Goal: Task Accomplishment & Management: Use online tool/utility

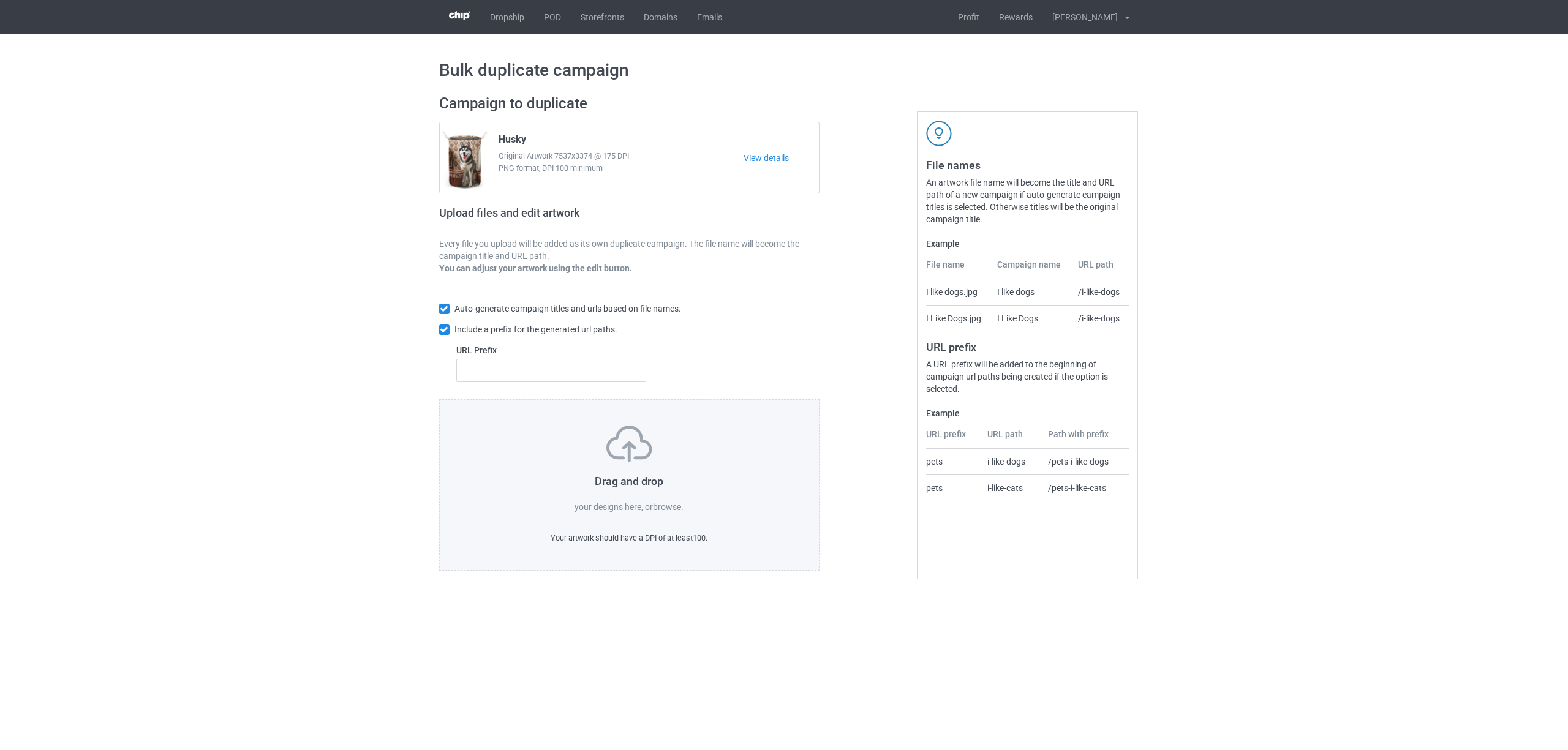
click at [662, 508] on label "browse" at bounding box center [667, 507] width 28 height 10
click at [0, 0] on input "browse" at bounding box center [0, 0] width 0 height 0
click at [664, 503] on label "browse" at bounding box center [667, 507] width 28 height 10
click at [0, 0] on input "browse" at bounding box center [0, 0] width 0 height 0
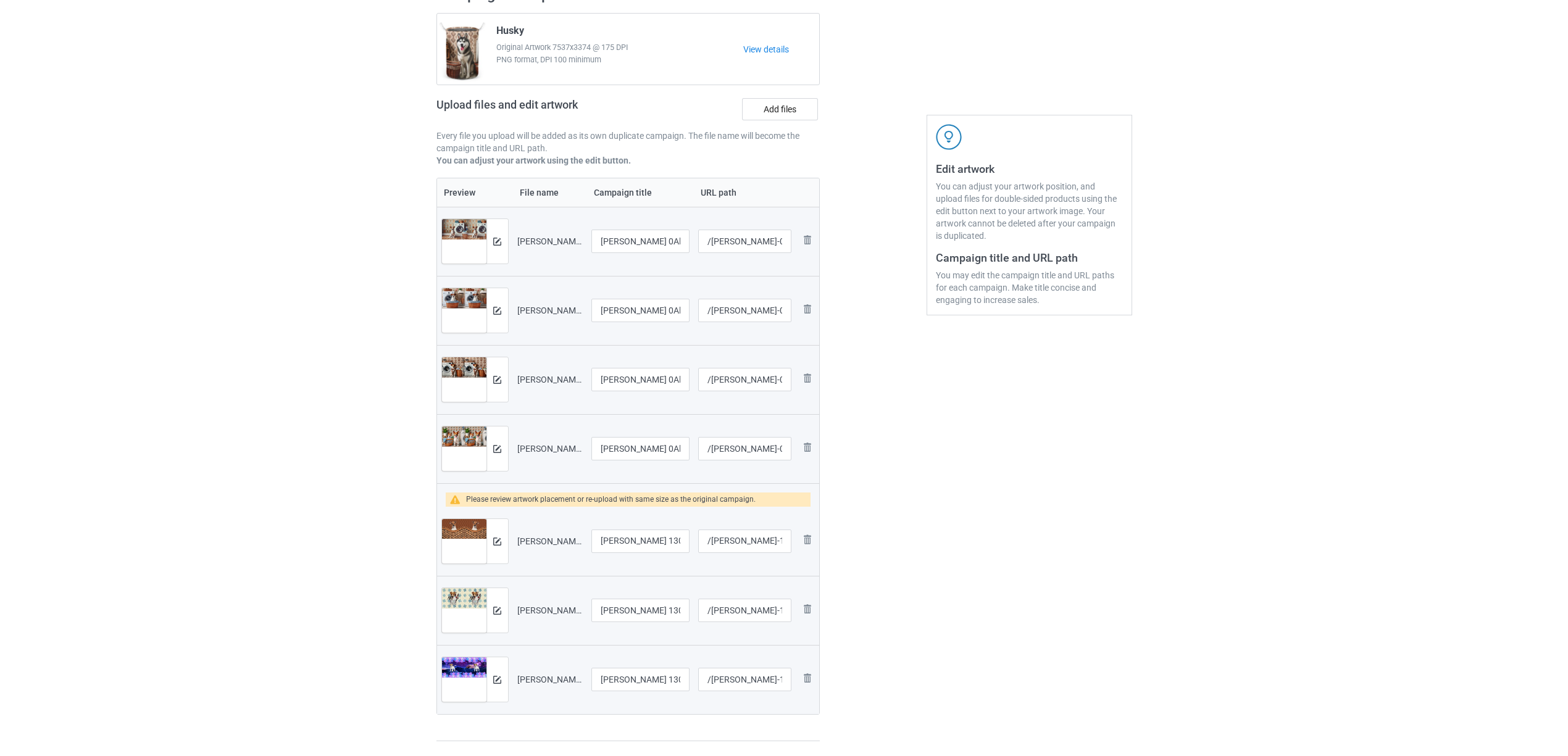
scroll to position [247, 0]
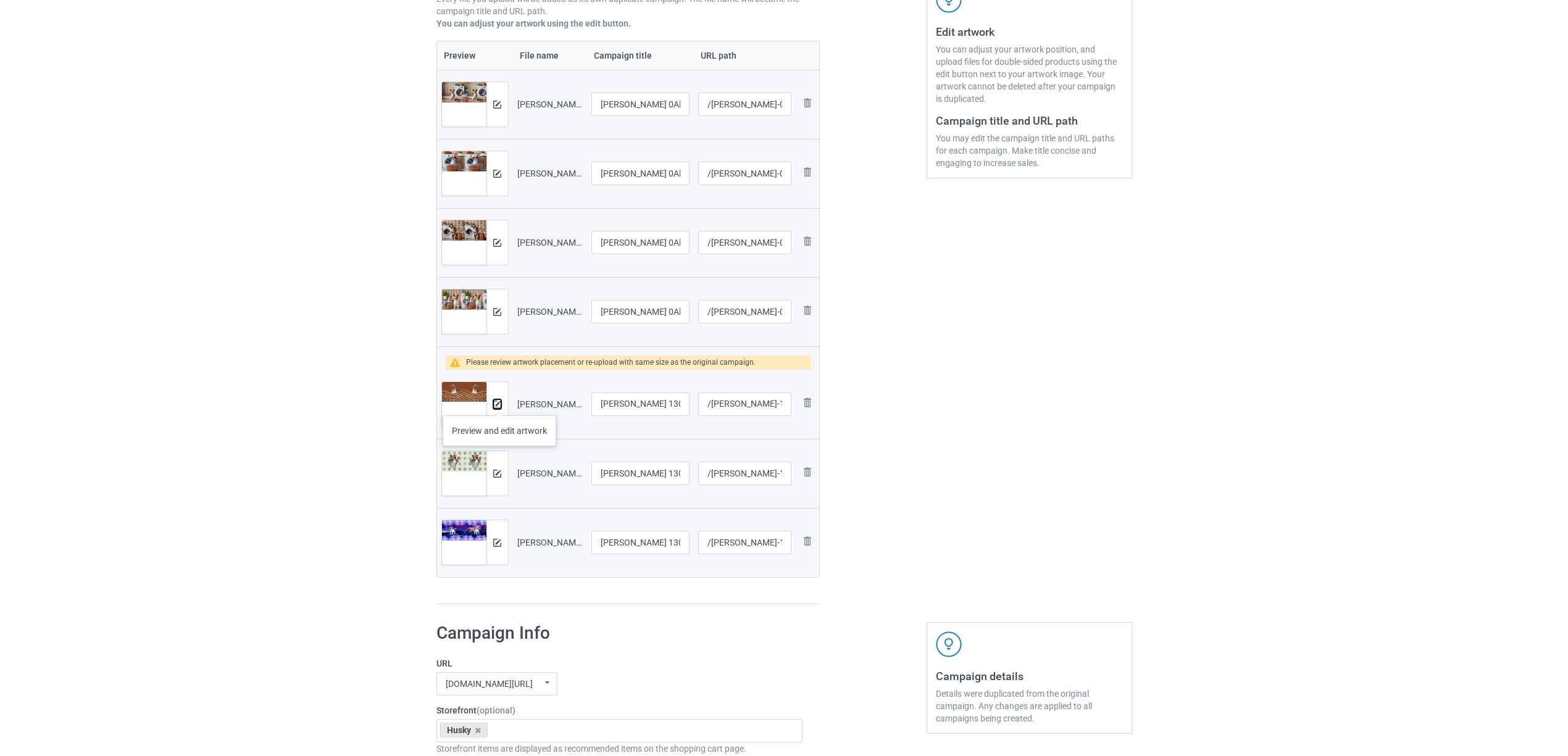
click at [499, 403] on img at bounding box center [497, 404] width 8 height 8
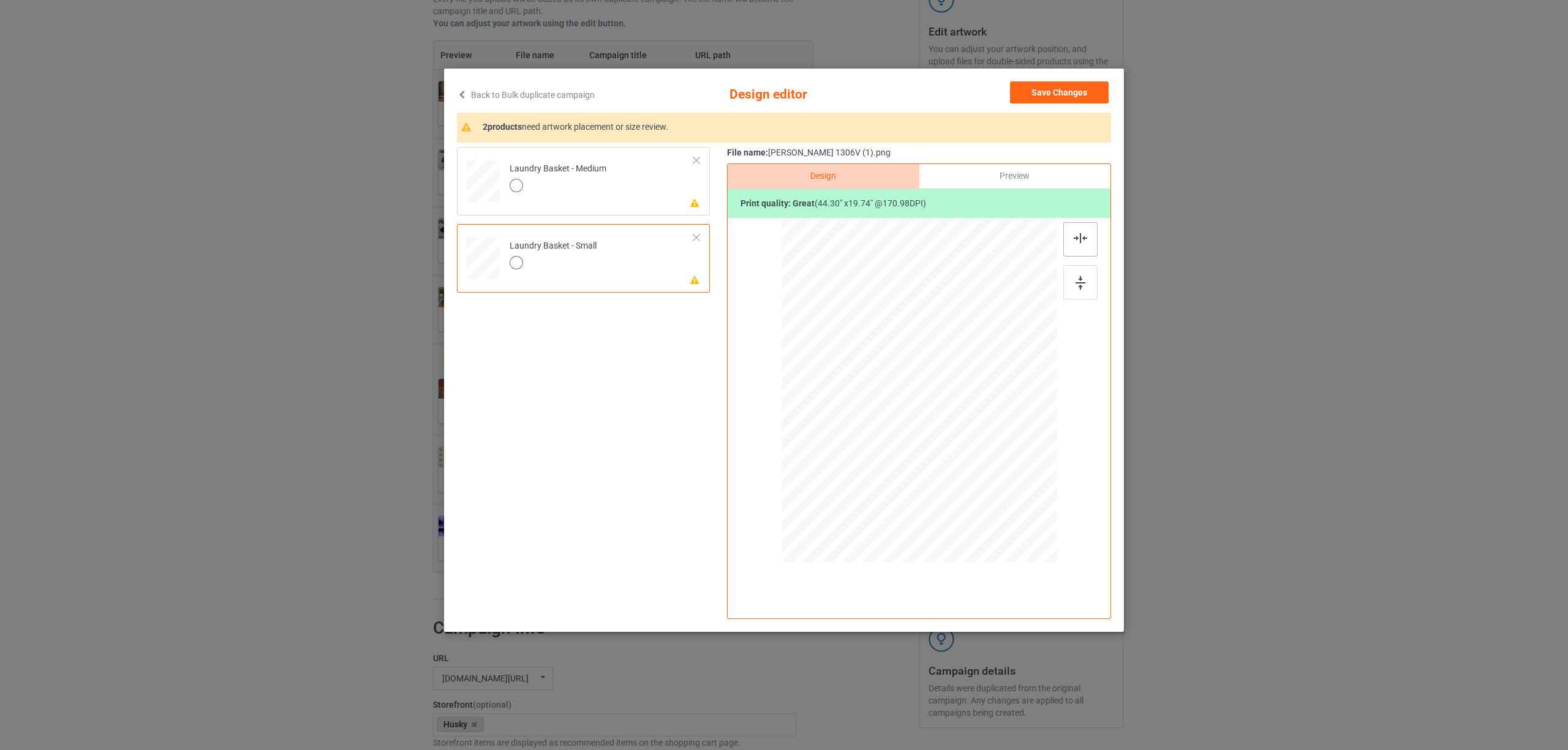
click at [1076, 240] on img at bounding box center [1081, 238] width 14 height 10
click at [583, 182] on div at bounding box center [558, 187] width 97 height 17
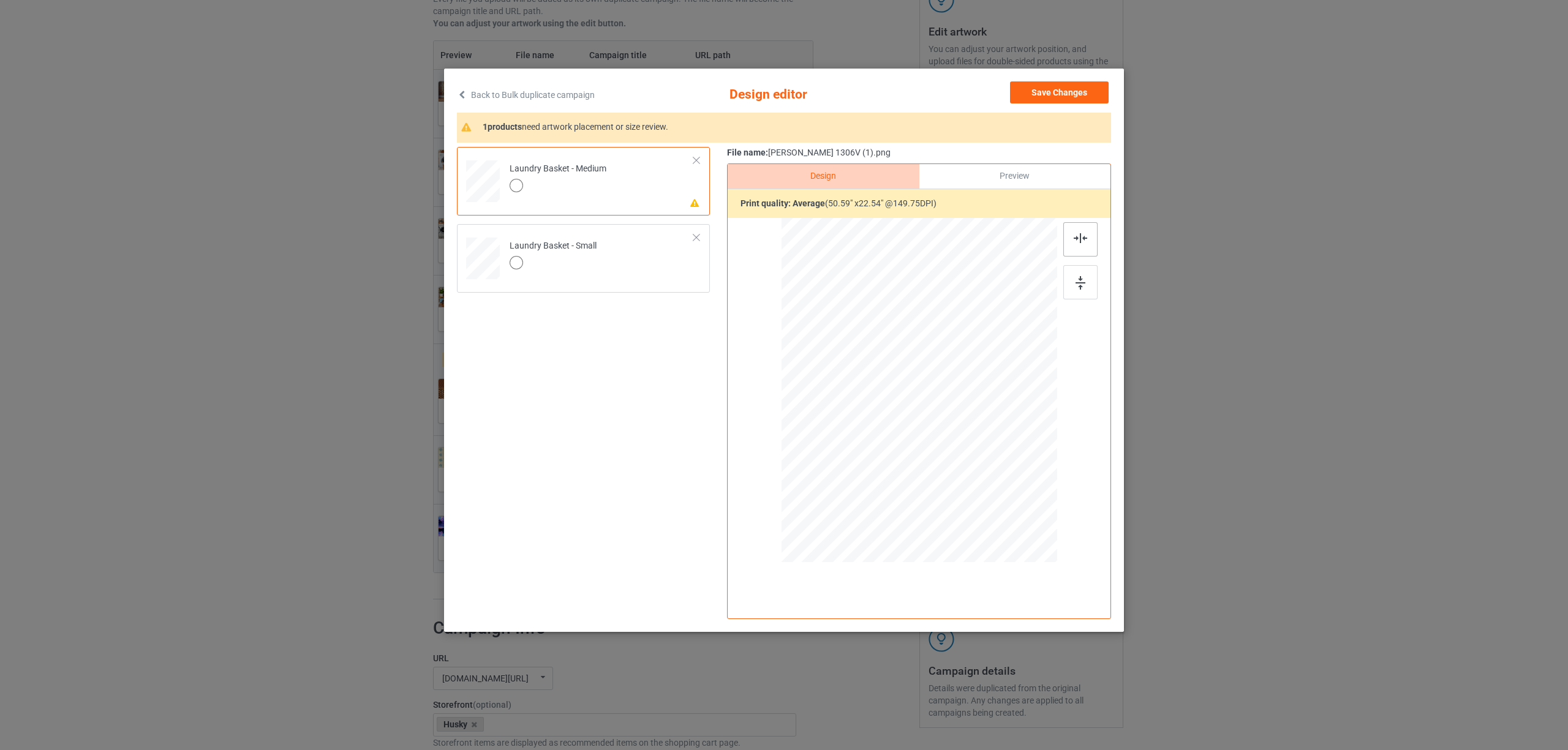
click at [1082, 233] on img at bounding box center [1081, 238] width 14 height 10
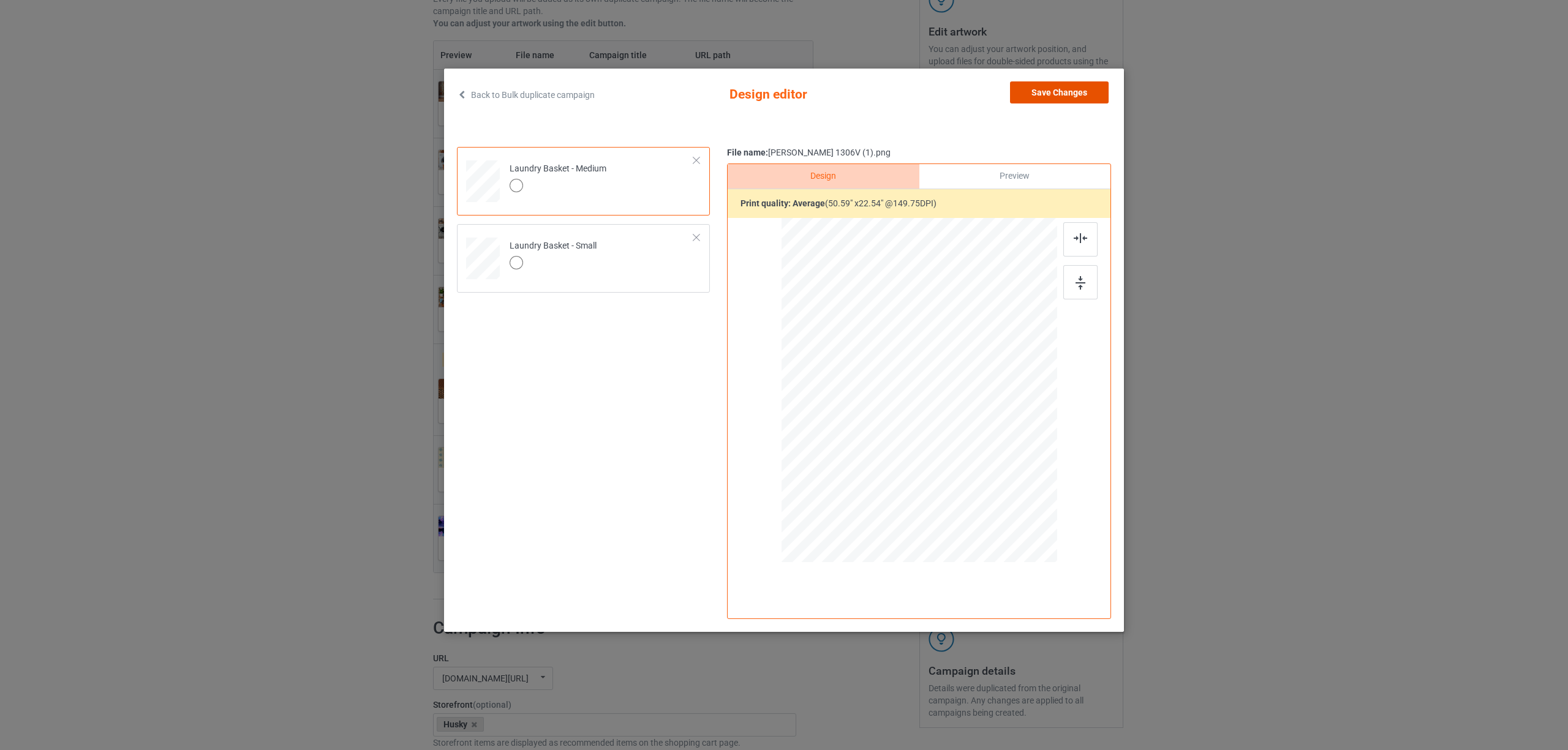
click at [1073, 96] on button "Save Changes" at bounding box center [1060, 93] width 99 height 22
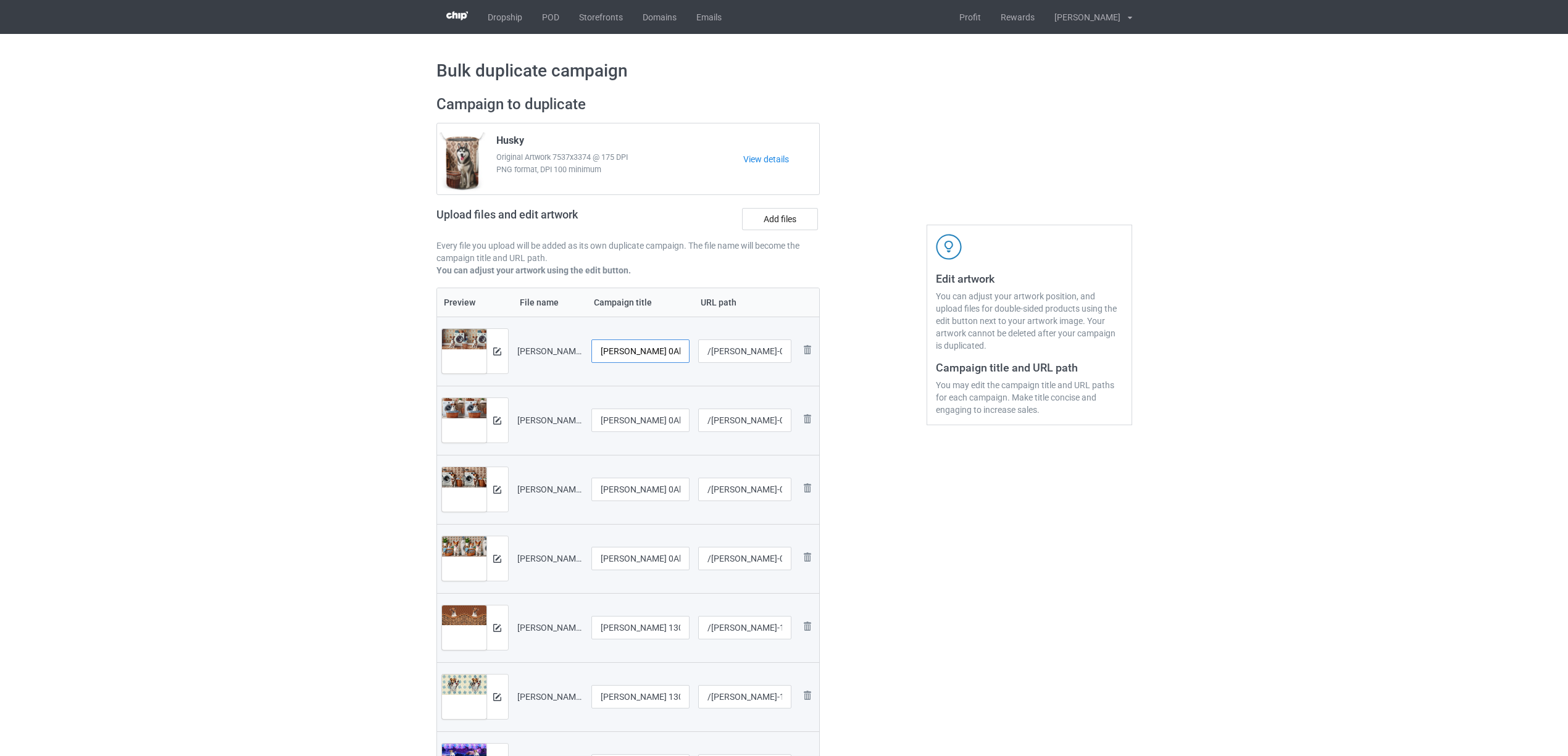
scroll to position [0, 3]
drag, startPoint x: 653, startPoint y: 349, endPoint x: 689, endPoint y: 354, distance: 36.3
click at [689, 354] on td "Jack Russell 0Al1.jpg" at bounding box center [640, 351] width 107 height 70
drag, startPoint x: 672, startPoint y: 354, endPoint x: 512, endPoint y: 337, distance: 160.9
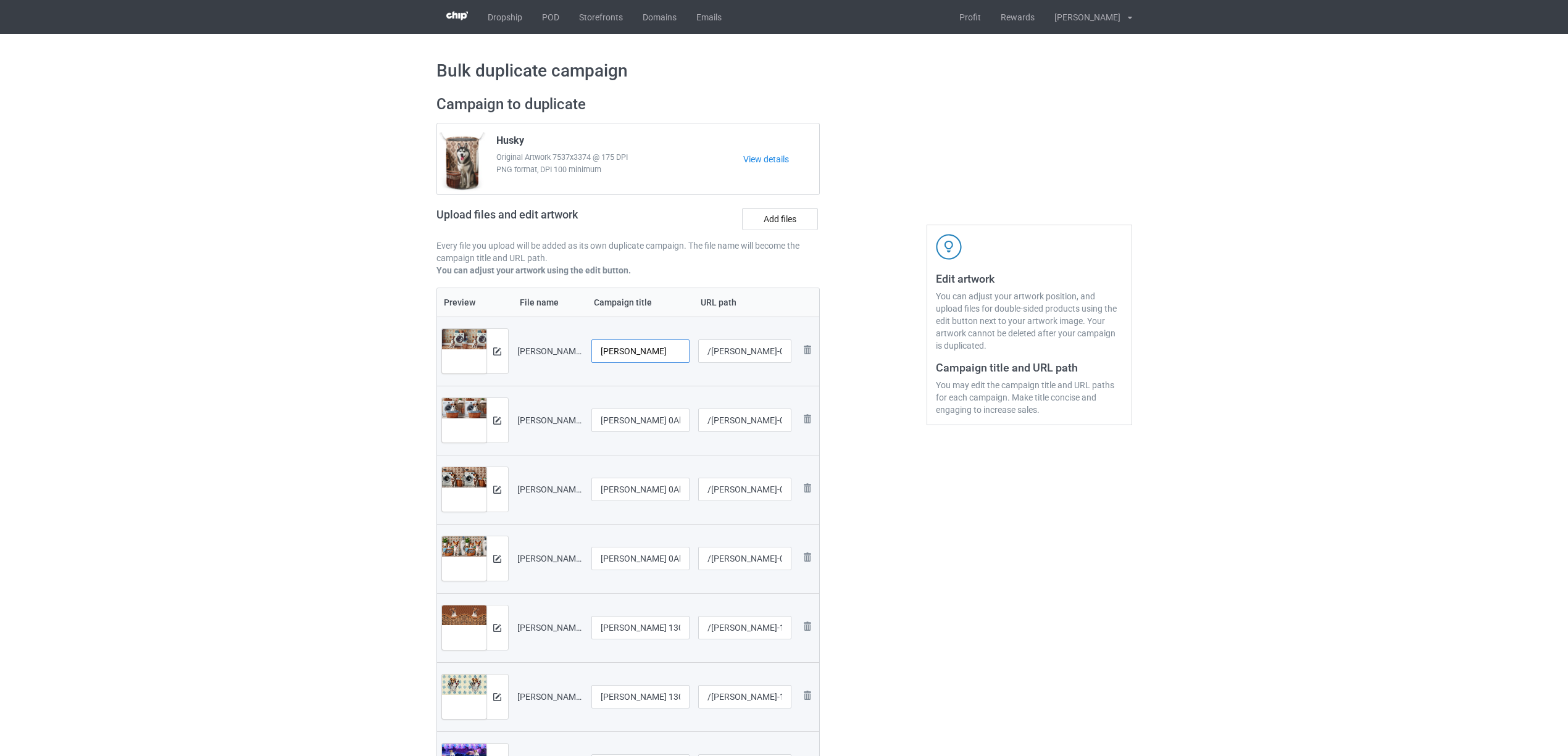
click at [512, 337] on tr "Preview and edit artwork Jack Russell 0Al1.jpg Jack Russell /jack-russell-0-al-…" at bounding box center [628, 351] width 383 height 70
type input "[PERSON_NAME]"
click at [648, 426] on input "Jack Russell 0Al2.jpg" at bounding box center [640, 420] width 99 height 23
paste input "text"
type input "[PERSON_NAME]"
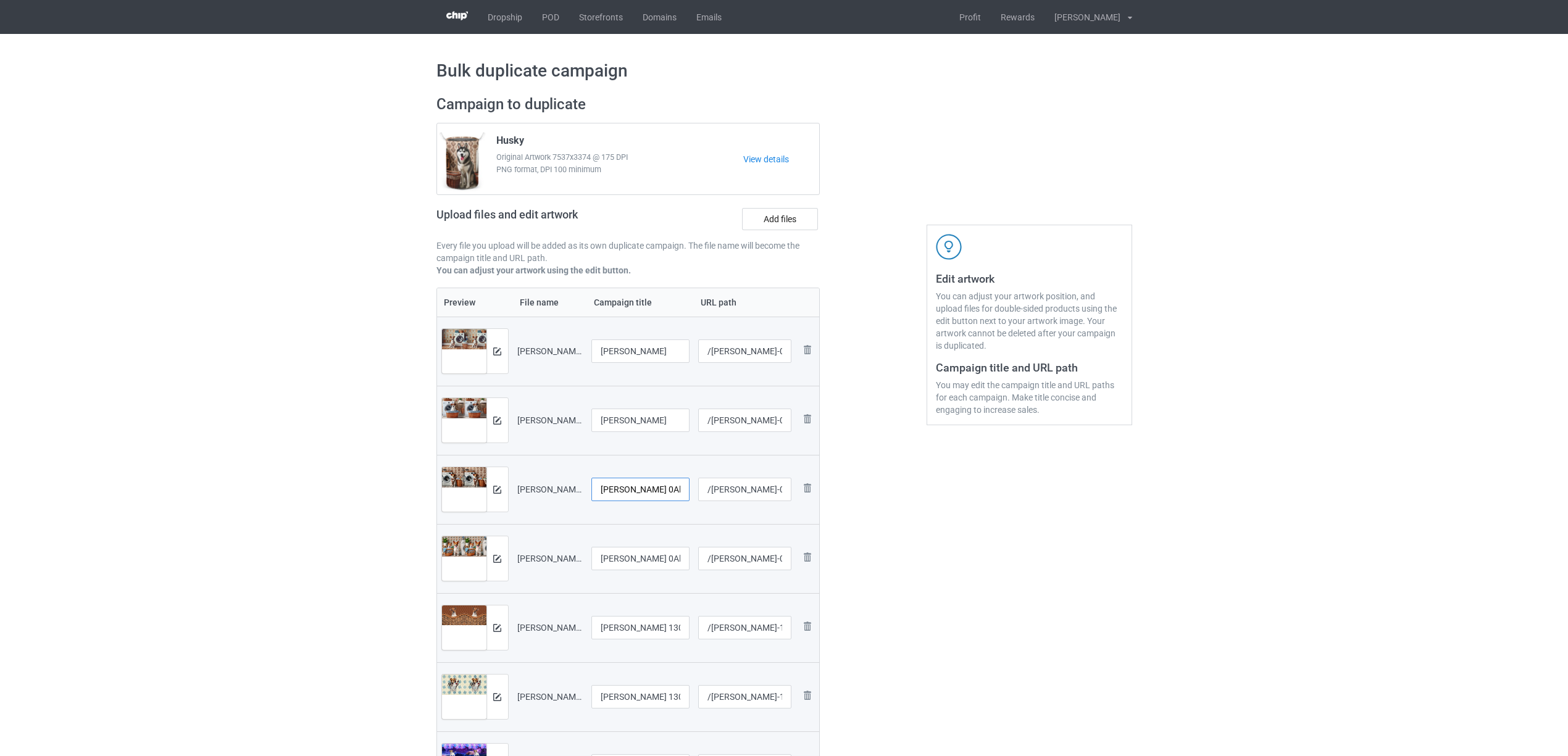
click at [645, 490] on input "Jack Russell 0Al3.jpg" at bounding box center [640, 489] width 99 height 23
paste input "text"
type input "[PERSON_NAME]"
click at [652, 551] on input "Jack Russell 0Al4.jpg" at bounding box center [640, 558] width 99 height 23
paste input "text"
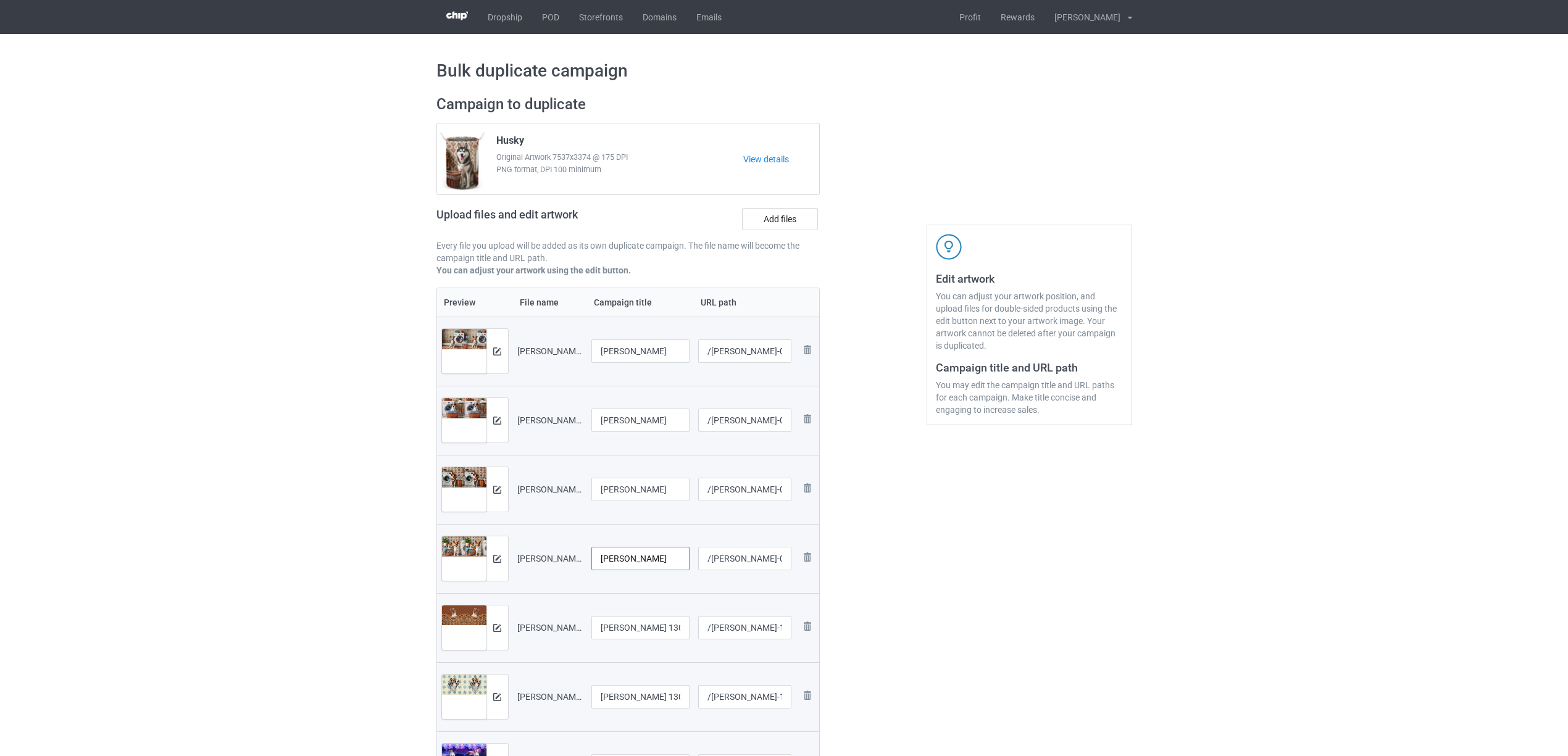
type input "[PERSON_NAME]"
click at [938, 614] on div "Edit artwork You can adjust your artwork position, and upload files for double-…" at bounding box center [1030, 462] width 223 height 751
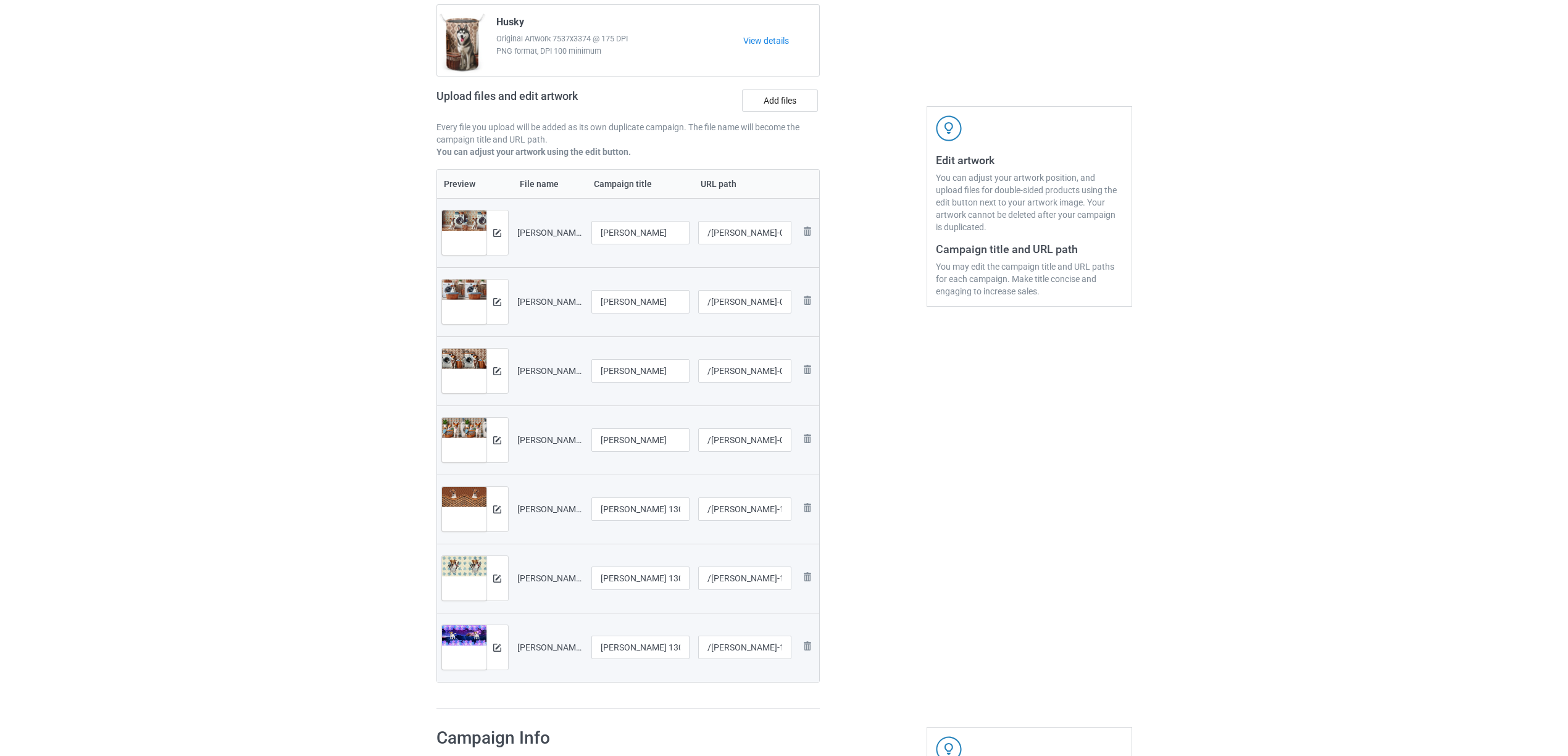
scroll to position [247, 0]
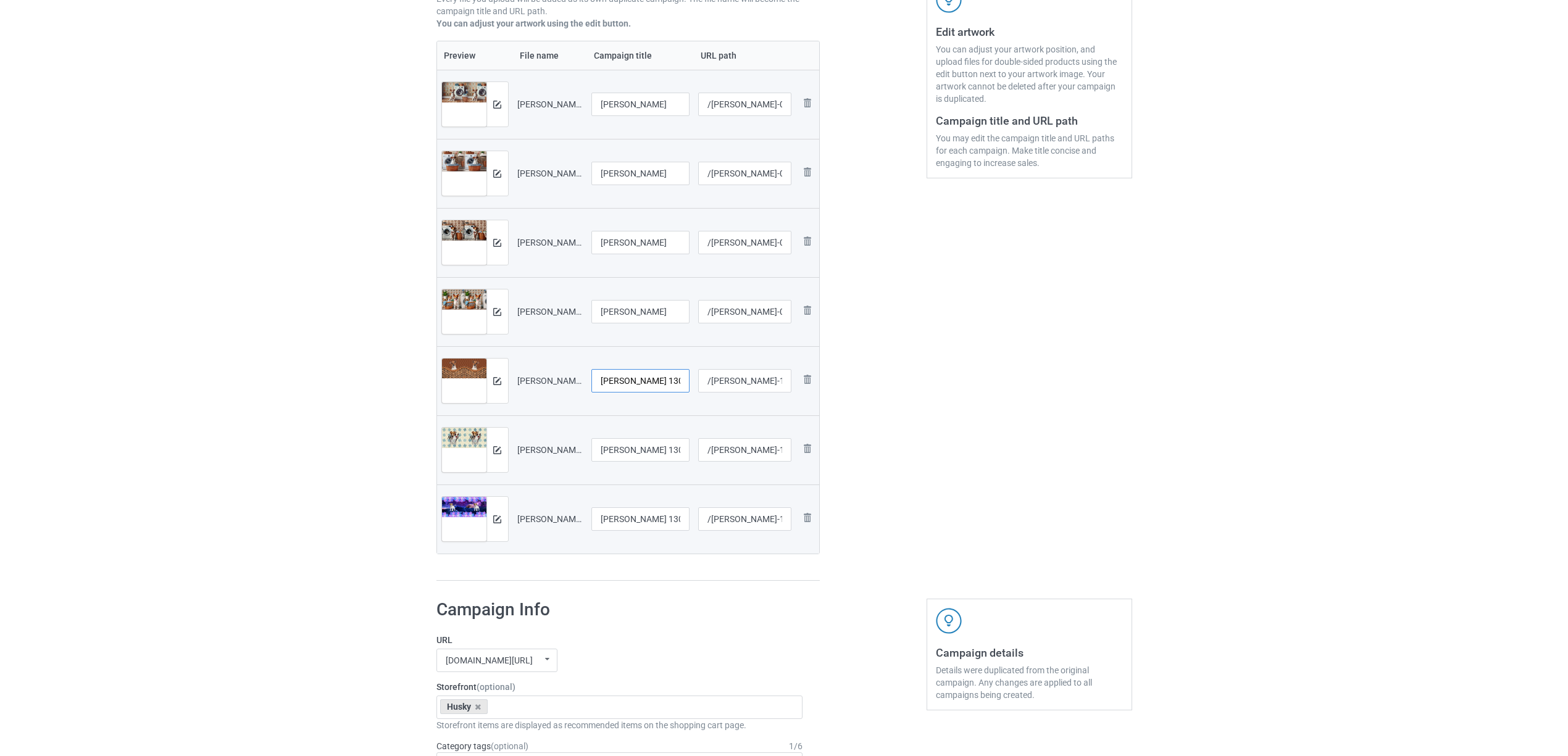
click at [638, 386] on input "Jack Russell Laundy 1306V (1)" at bounding box center [640, 380] width 99 height 23
paste input "text"
type input "[PERSON_NAME]"
click at [657, 459] on input "Jack Russell Laundy 1306V (2).jpg" at bounding box center [640, 450] width 99 height 23
paste input "text"
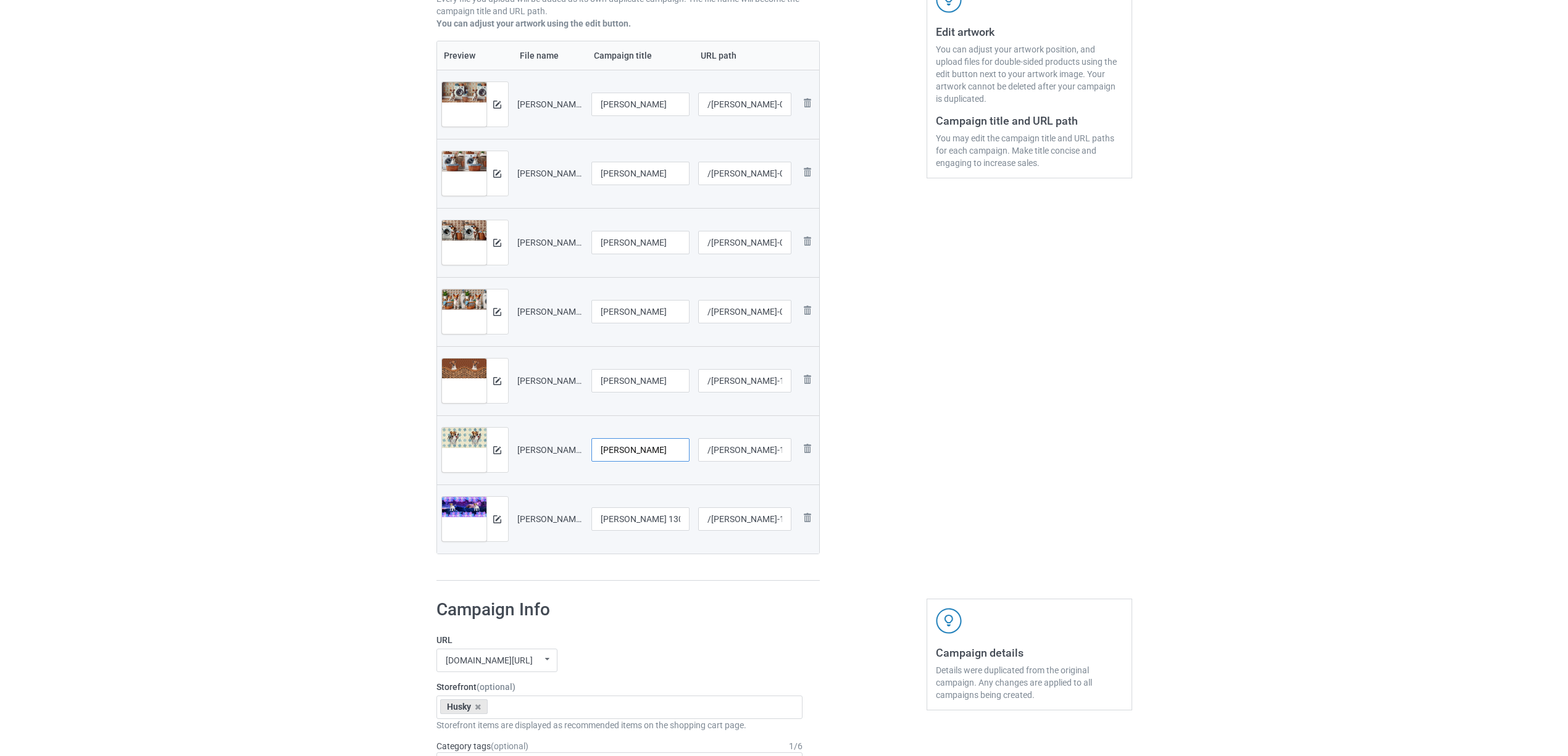
type input "[PERSON_NAME]"
click at [633, 514] on input "Jack Russell Laundy 1306V (3).jpg" at bounding box center [640, 518] width 99 height 23
paste input "text"
type input "[PERSON_NAME]"
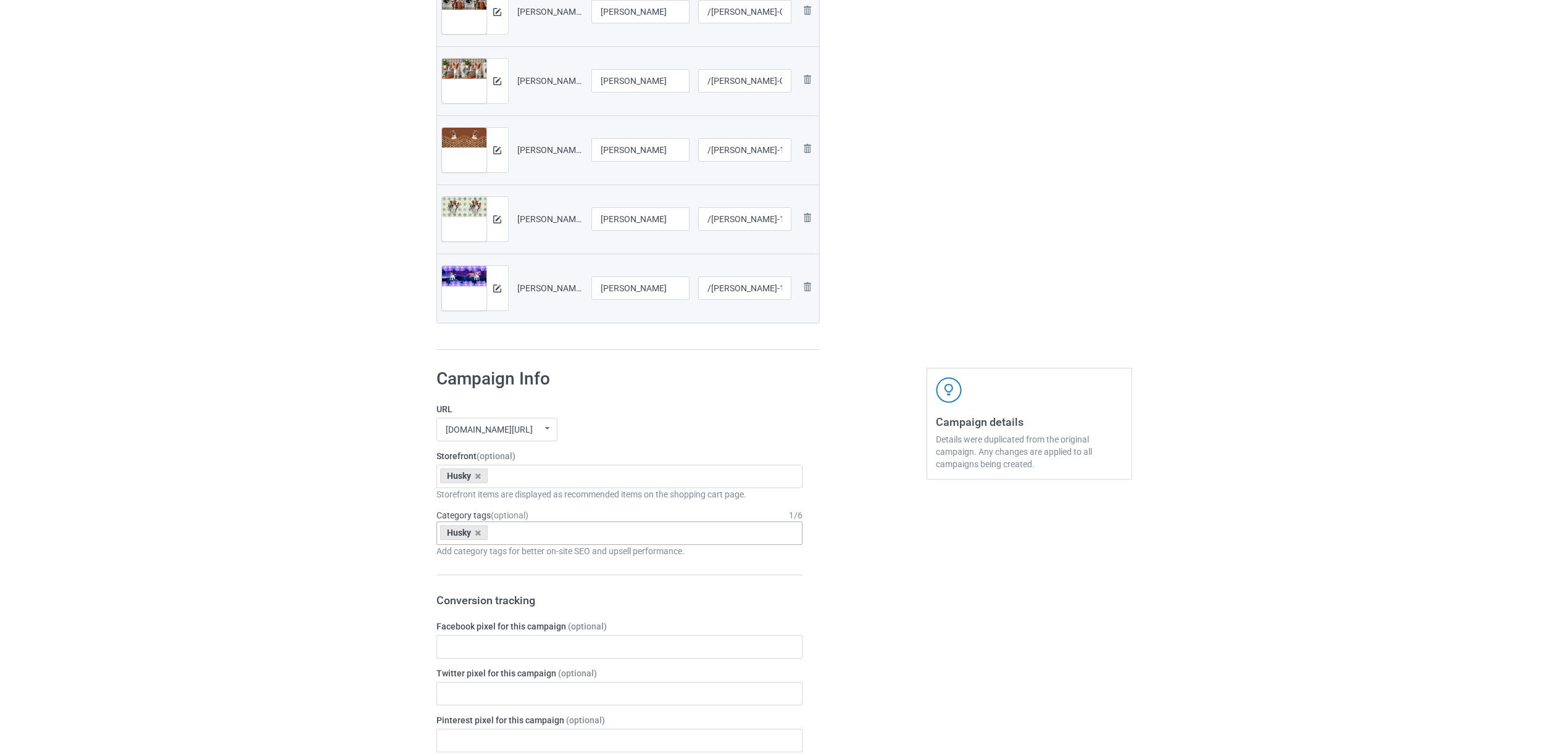
scroll to position [493, 0]
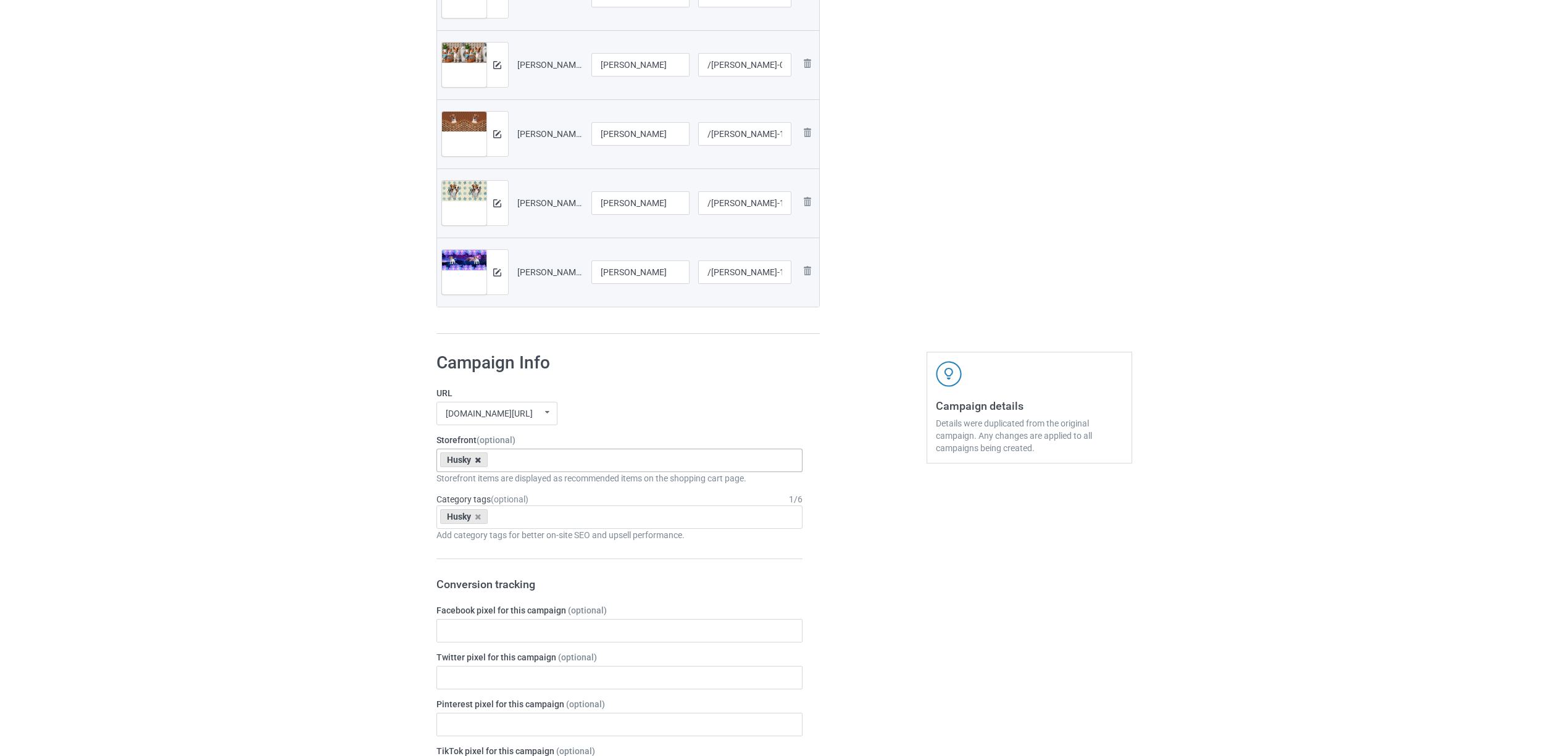
click at [480, 464] on icon at bounding box center [477, 460] width 6 height 8
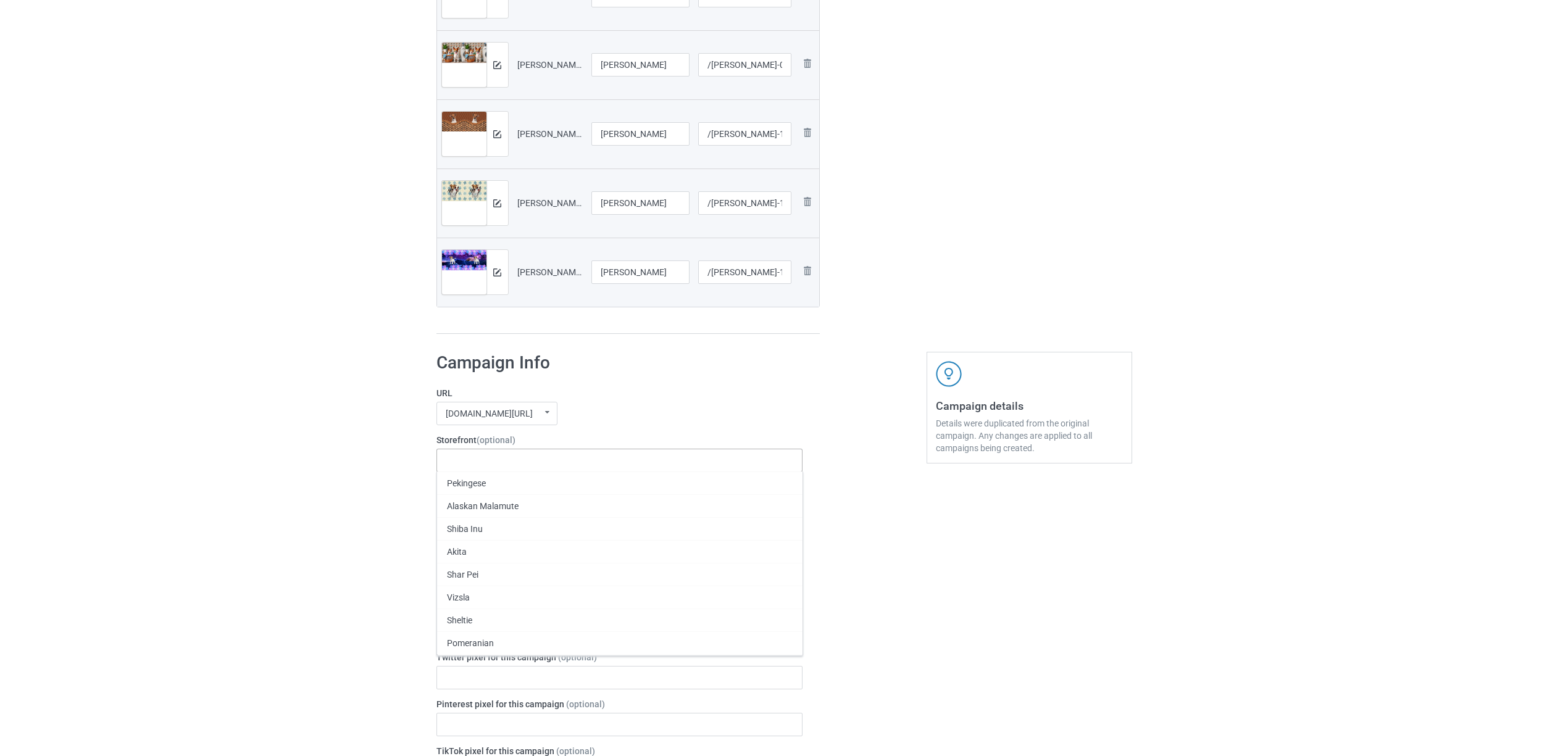
paste input "[PERSON_NAME]"
type input "[PERSON_NAME]"
click at [476, 487] on div "[PERSON_NAME]" at bounding box center [620, 483] width 366 height 23
click at [476, 517] on icon at bounding box center [477, 517] width 6 height 8
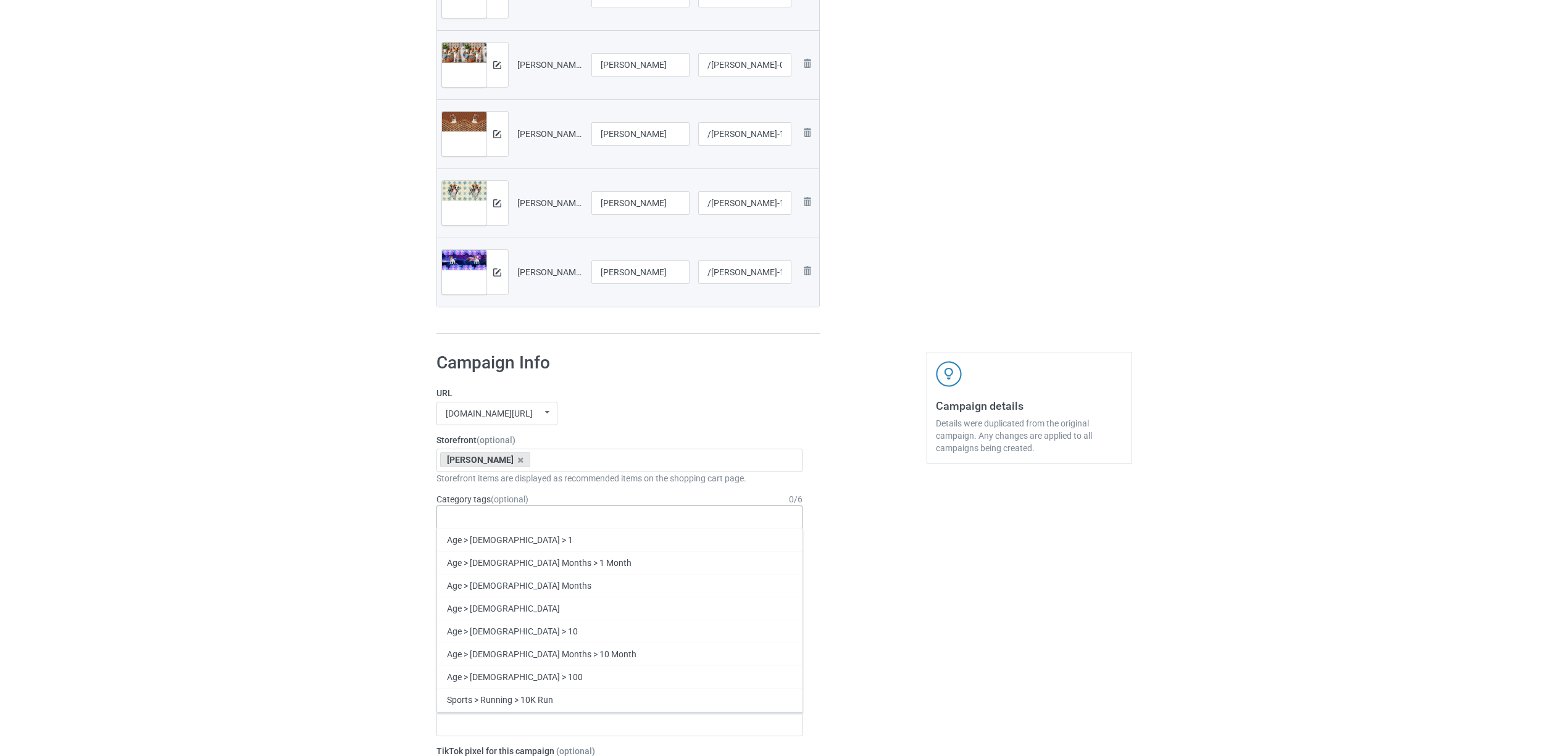
paste input "[PERSON_NAME]"
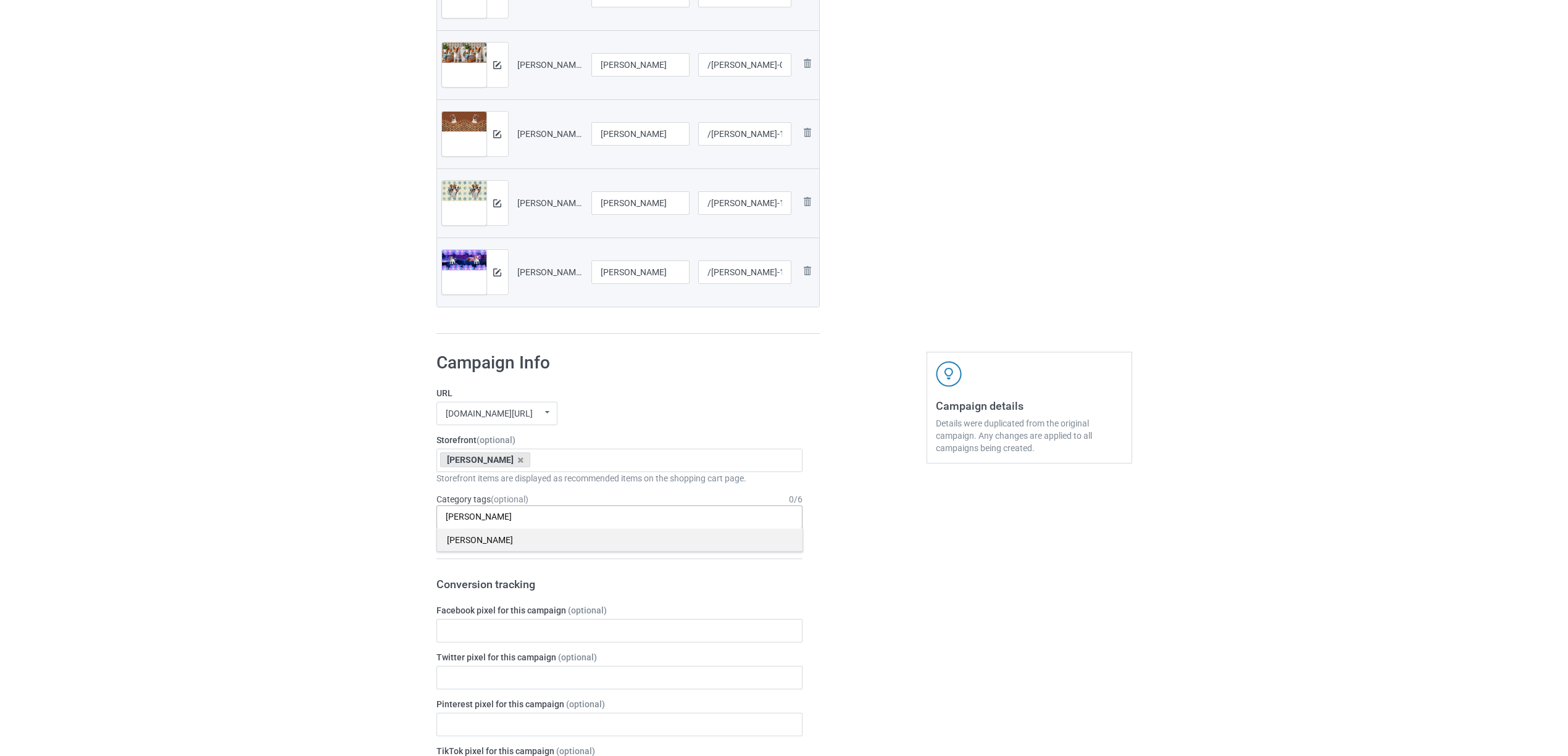
type input "[PERSON_NAME]"
click at [476, 547] on div "[PERSON_NAME]" at bounding box center [620, 540] width 366 height 23
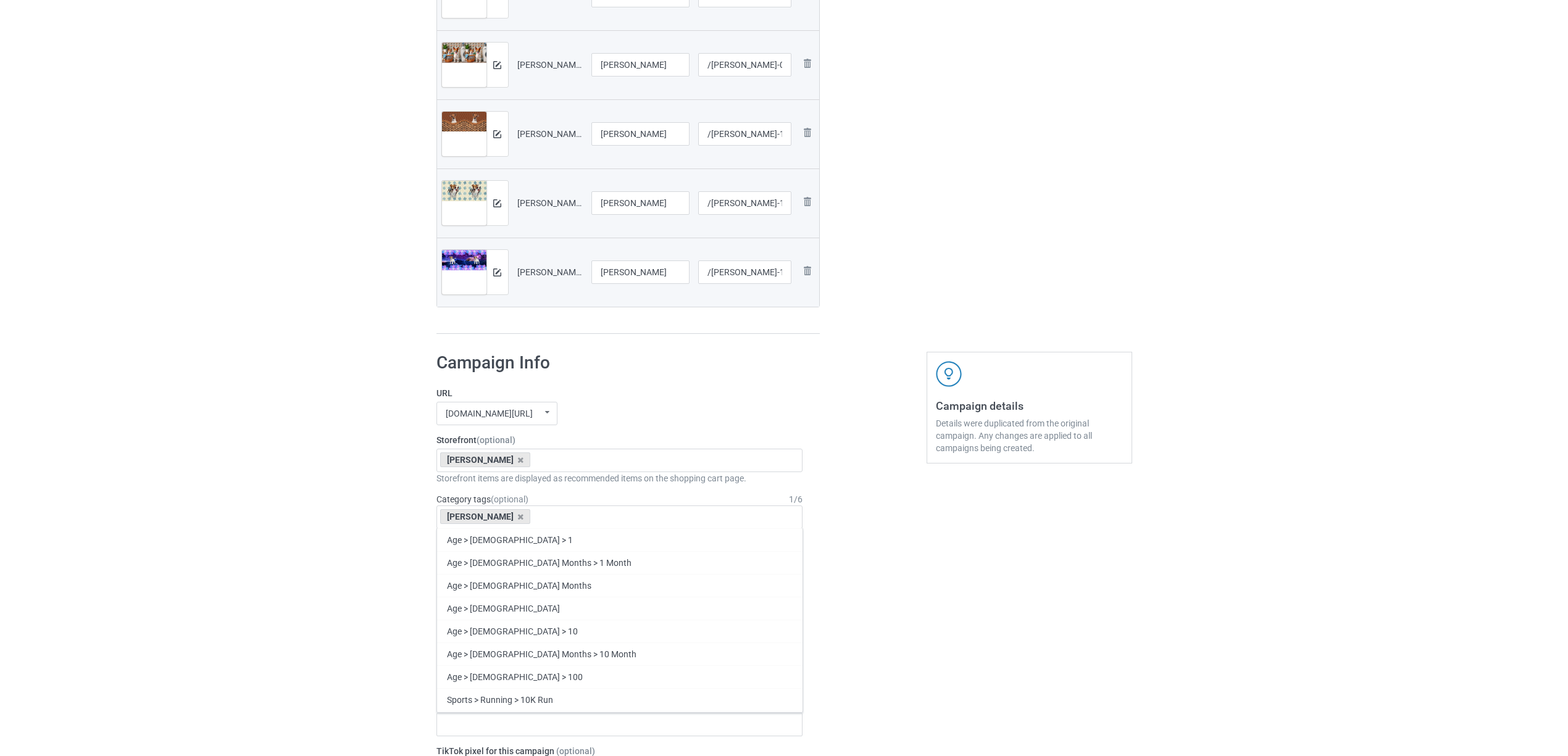
click at [299, 497] on div "Bulk duplicate campaign Campaign to duplicate Husky Original Artwork 7537x3374 …" at bounding box center [784, 516] width 1568 height 1952
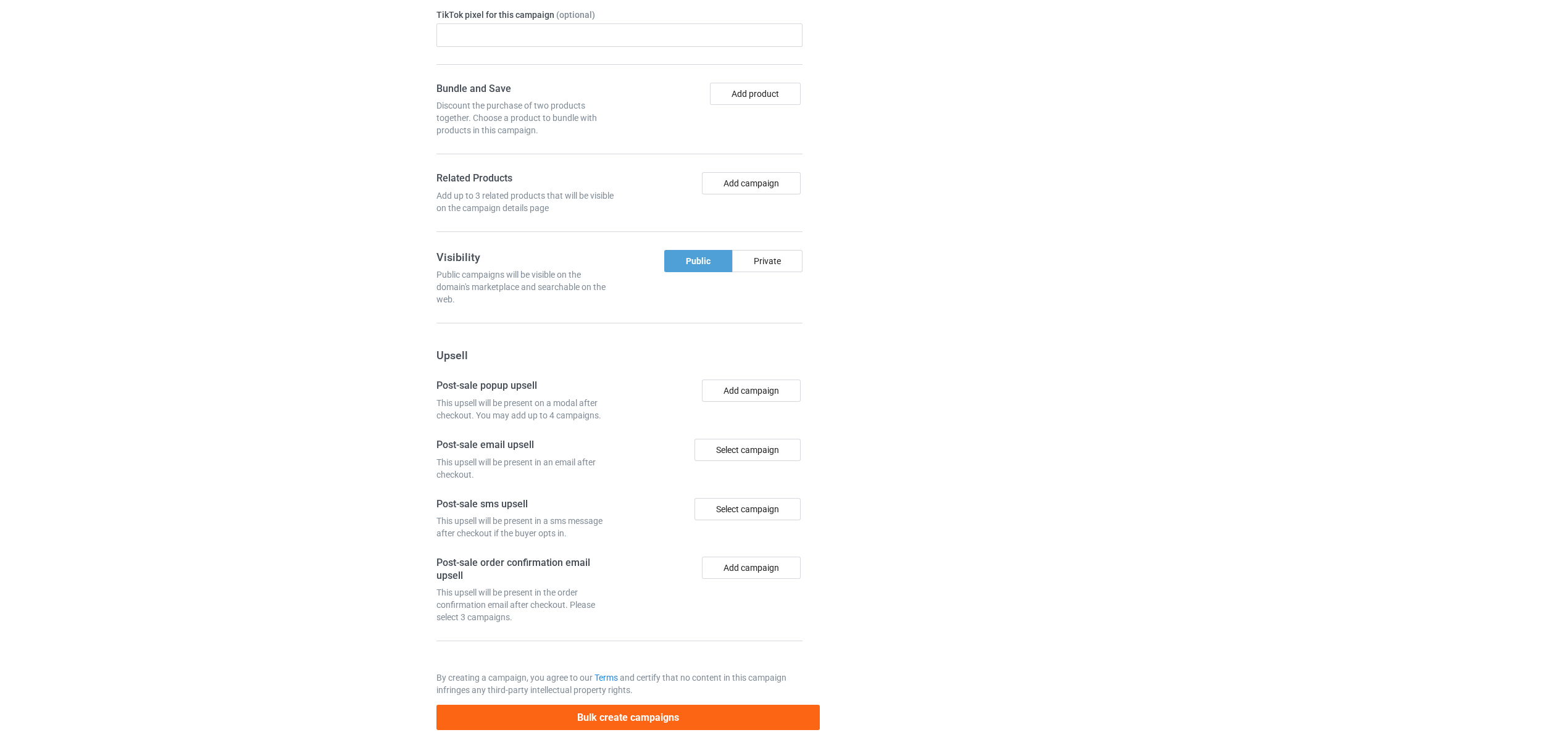
scroll to position [1237, 0]
click at [617, 714] on button "Bulk create campaigns" at bounding box center [628, 717] width 384 height 25
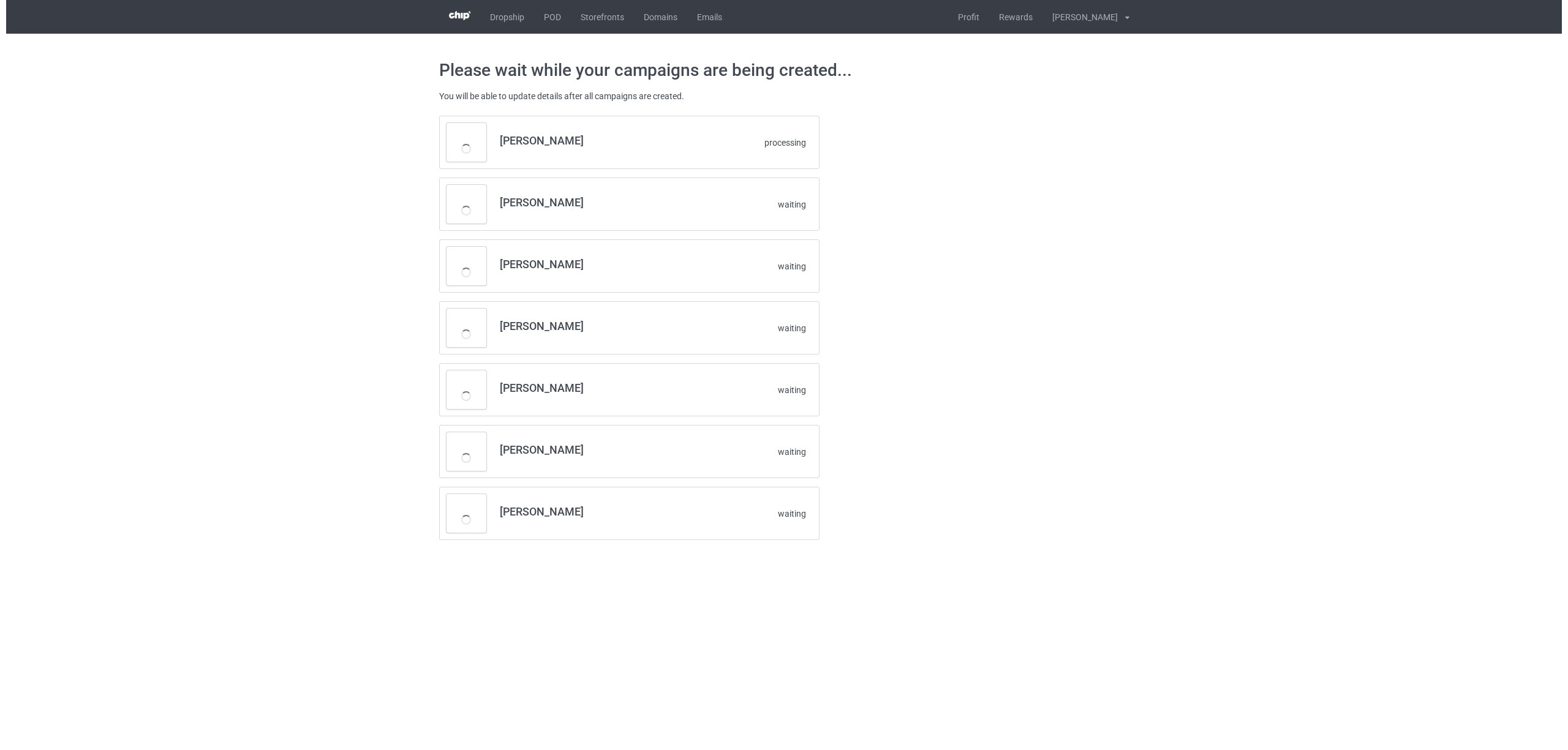
scroll to position [0, 0]
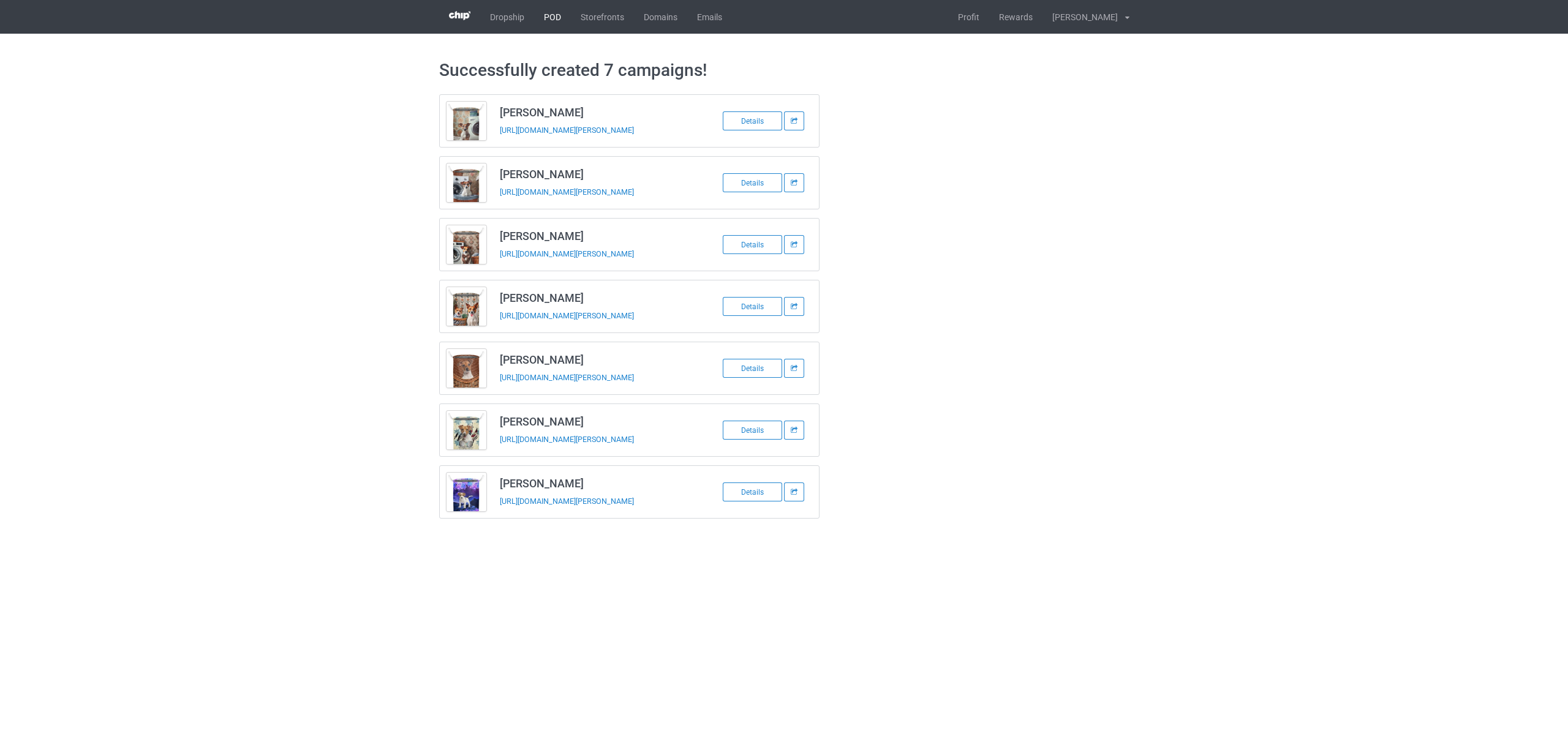
click at [550, 15] on link "POD" at bounding box center [552, 17] width 37 height 34
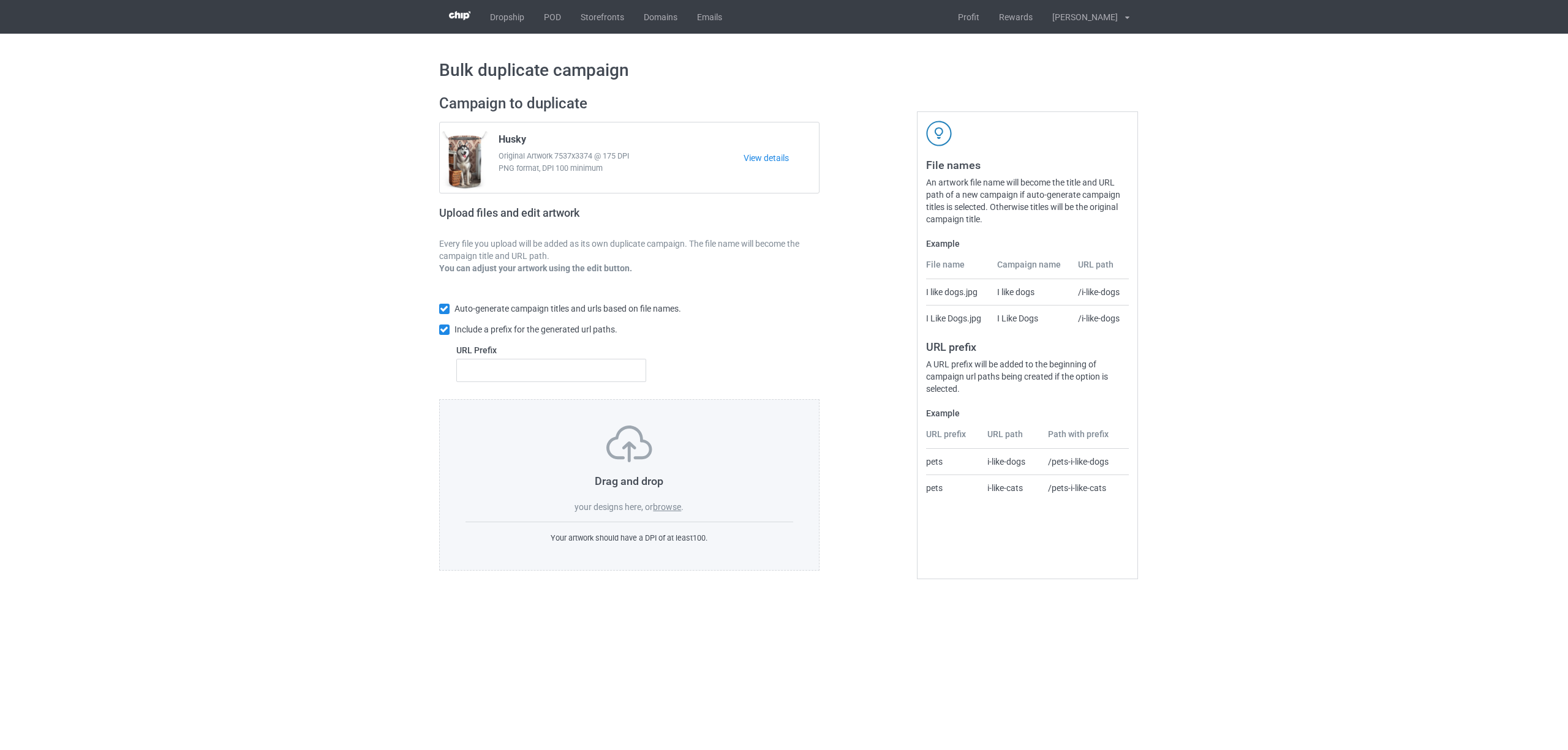
click at [673, 507] on label "browse" at bounding box center [667, 507] width 28 height 10
click at [0, 0] on input "browse" at bounding box center [0, 0] width 0 height 0
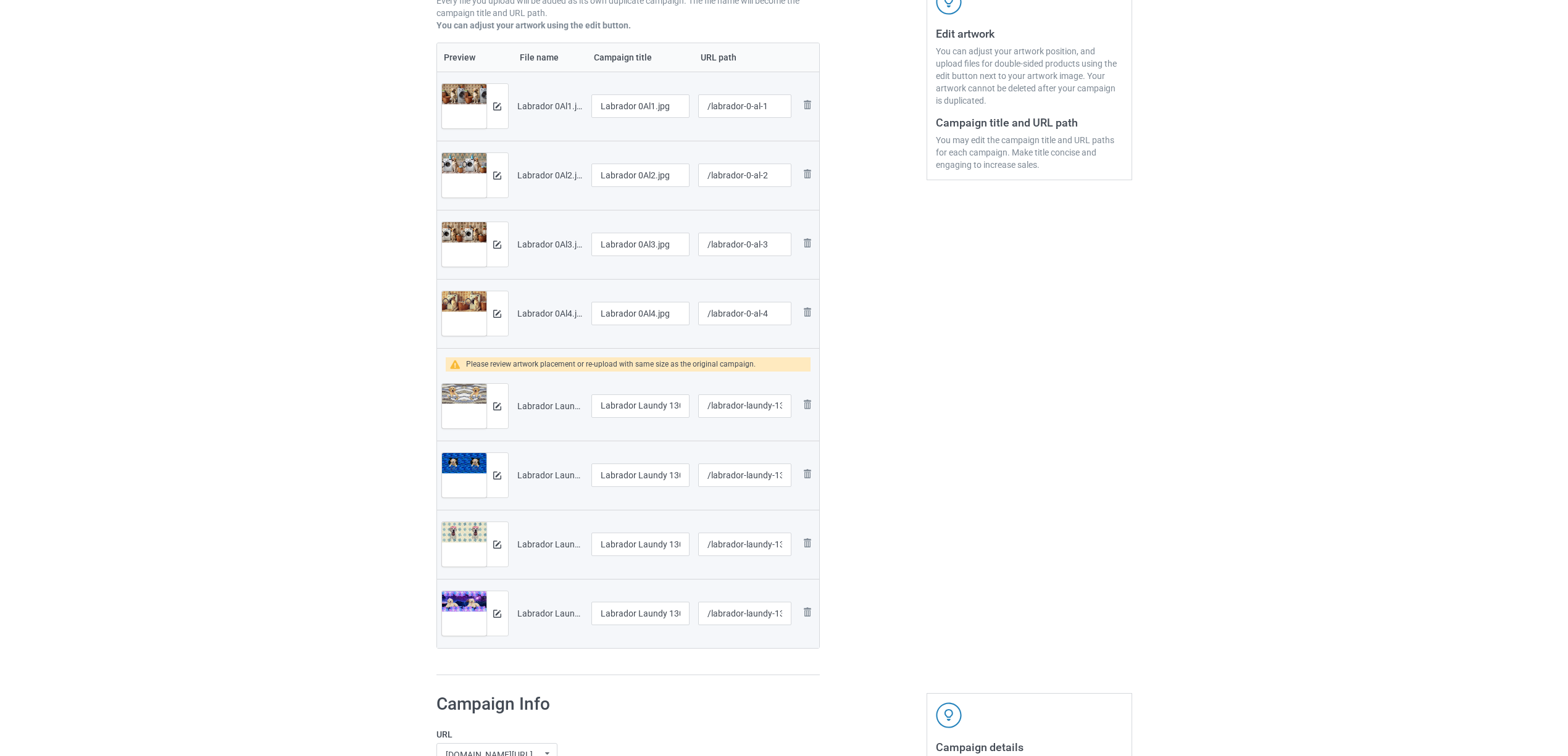
scroll to position [247, 0]
click at [497, 408] on img at bounding box center [497, 404] width 8 height 8
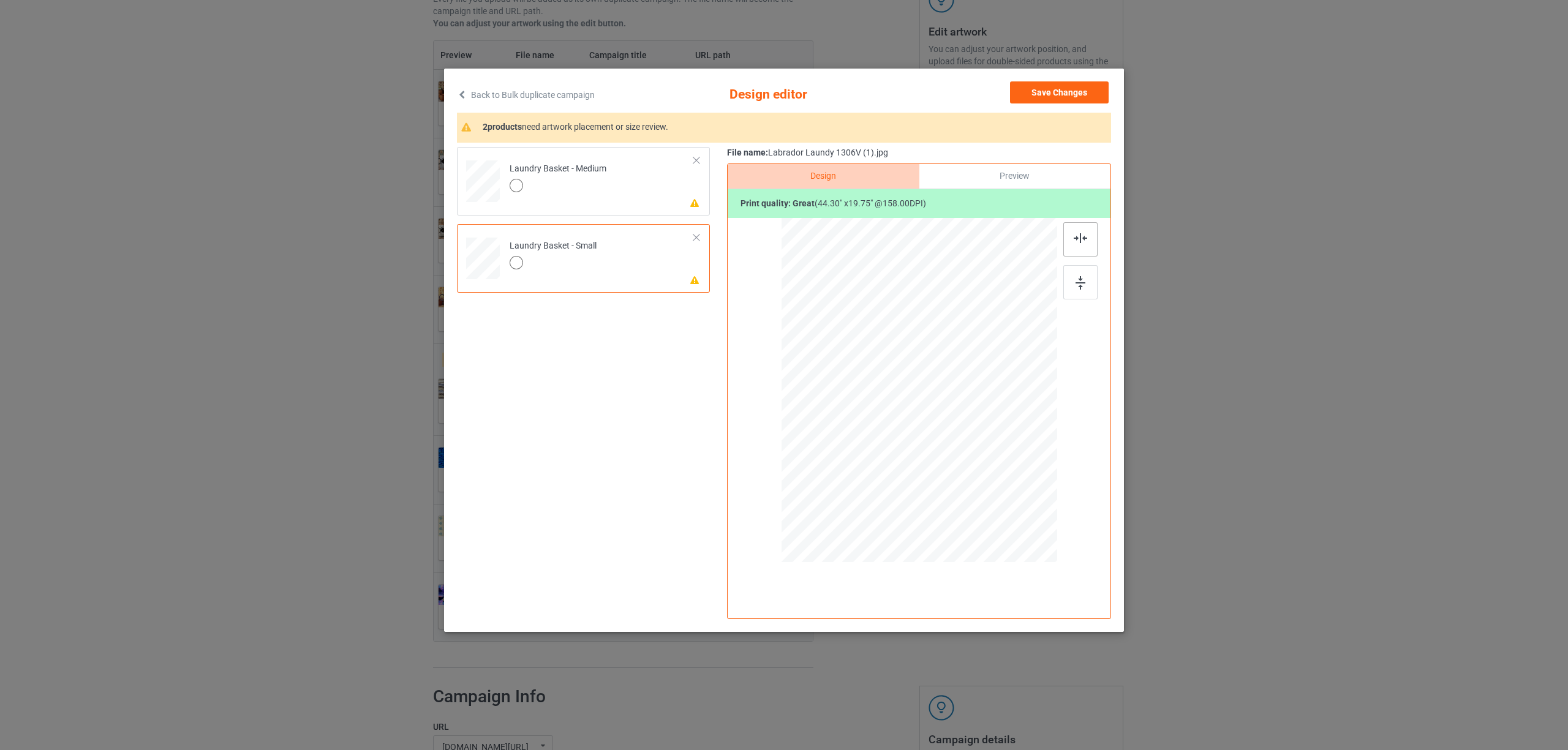
click at [1083, 241] on img at bounding box center [1081, 238] width 14 height 10
click at [626, 174] on td "Please review artwork placement Laundry Basket - Medium" at bounding box center [602, 178] width 198 height 54
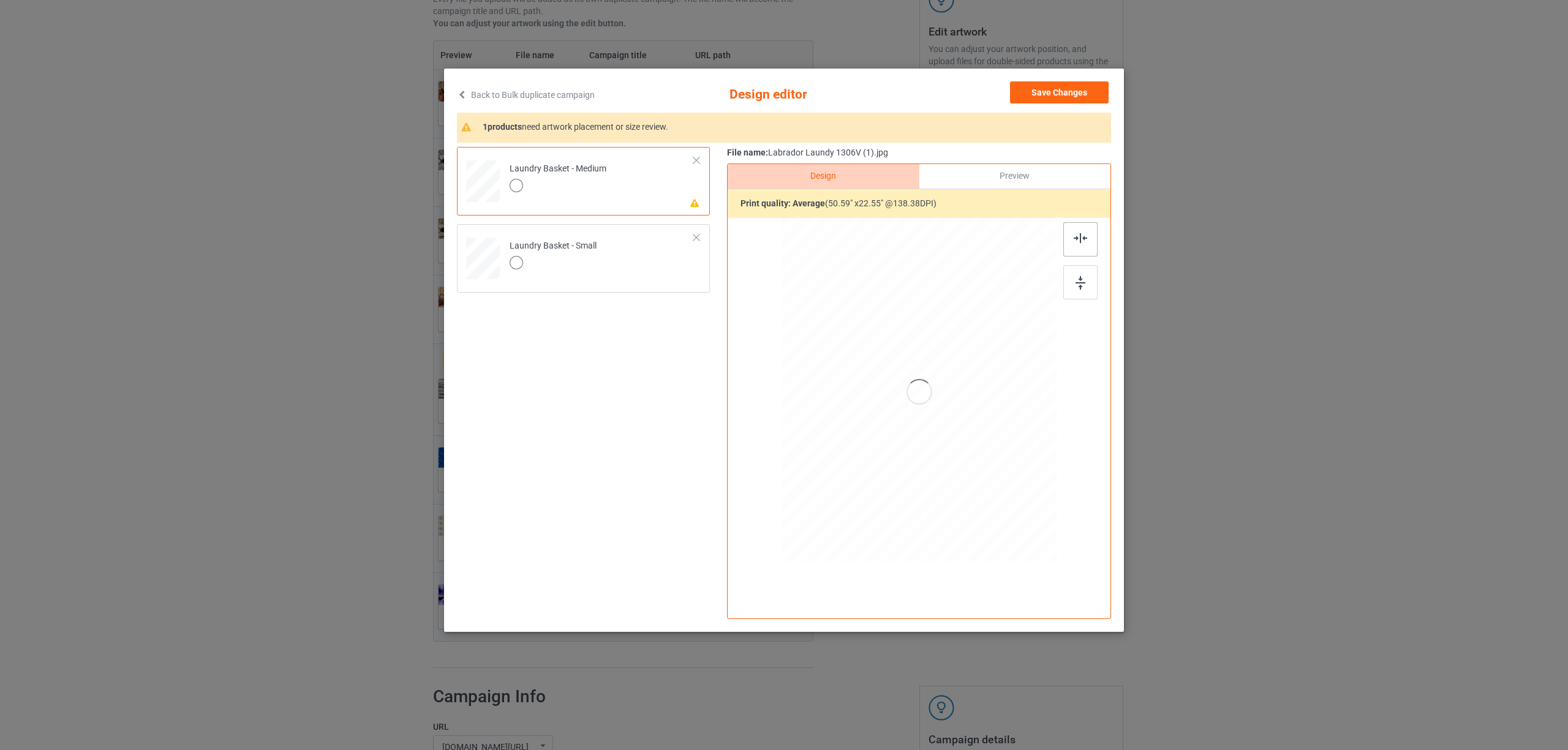
click at [1084, 241] on img at bounding box center [1081, 238] width 14 height 10
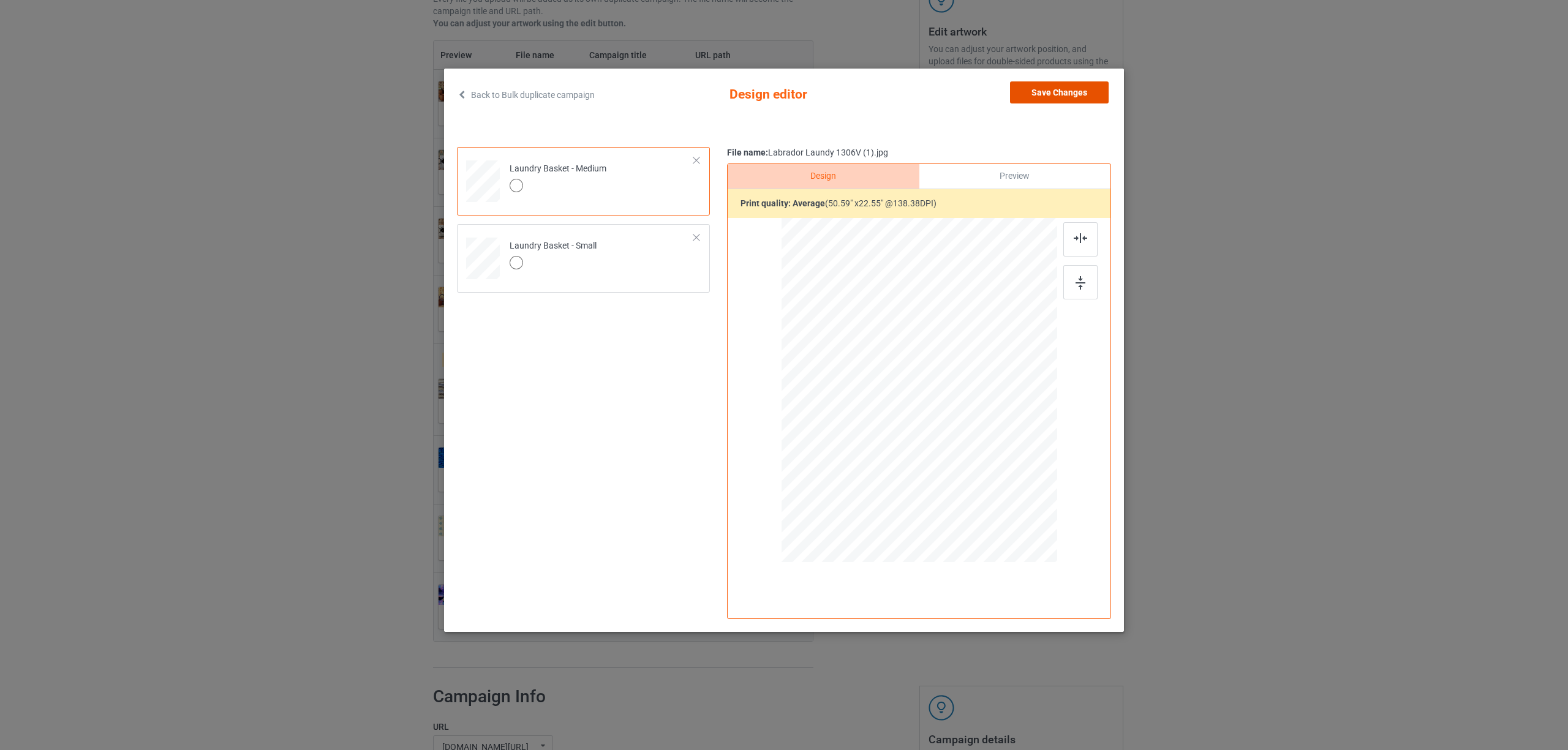
click at [1062, 89] on button "Save Changes" at bounding box center [1060, 93] width 99 height 22
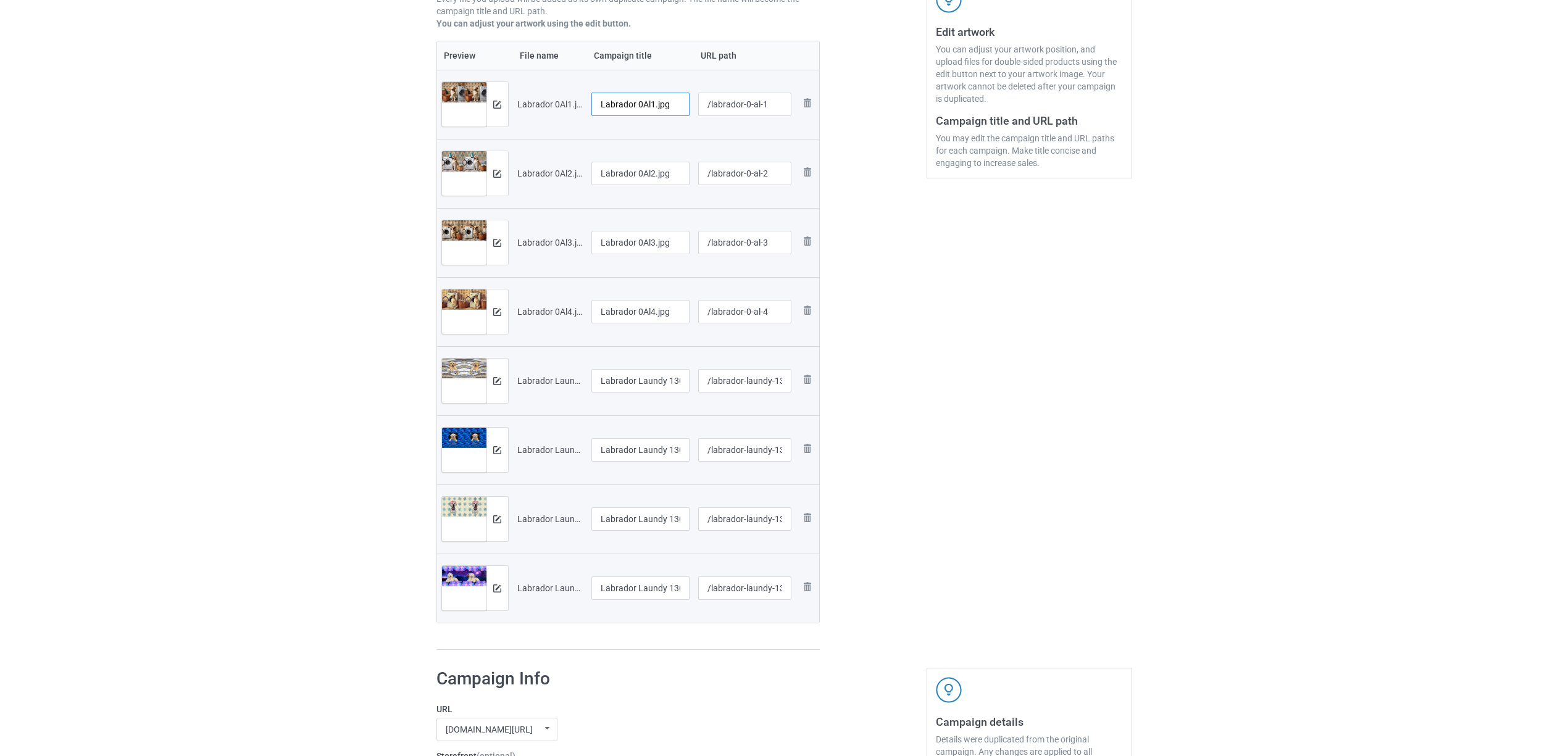
drag, startPoint x: 637, startPoint y: 99, endPoint x: 701, endPoint y: 106, distance: 64.4
click at [701, 106] on tr "Preview and edit artwork Labrador 0Al1.jpg Labrador 0Al1.jpg /labrador-0-al-1 R…" at bounding box center [628, 104] width 383 height 70
click at [623, 100] on input "Labrador" at bounding box center [640, 104] width 99 height 23
type input "Labrador"
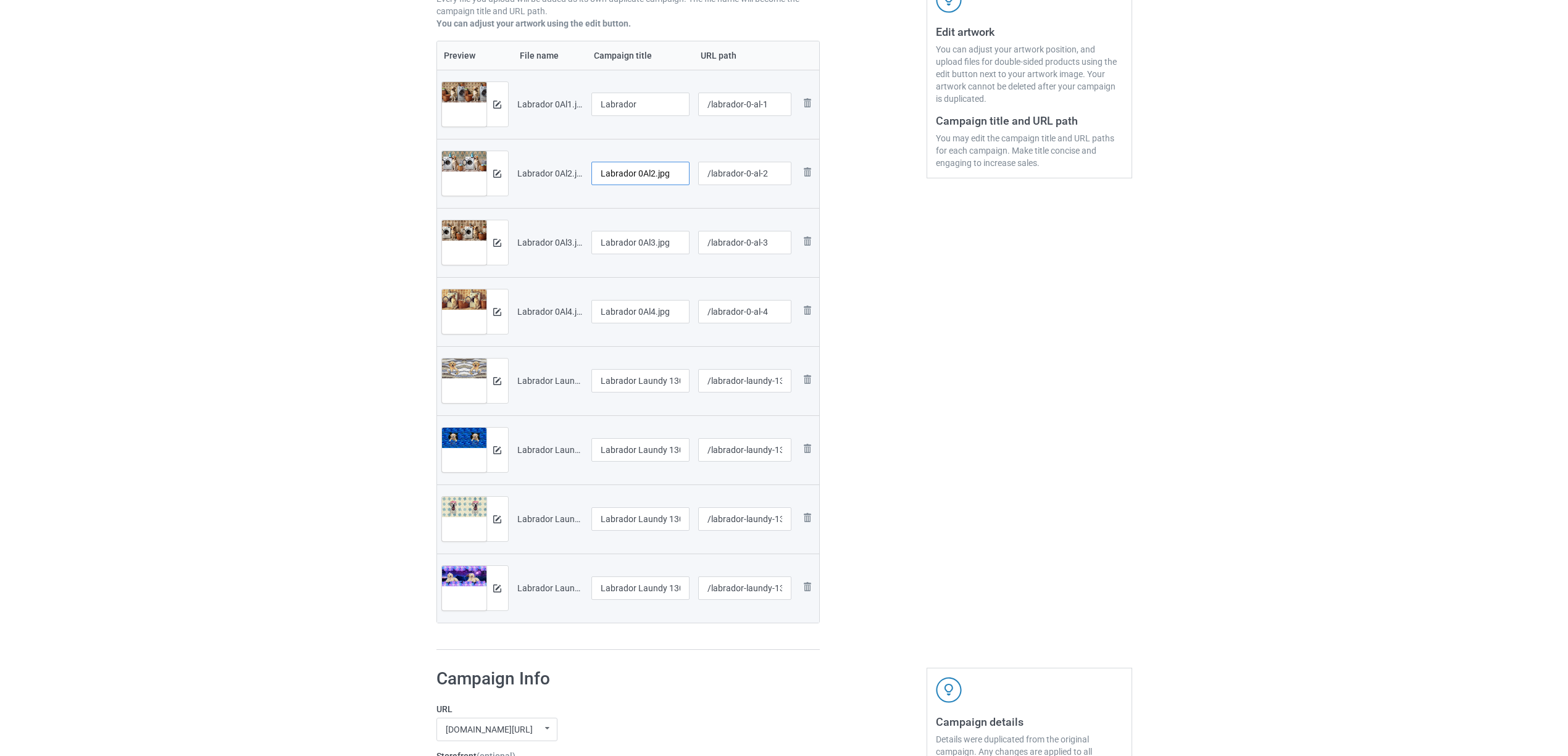
click at [652, 168] on input "Labrador 0Al2.jpg" at bounding box center [640, 172] width 99 height 23
paste input "text"
type input "Labrador"
click at [652, 242] on input "Labrador 0Al3.jpg" at bounding box center [640, 242] width 99 height 23
paste input "text"
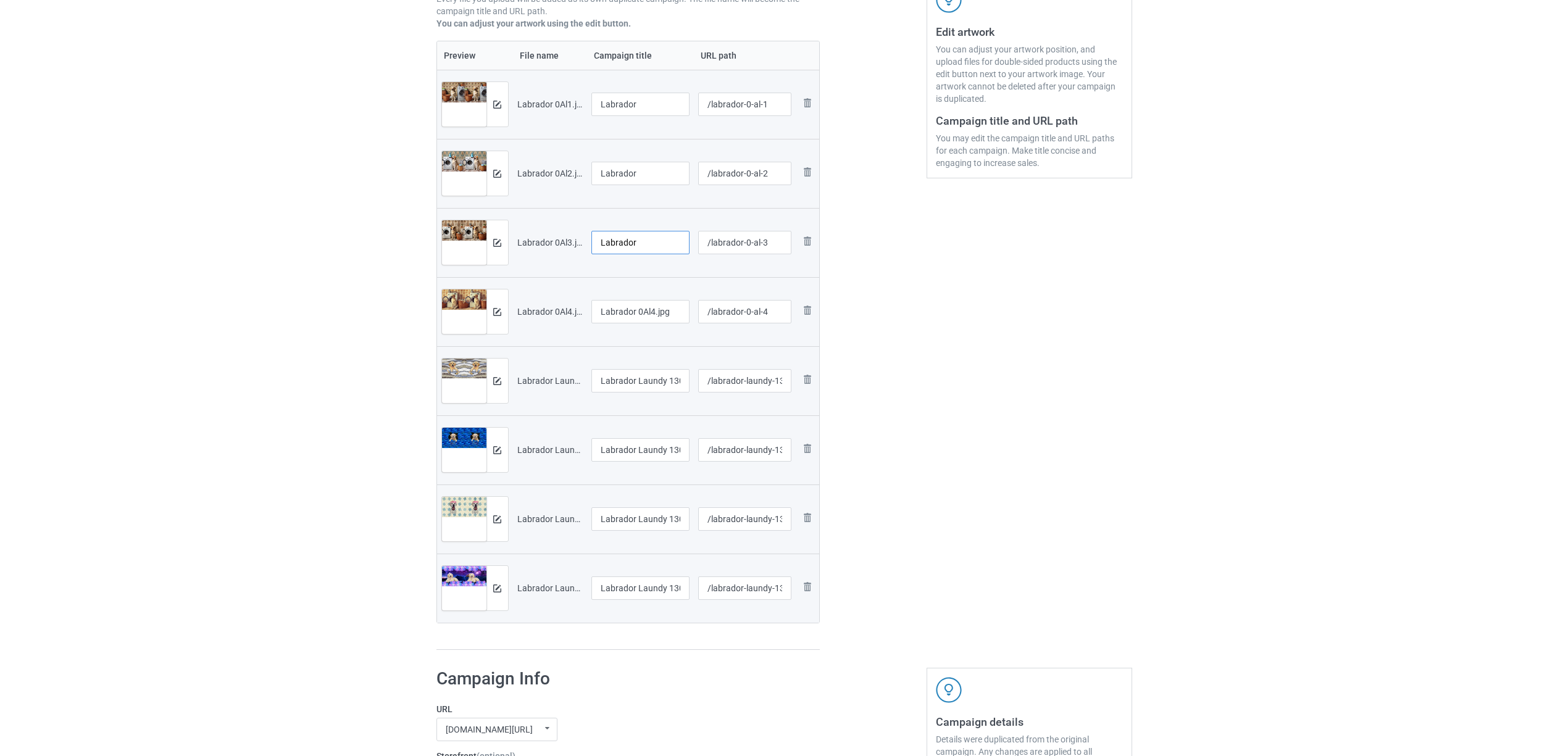
type input "Labrador"
click at [643, 316] on input "Labrador 0Al4.jpg" at bounding box center [640, 311] width 99 height 23
paste input "text"
type input "Labrador"
click at [633, 380] on input "Labrador Laundy 1306V (1).jpg" at bounding box center [640, 380] width 99 height 23
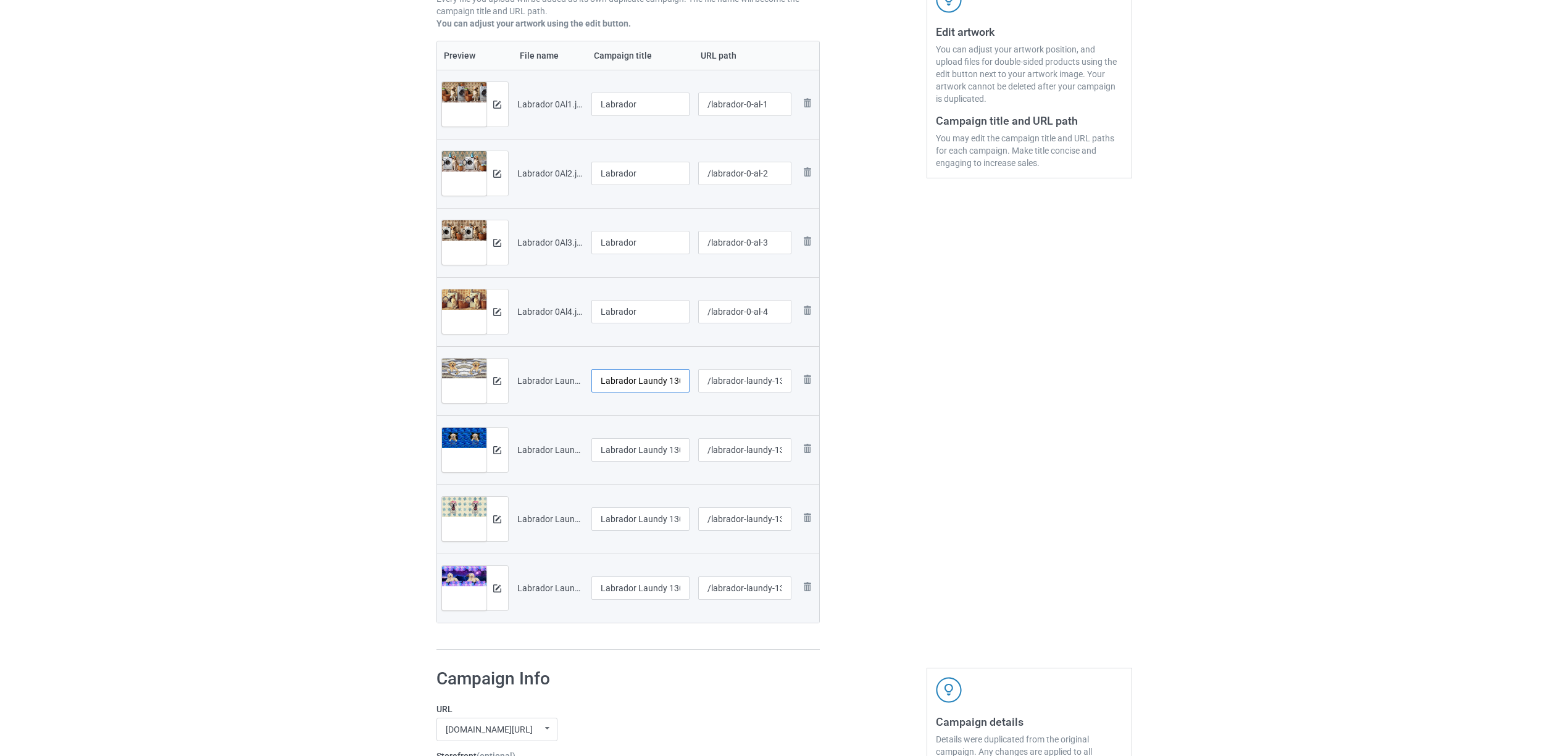
paste input "text"
type input "Labrador"
click at [645, 432] on td "Labrador Laundy 1306V (2).jpg" at bounding box center [640, 450] width 107 height 70
click at [644, 442] on input "Labrador Laundy 1306V (2).jpg" at bounding box center [640, 450] width 99 height 23
paste input "text"
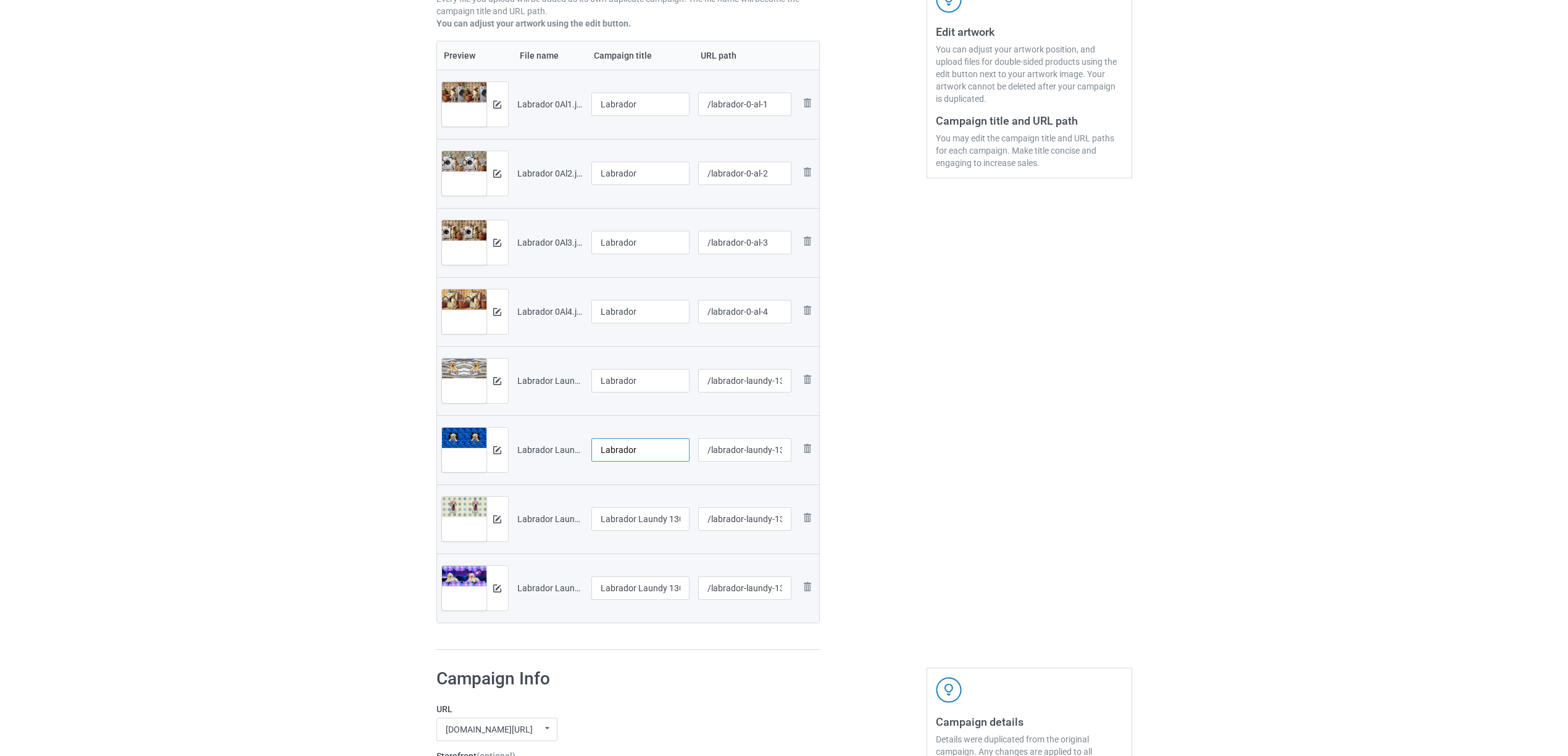
type input "Labrador"
click at [645, 514] on input "Labrador Laundy 1306V (3).jpg" at bounding box center [640, 518] width 99 height 23
paste input "text"
type input "Labrador"
click at [645, 599] on input "Labrador Laundy 1306V (4).jpg" at bounding box center [640, 588] width 99 height 23
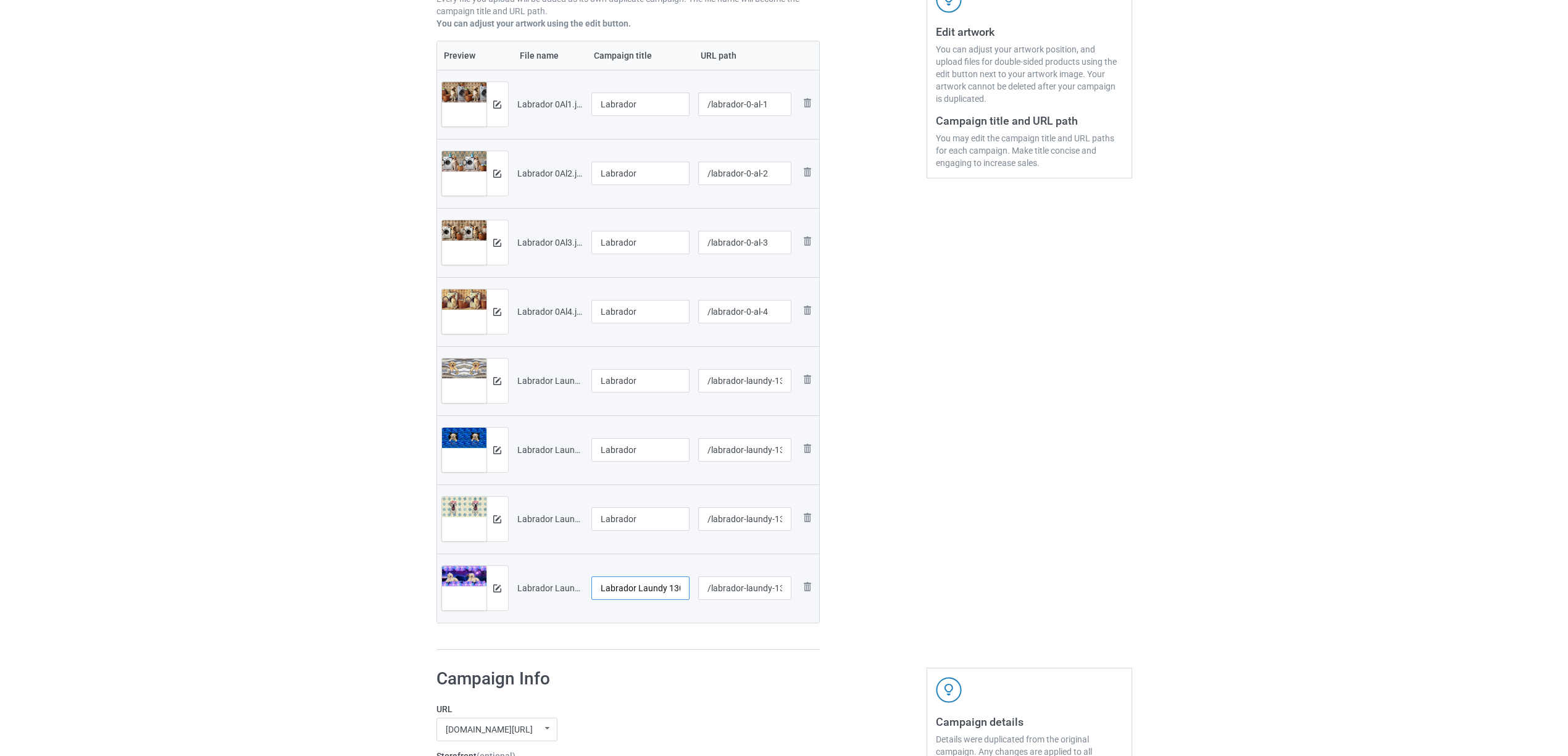
paste input "text"
type input "Labrador"
click at [657, 641] on div "Preview File name Campaign title URL path Preview and edit artwork Labrador 0Al…" at bounding box center [628, 345] width 384 height 610
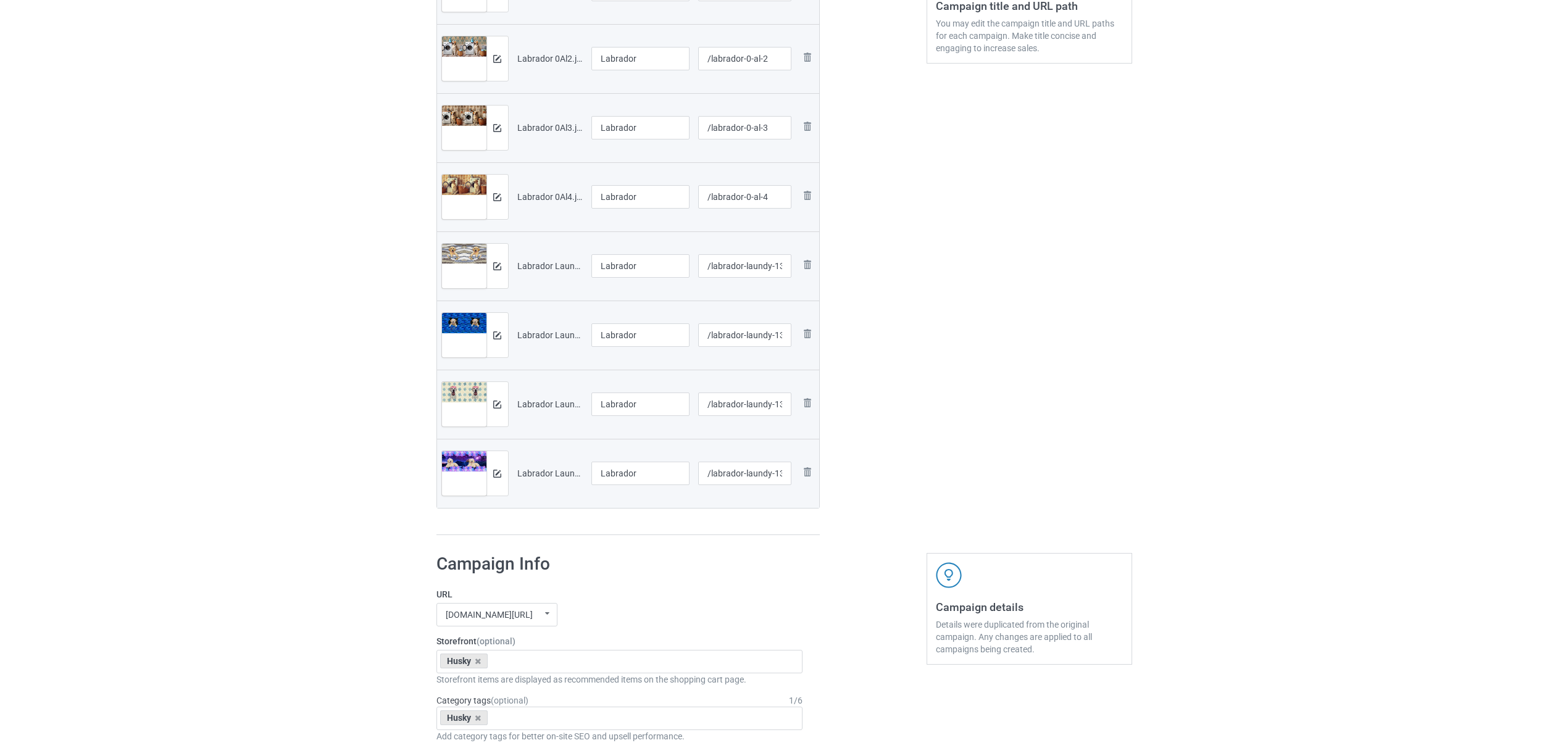
scroll to position [493, 0]
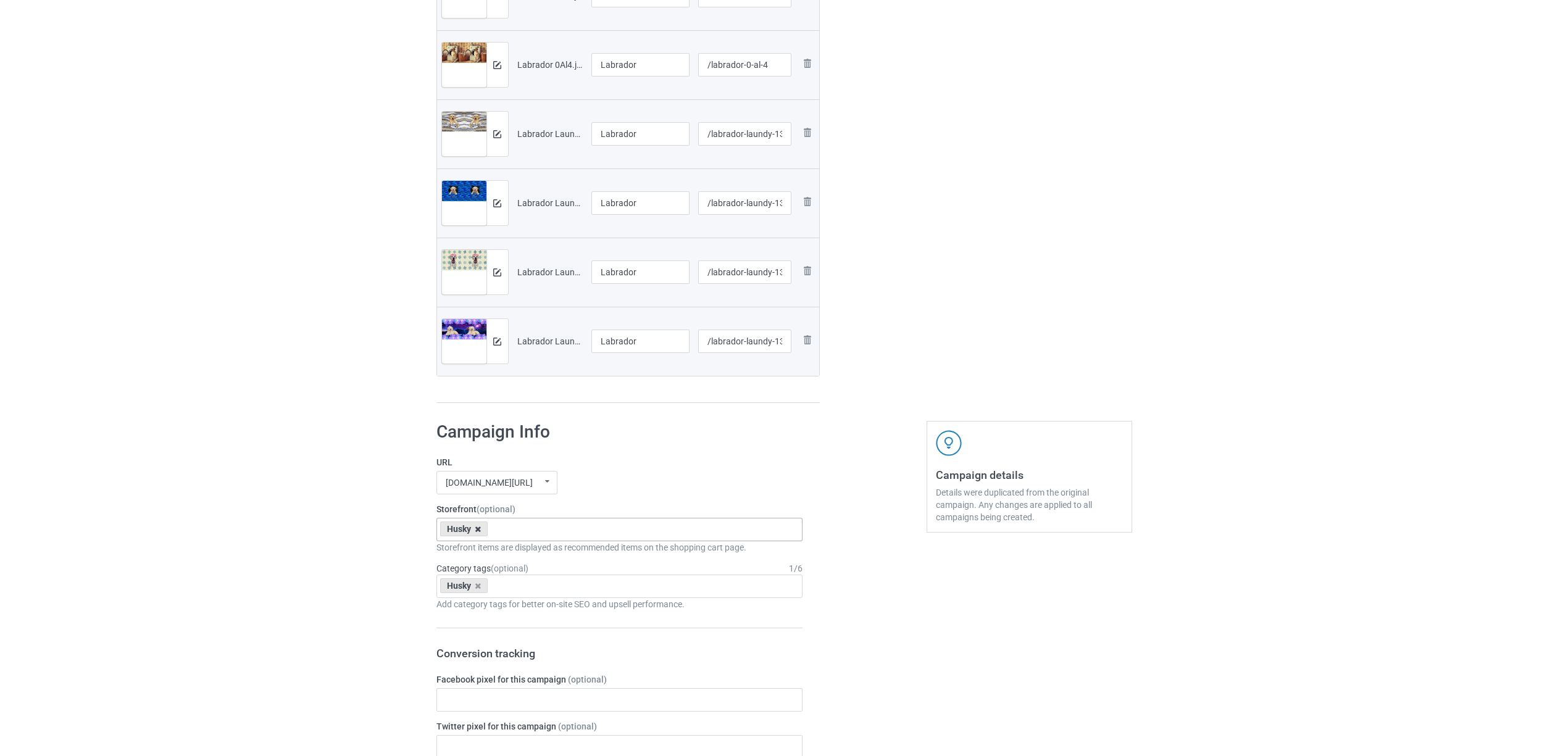
click at [478, 527] on icon at bounding box center [477, 529] width 6 height 8
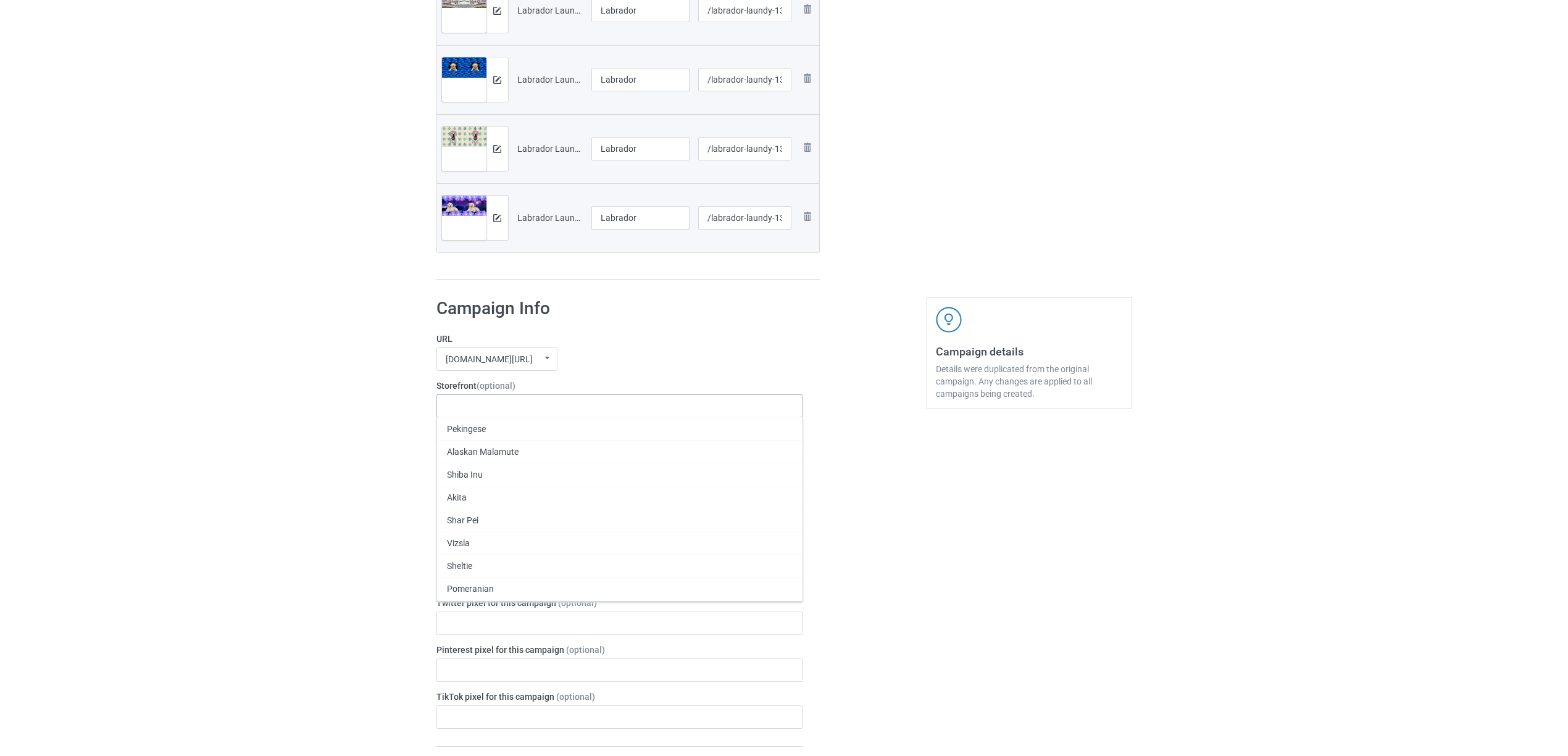
scroll to position [741, 0]
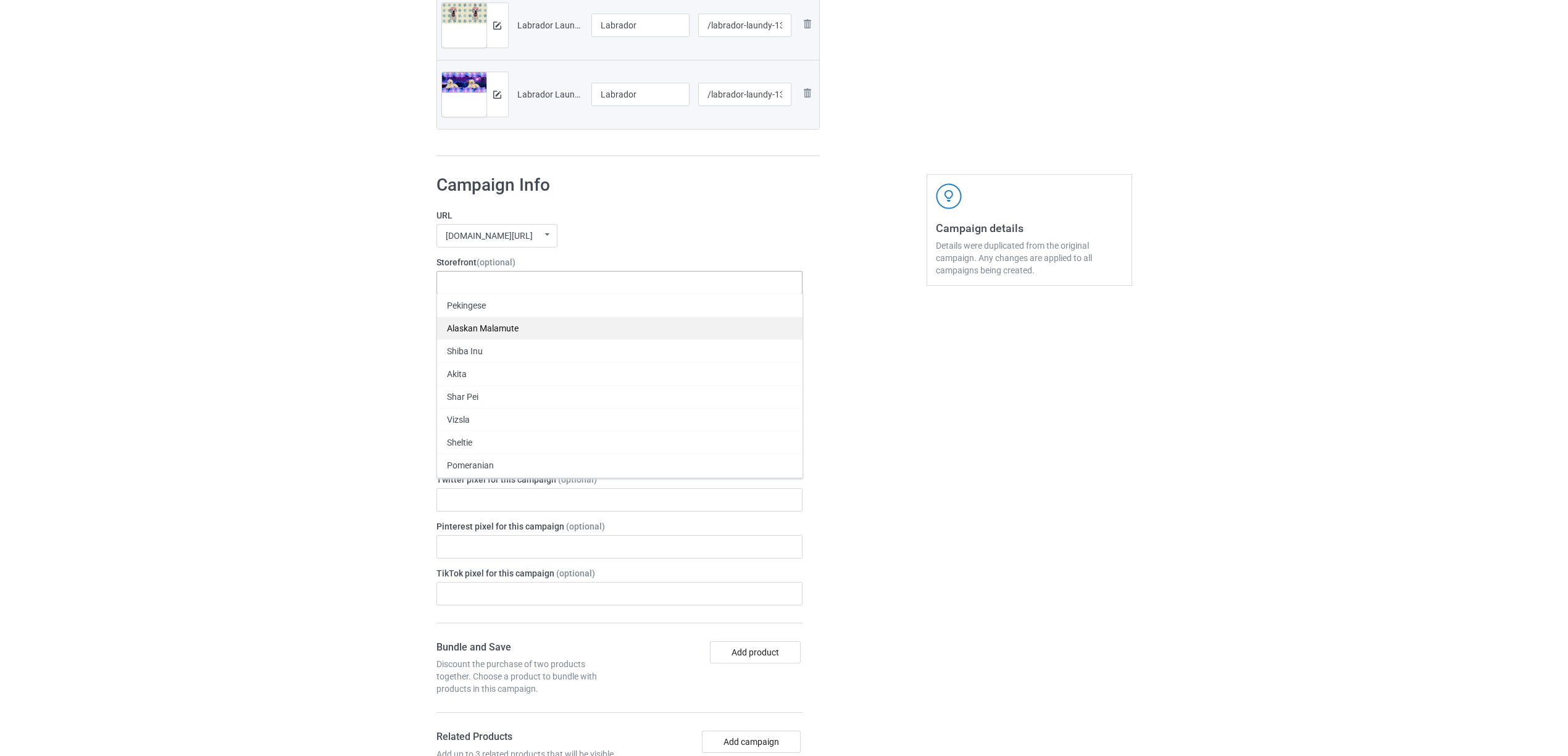
paste input "Labrador"
type input "Labrador"
click at [472, 306] on div "Labrador" at bounding box center [620, 305] width 366 height 23
click at [481, 338] on icon at bounding box center [477, 339] width 6 height 8
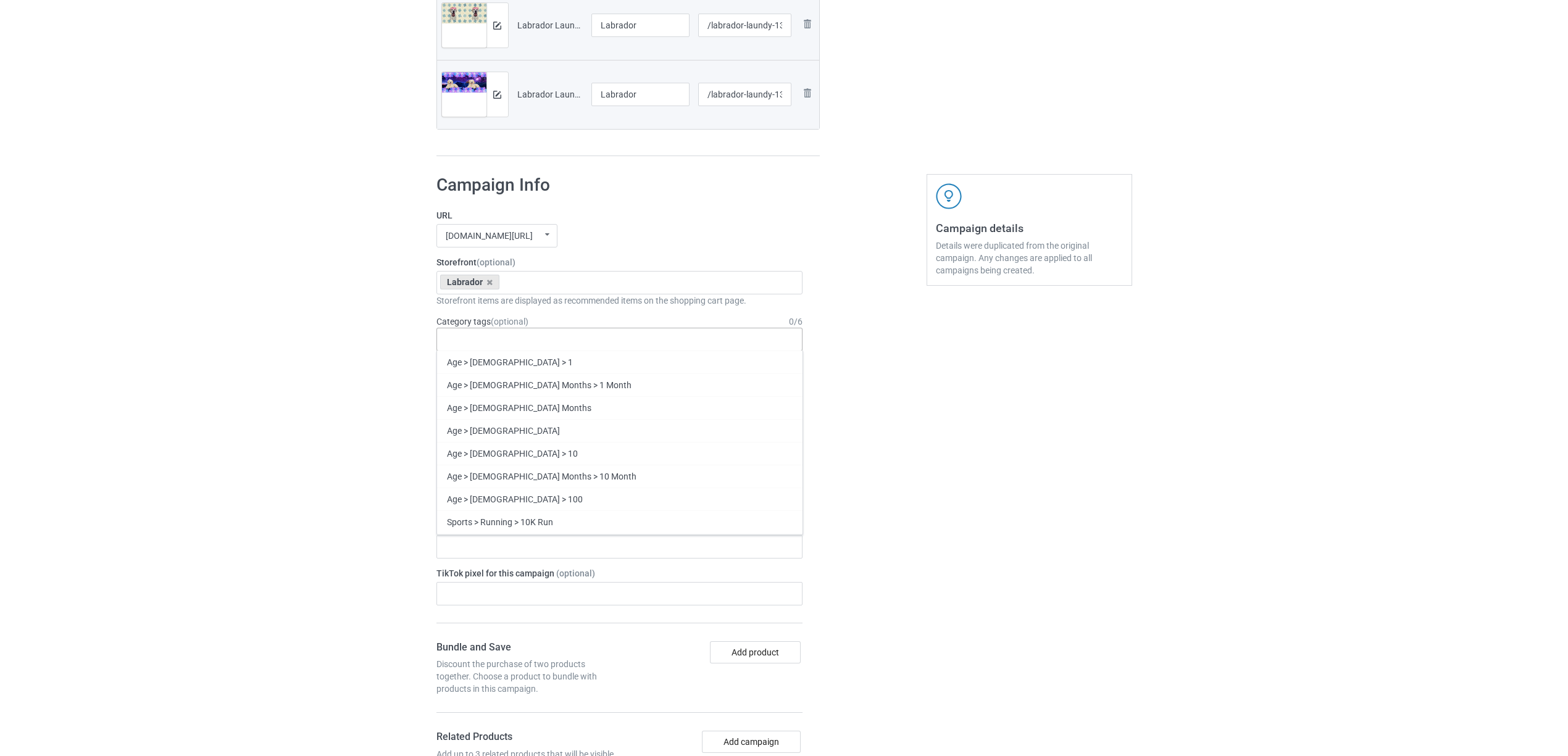
paste input "Labrador"
type input "Labrador"
click at [472, 382] on div "Labrador" at bounding box center [620, 384] width 366 height 23
click at [247, 337] on div "Bulk duplicate campaign Campaign to duplicate Husky Original Artwork 7537x3374 …" at bounding box center [784, 304] width 1568 height 2022
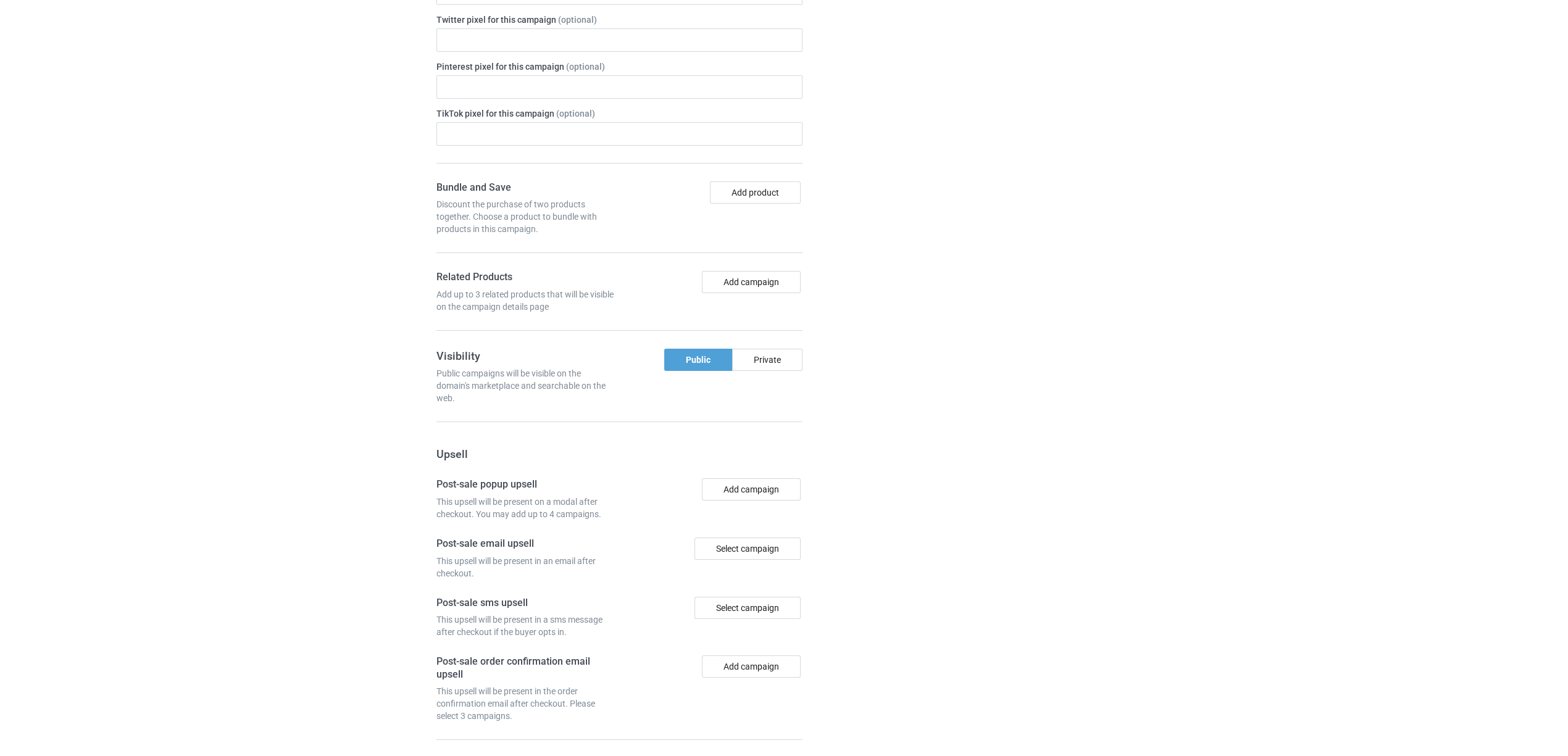
scroll to position [1306, 0]
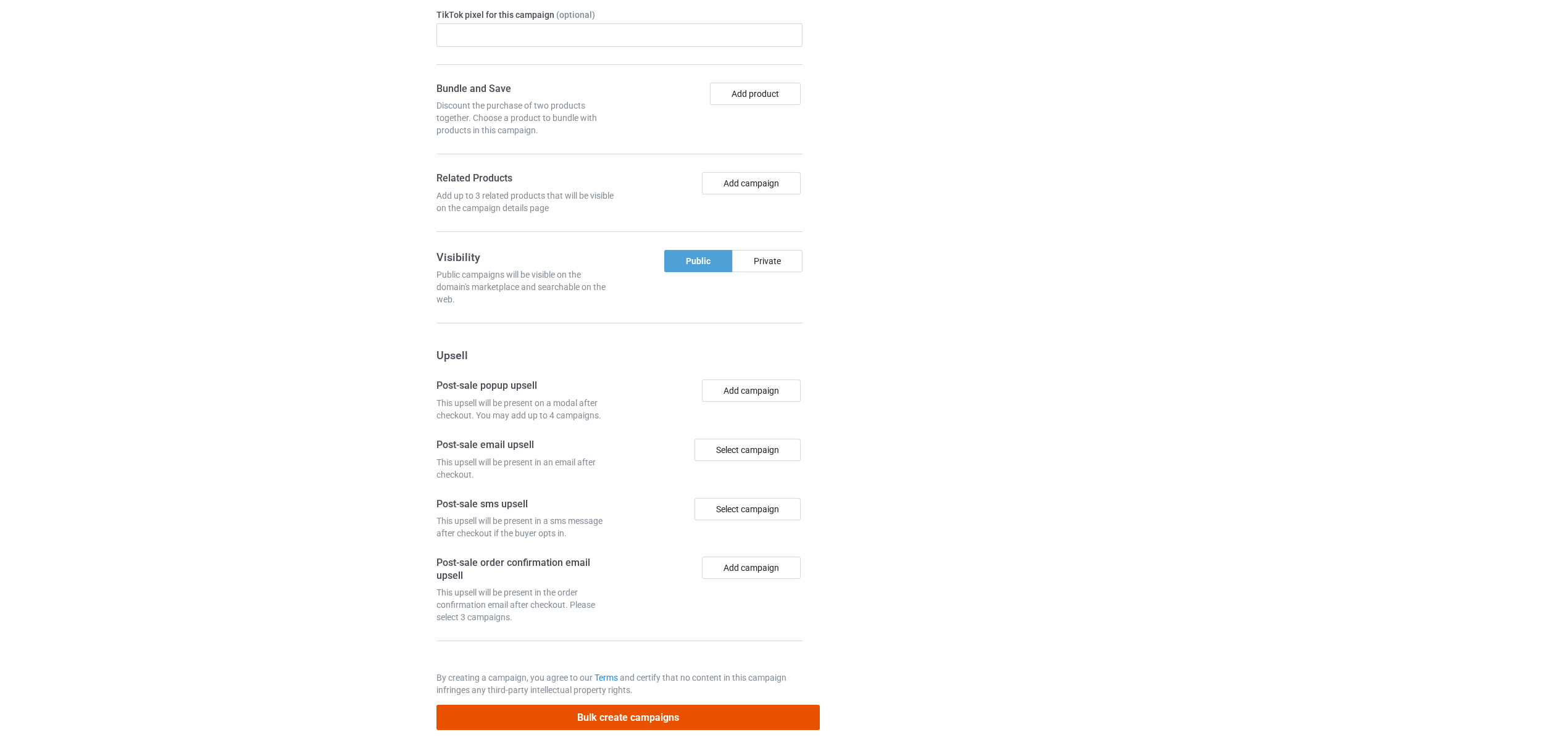
click at [668, 714] on button "Bulk create campaigns" at bounding box center [628, 717] width 384 height 25
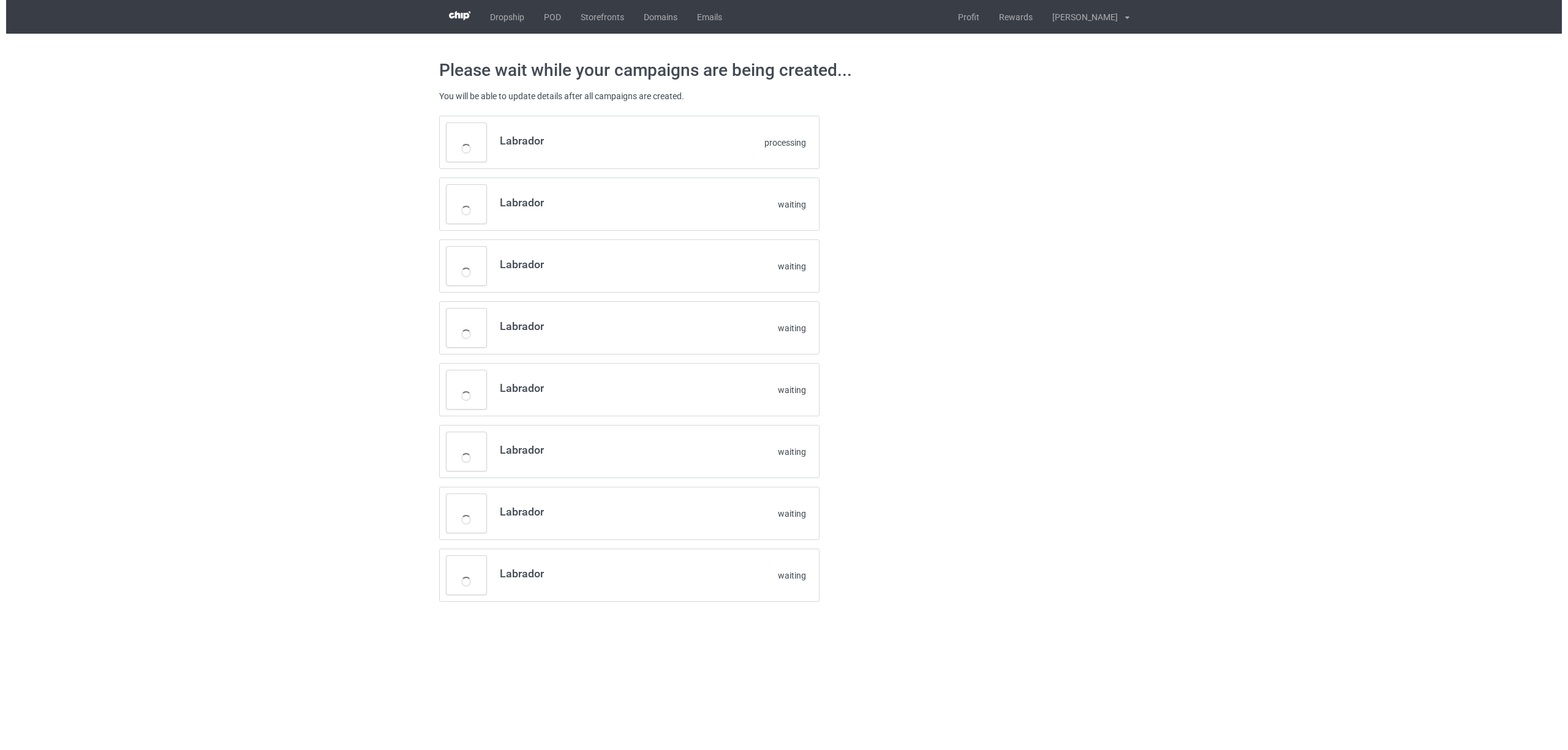
scroll to position [0, 0]
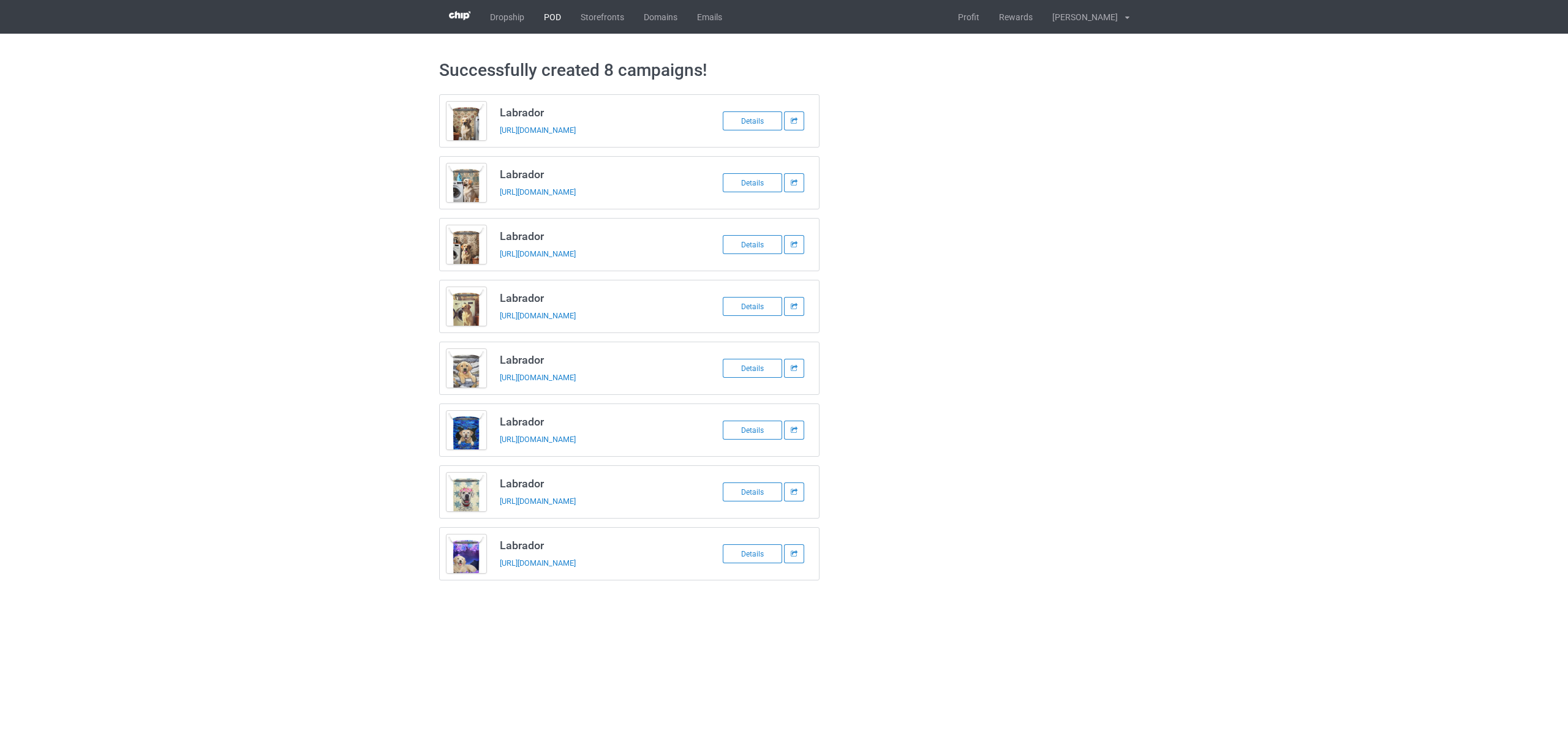
click at [551, 11] on link "POD" at bounding box center [552, 17] width 37 height 34
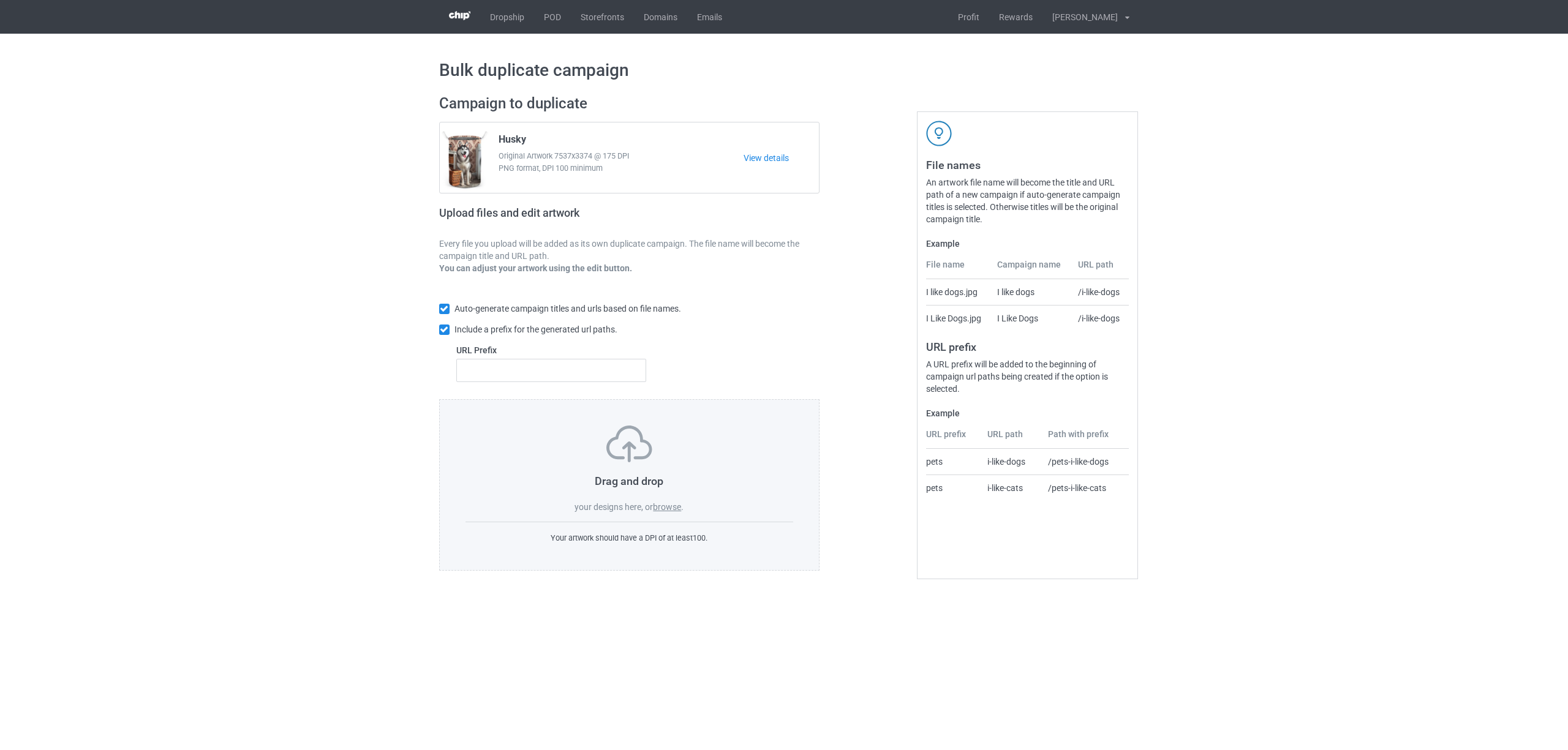
click at [669, 505] on label "browse" at bounding box center [667, 507] width 28 height 10
click at [0, 0] on input "browse" at bounding box center [0, 0] width 0 height 0
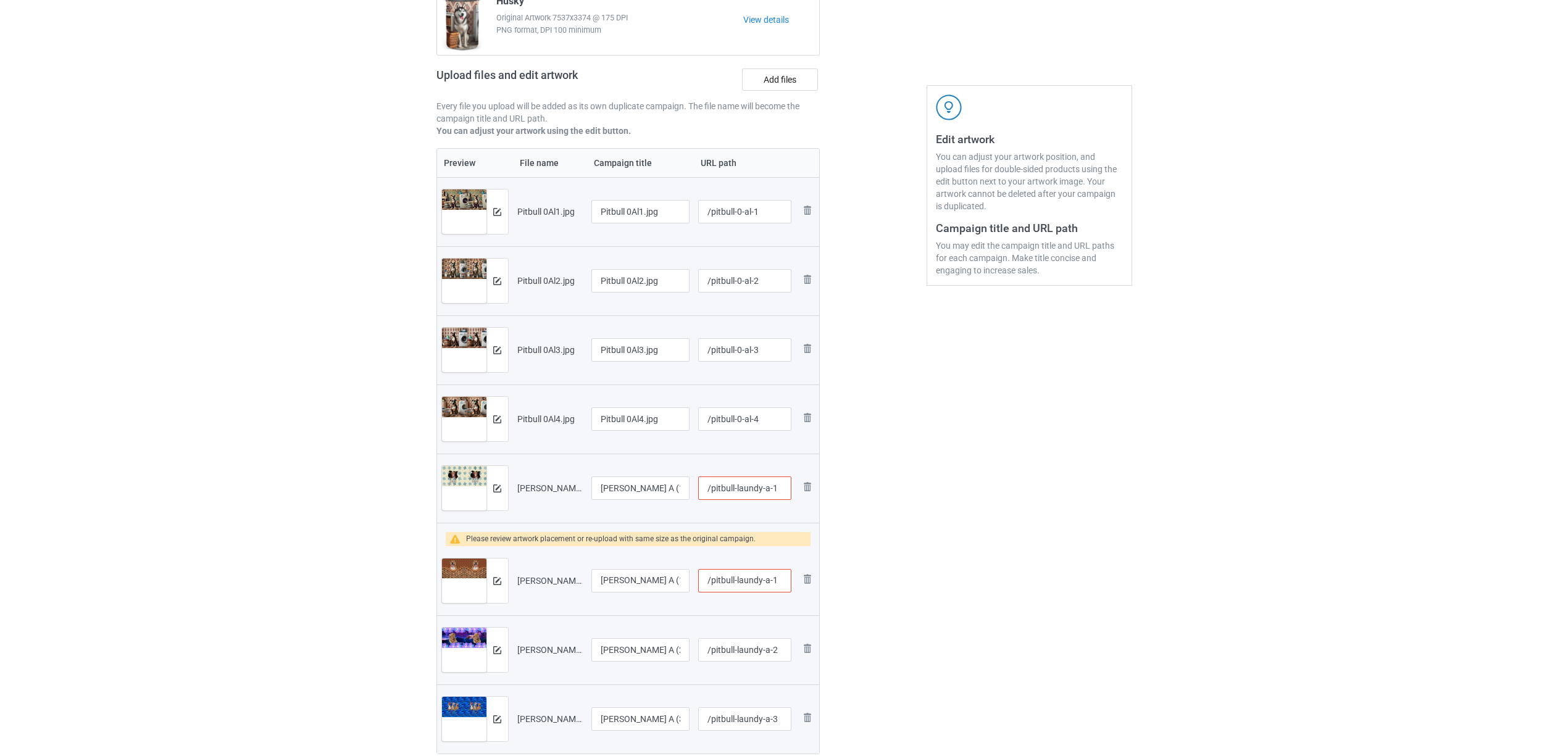
scroll to position [247, 0]
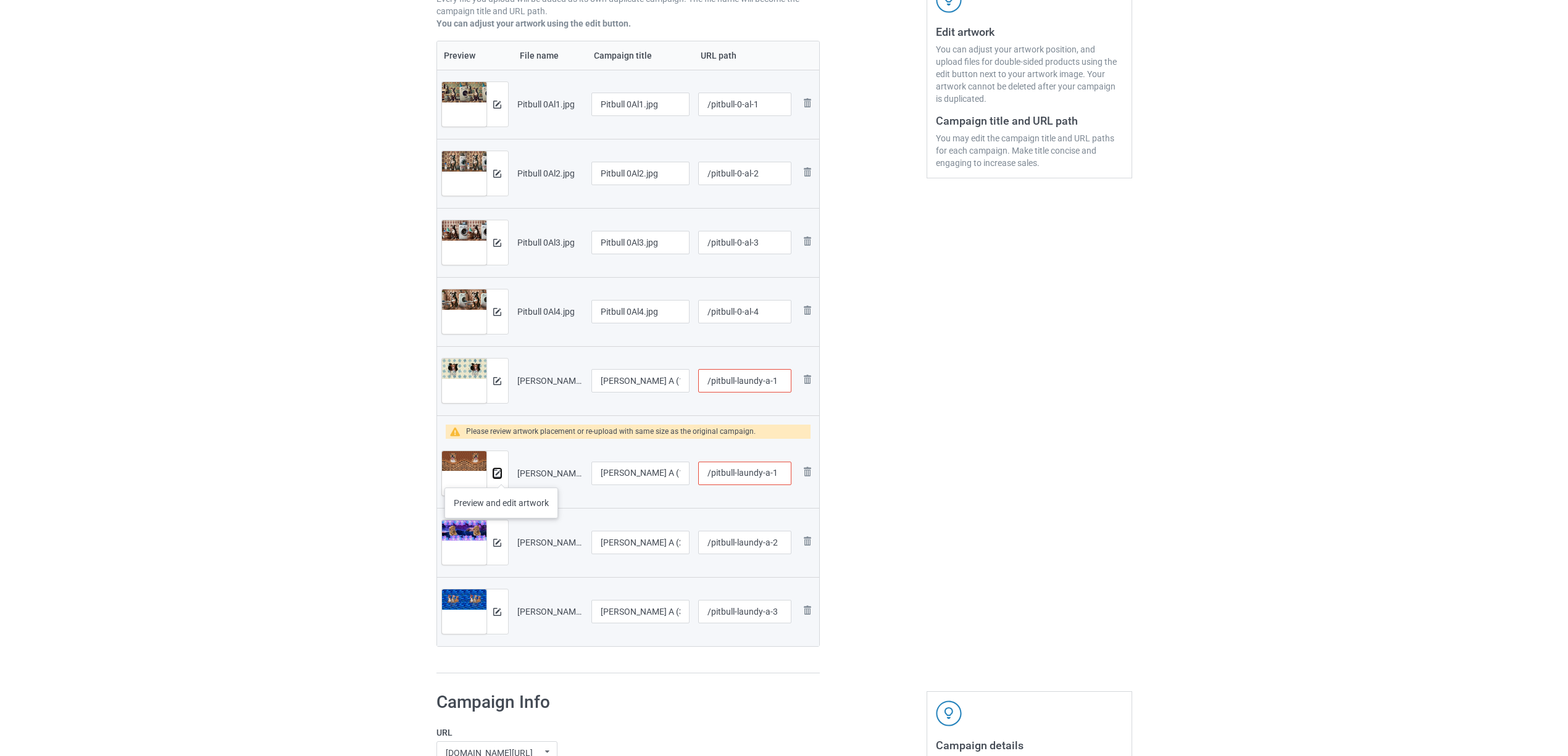
click at [501, 475] on img at bounding box center [497, 473] width 8 height 8
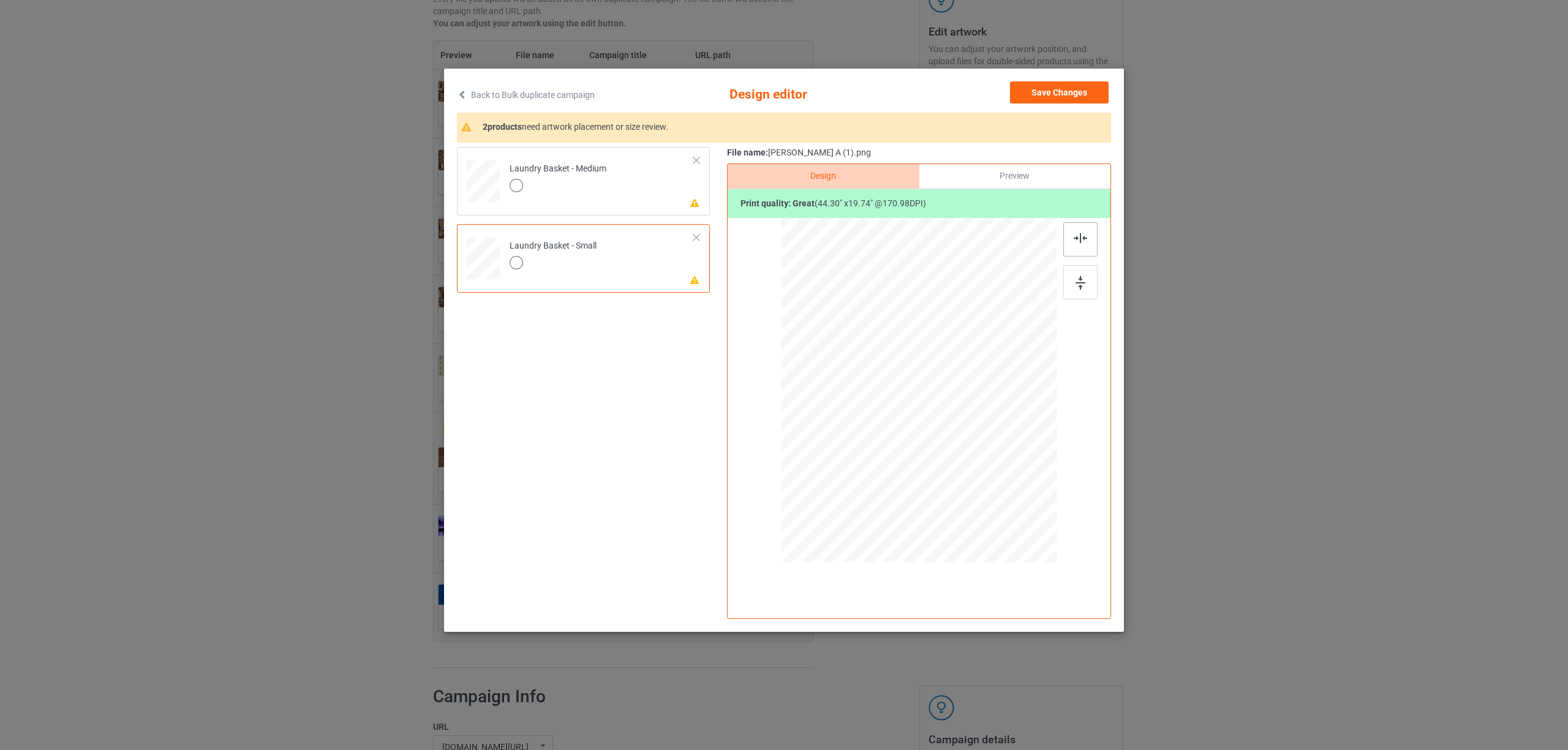
click at [1079, 234] on img at bounding box center [1081, 238] width 14 height 10
click at [514, 168] on div "Laundry Basket - Medium" at bounding box center [558, 177] width 97 height 29
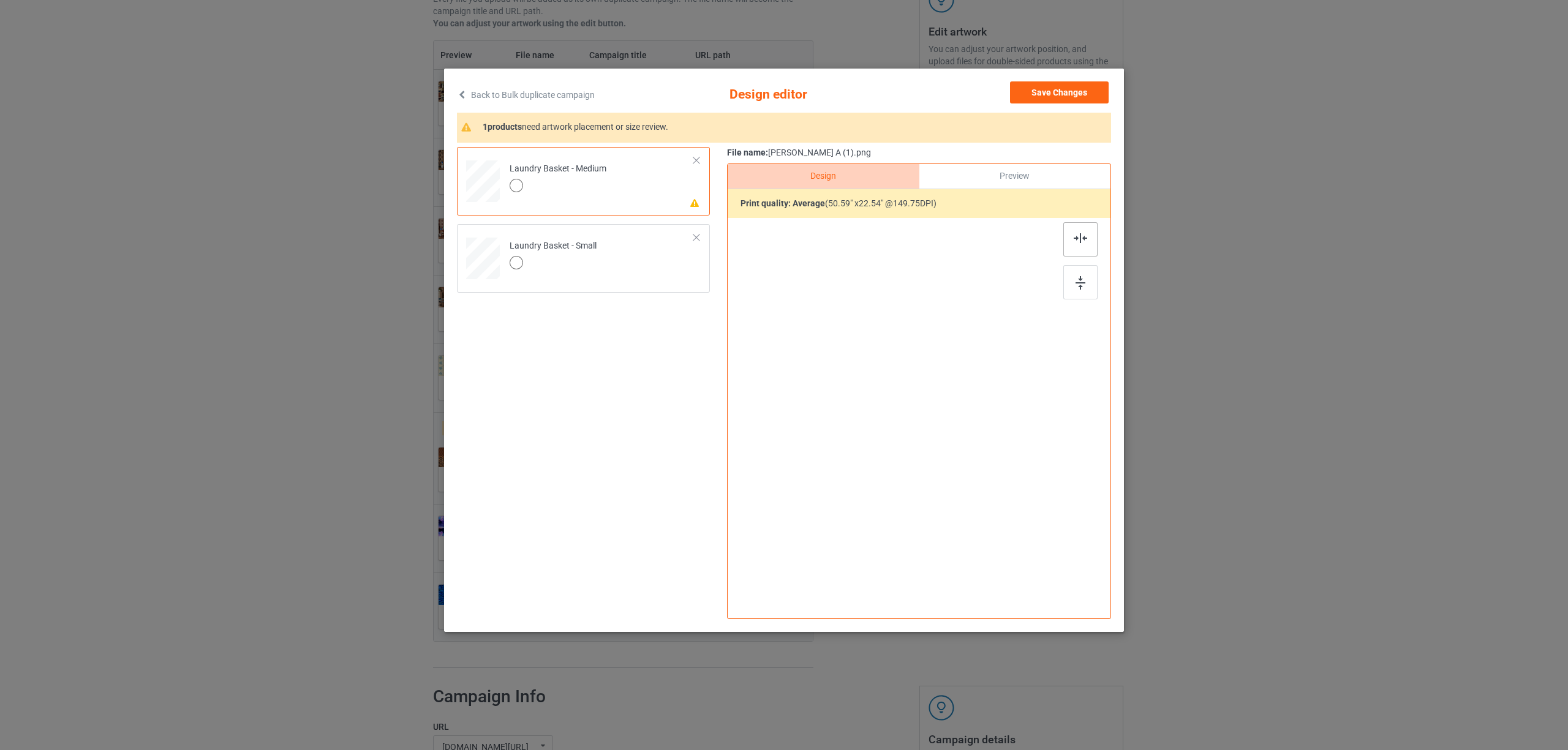
click at [1082, 243] on div at bounding box center [1081, 239] width 34 height 34
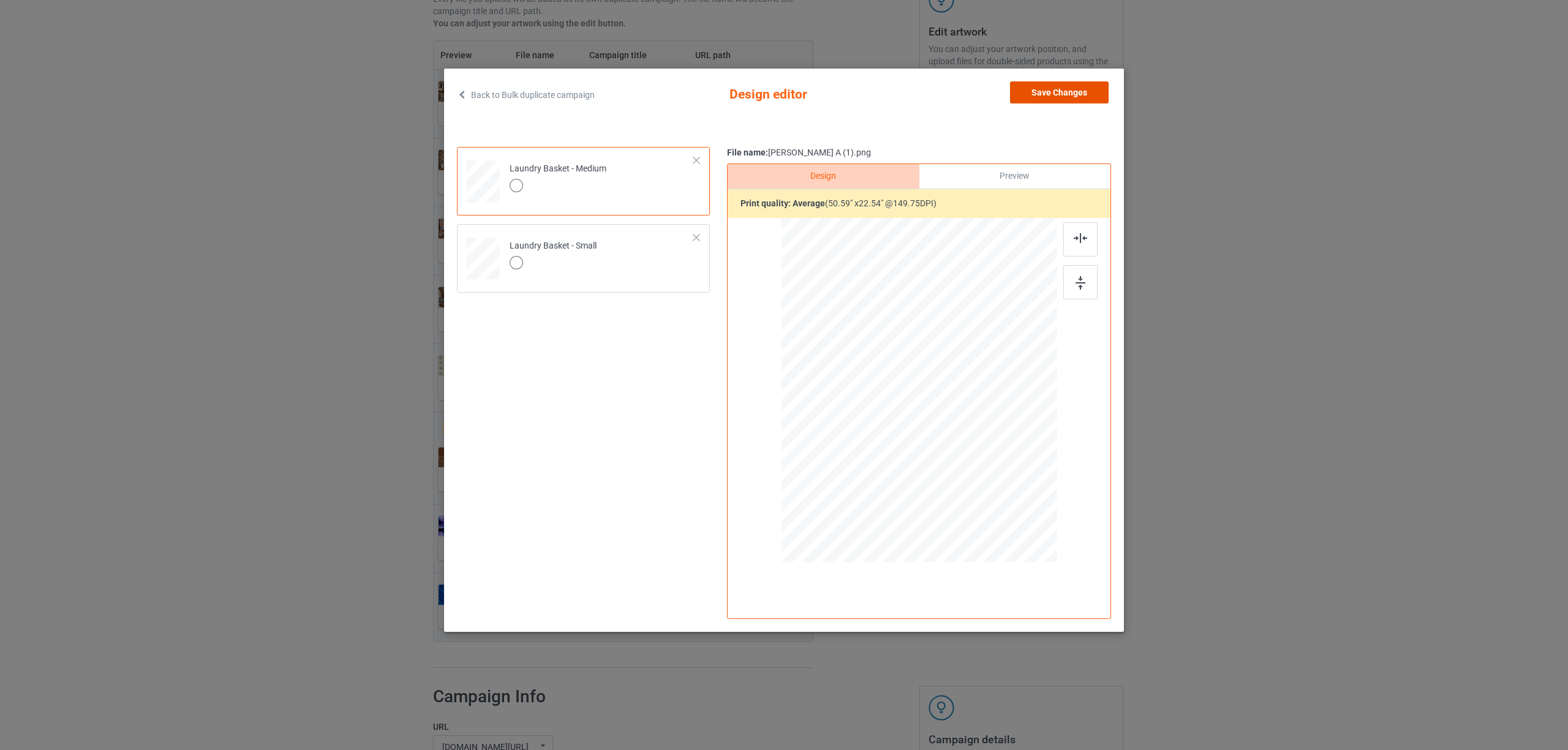
click at [1048, 94] on button "Save Changes" at bounding box center [1060, 93] width 99 height 22
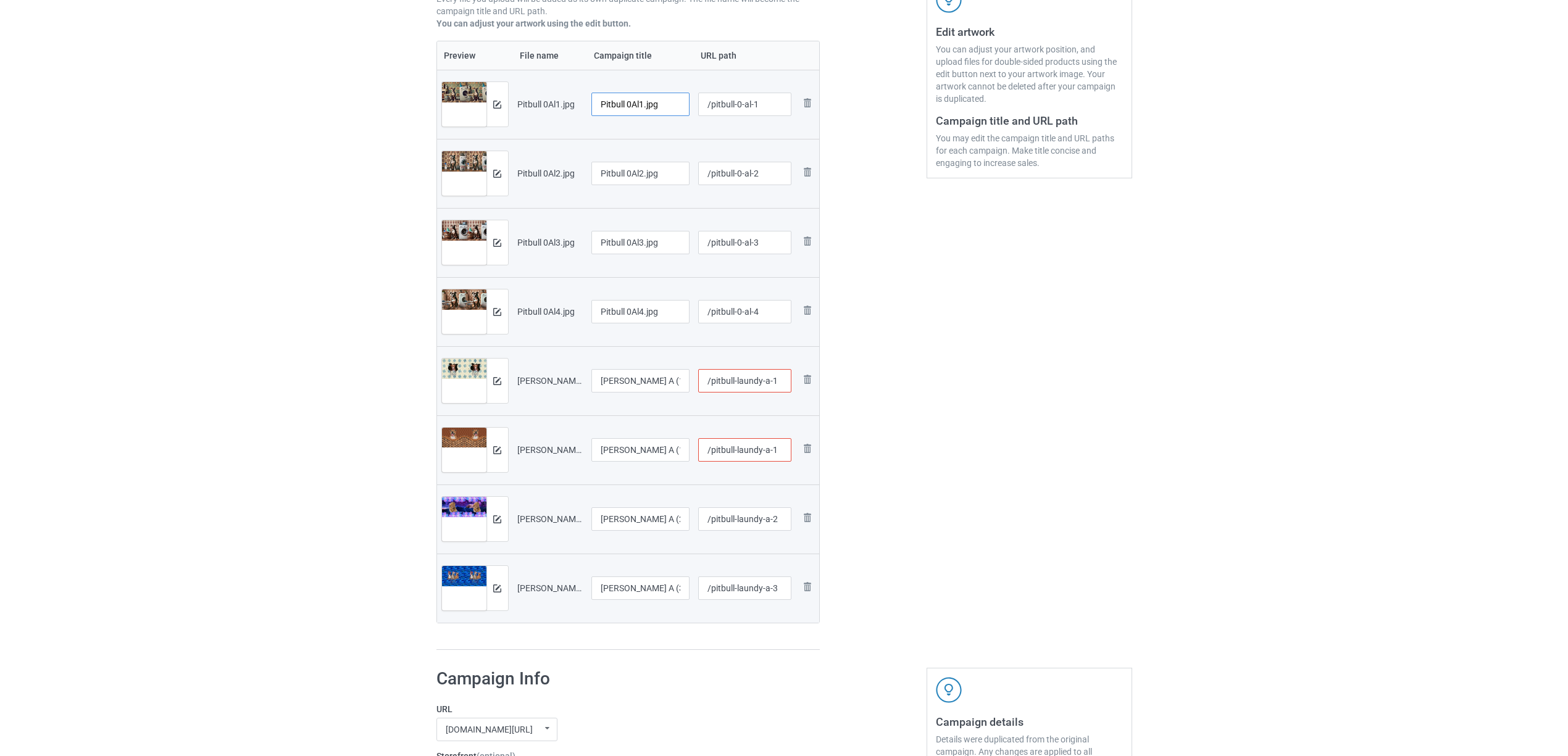
drag, startPoint x: 627, startPoint y: 97, endPoint x: 672, endPoint y: 98, distance: 45.0
click at [672, 98] on input "Pitbull 0Al1.jpg" at bounding box center [640, 104] width 99 height 23
click at [606, 105] on input "Pitbull" at bounding box center [640, 104] width 99 height 23
type input "Pitbull"
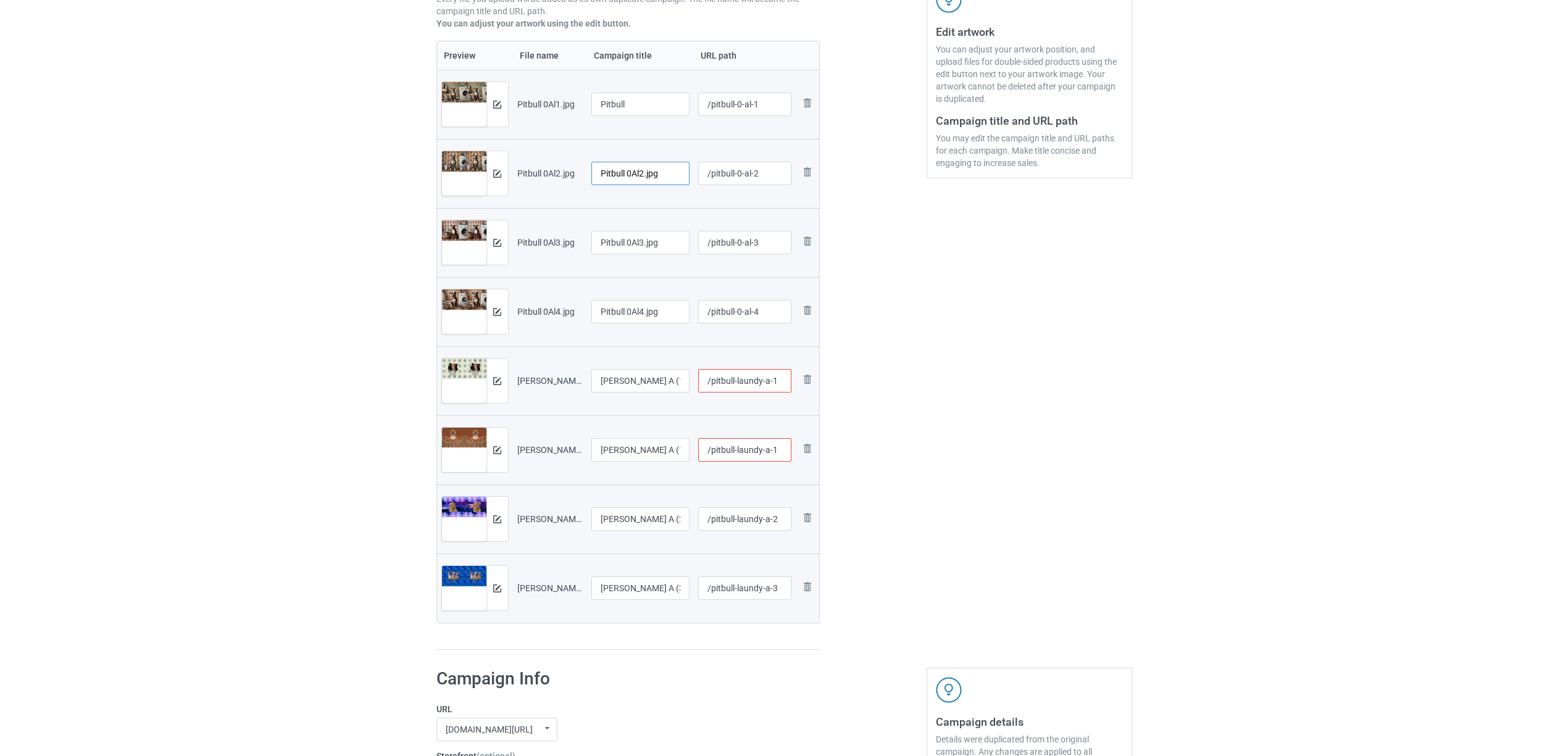
click at [640, 174] on input "Pitbull 0Al2.jpg" at bounding box center [640, 172] width 99 height 23
paste input "text"
type input "Pitbull"
click at [650, 248] on input "Pitbull 0Al3.jpg" at bounding box center [640, 242] width 99 height 23
paste input "text"
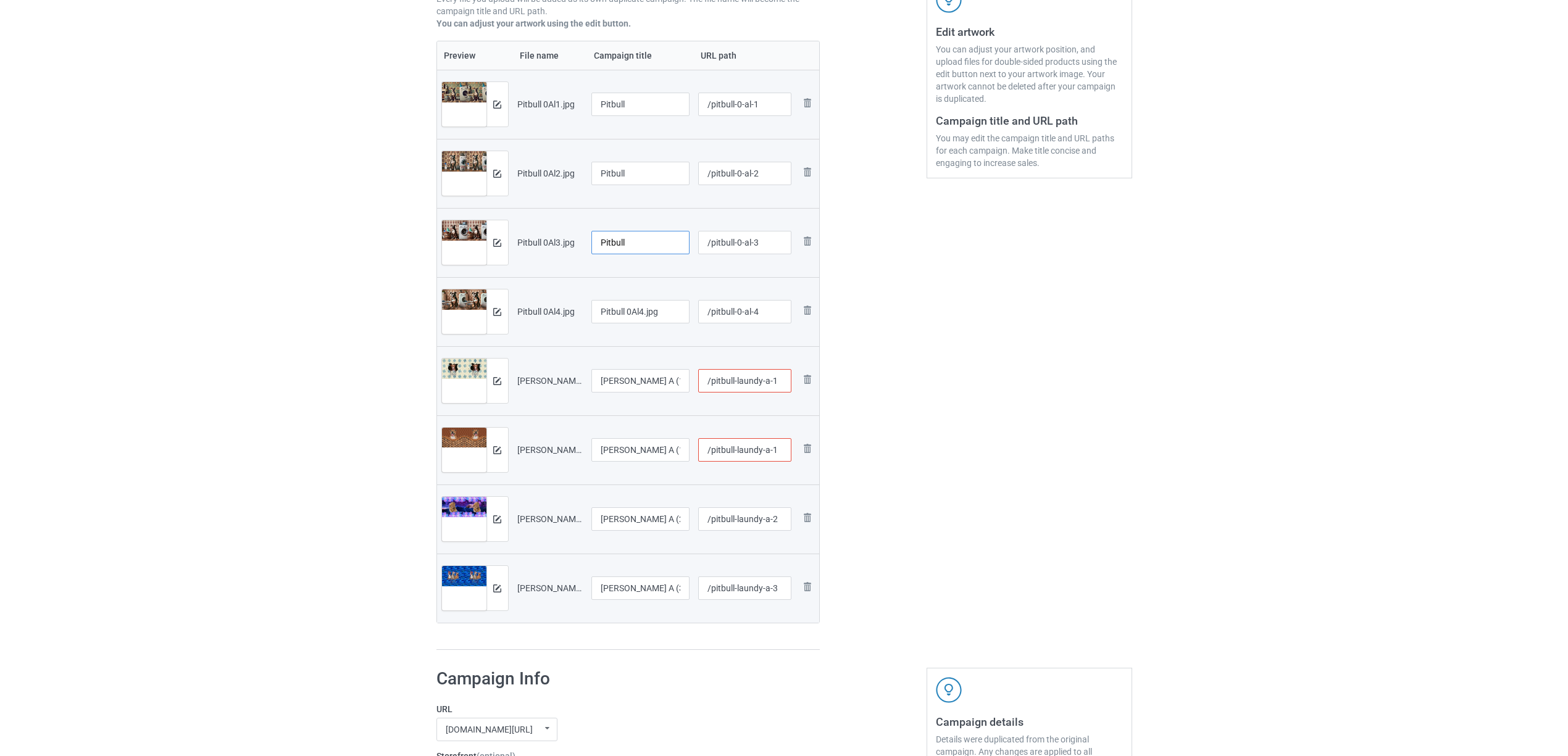
type input "Pitbull"
click at [628, 318] on input "Pitbull 0Al4.jpg" at bounding box center [640, 311] width 99 height 23
paste input "text"
type input "Pitbull"
click at [628, 380] on input "Pitbull Laundy A (1).jpg" at bounding box center [640, 380] width 99 height 23
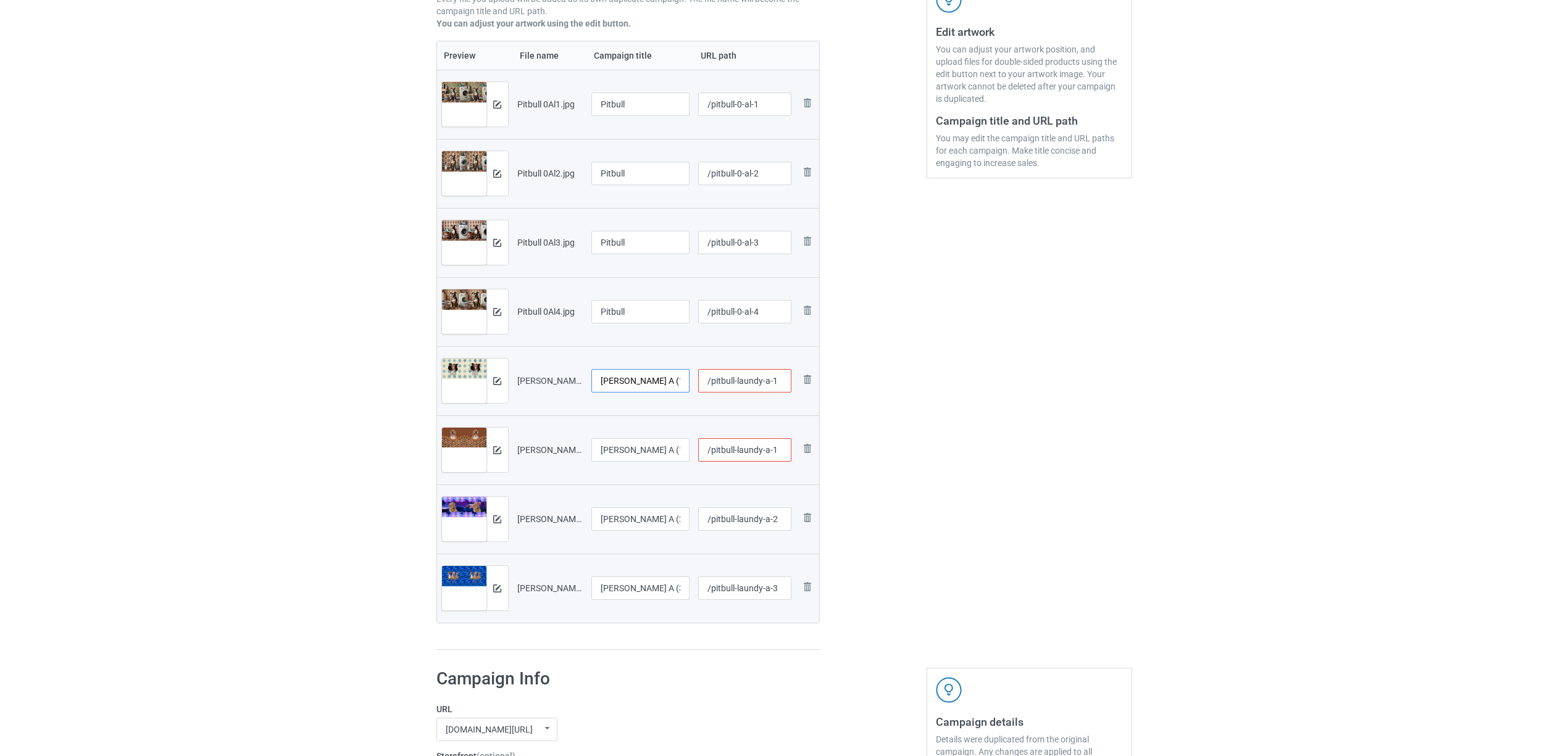
paste input "text"
type input "Pitbull"
click at [630, 448] on input "Pitbull Laundy A (1)" at bounding box center [640, 450] width 99 height 23
paste input "text"
type input "Pitbull"
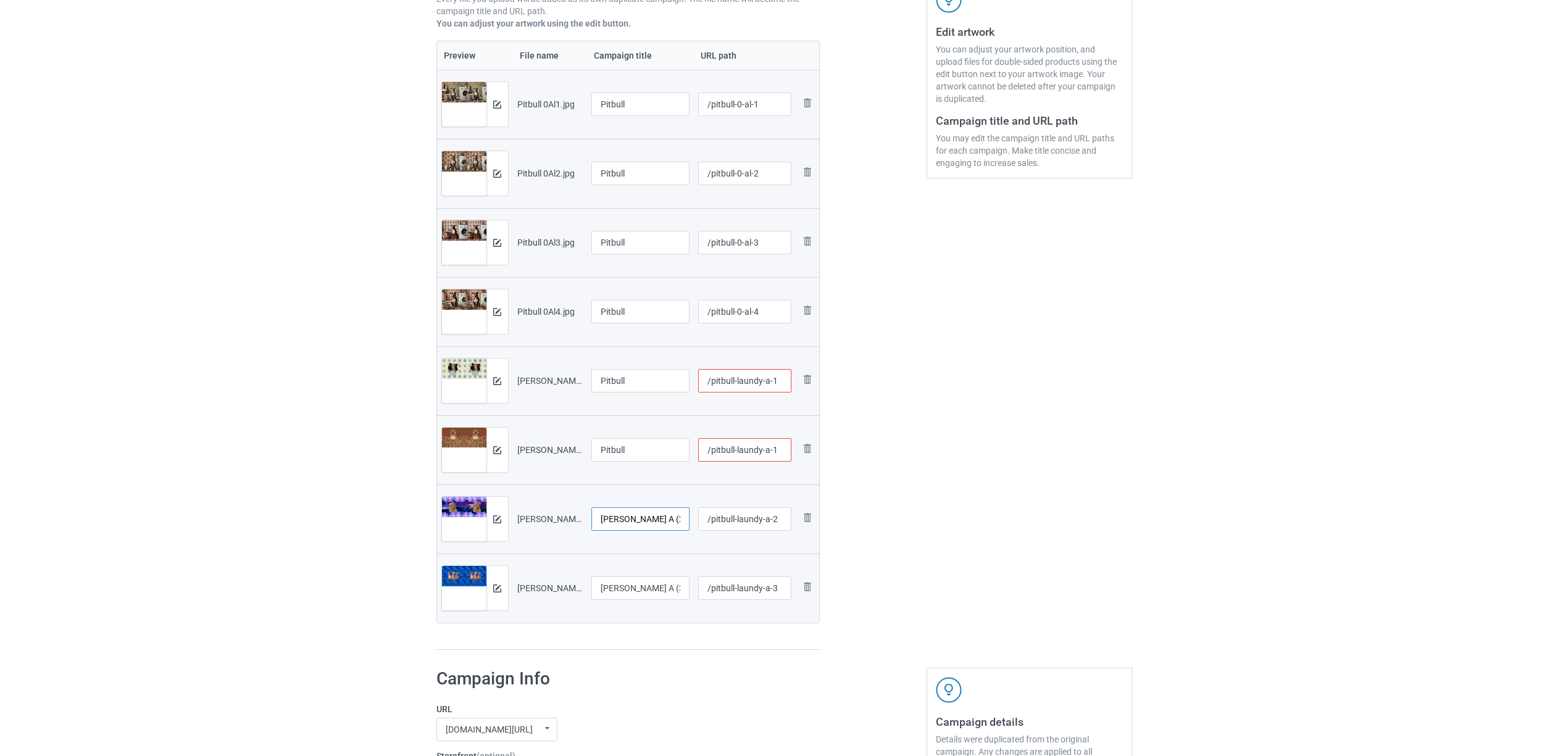
click at [657, 509] on input "Pitbull Laundy A (2).jpg" at bounding box center [640, 518] width 99 height 23
paste input "text"
type input "Pitbull"
click at [663, 593] on input "Pitbull Laundy A (3).jpg" at bounding box center [640, 588] width 99 height 23
paste input "text"
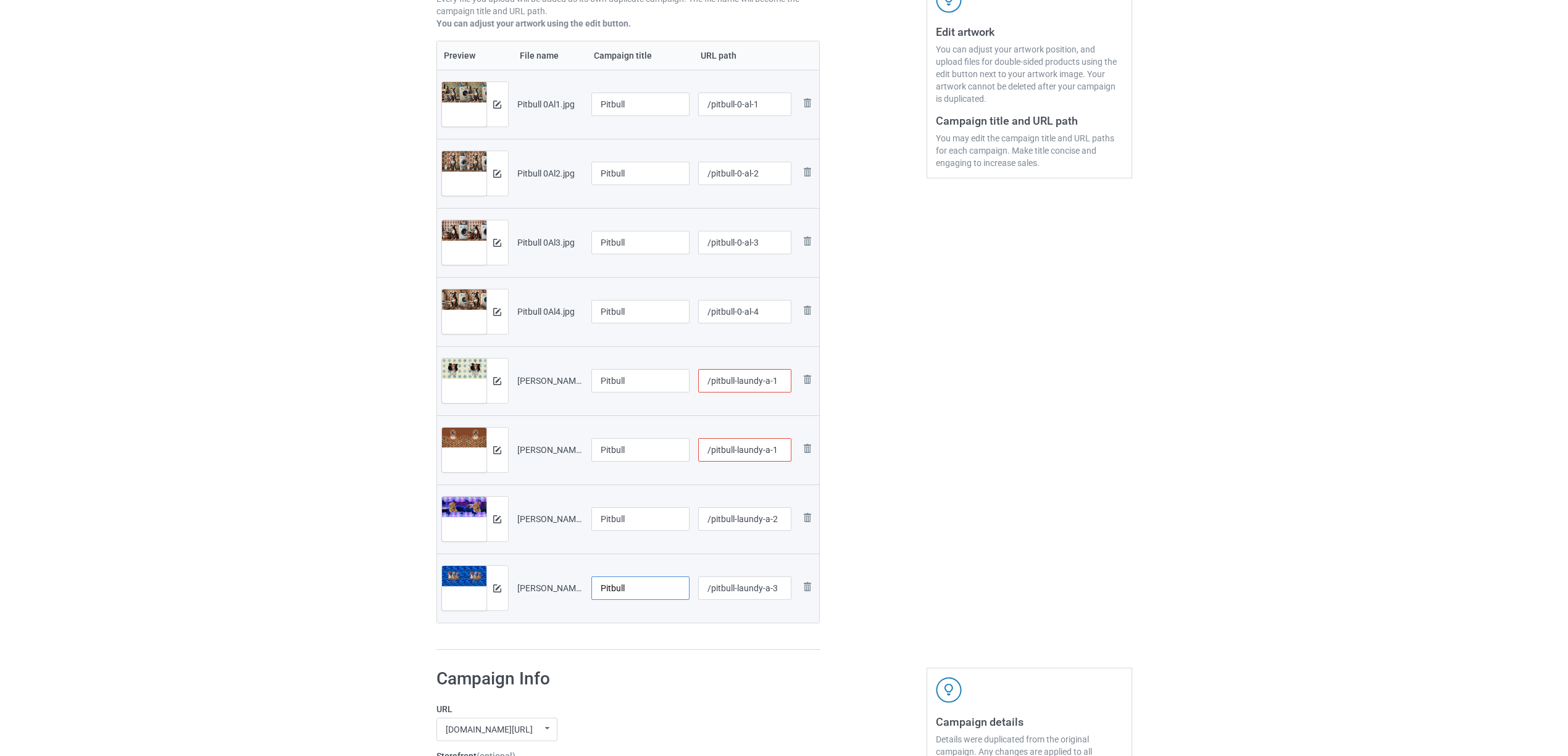
type input "Pitbull"
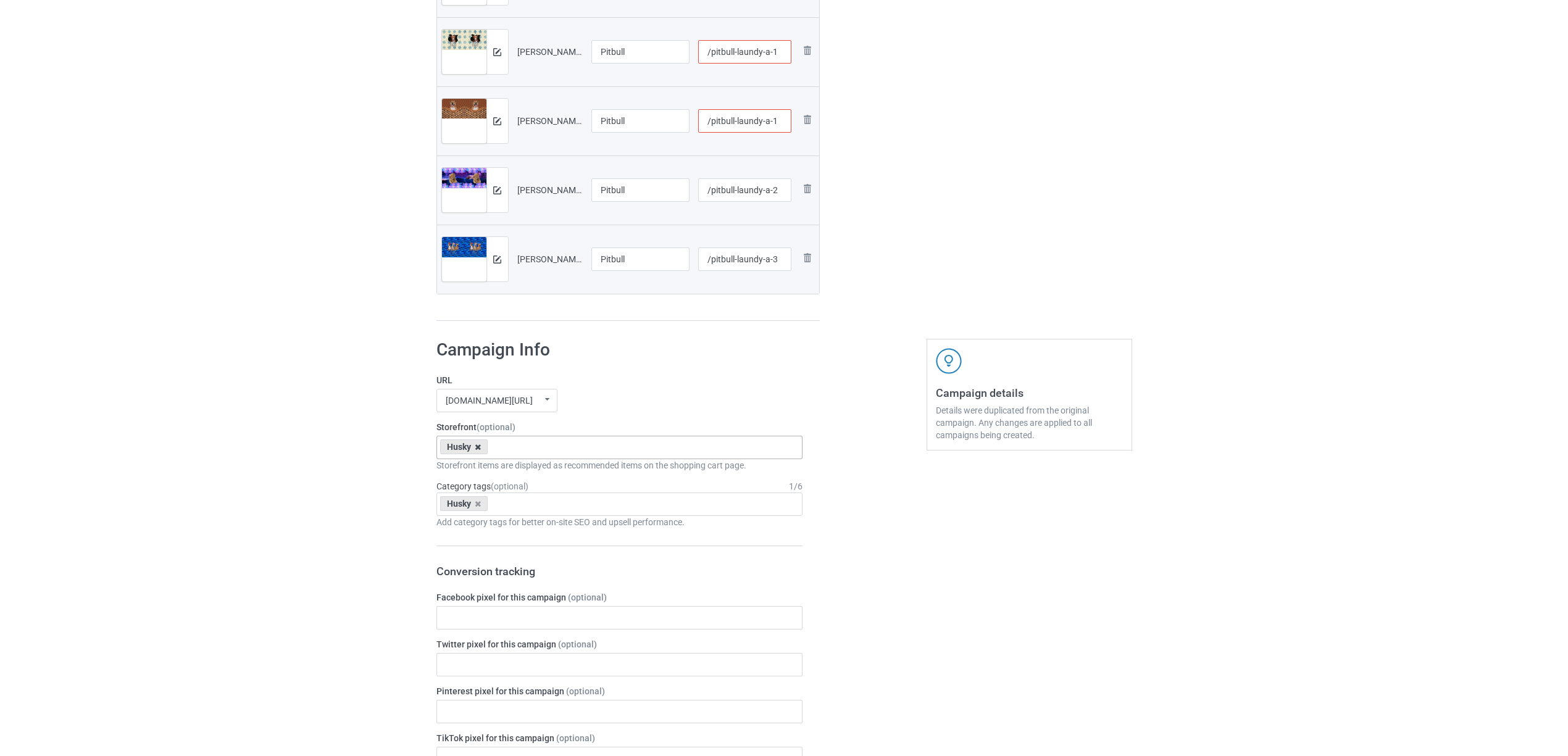
click at [480, 450] on icon at bounding box center [477, 446] width 6 height 8
paste input "Pitbull"
type input "Pitbull"
click at [473, 474] on div "Pitbull" at bounding box center [620, 469] width 366 height 23
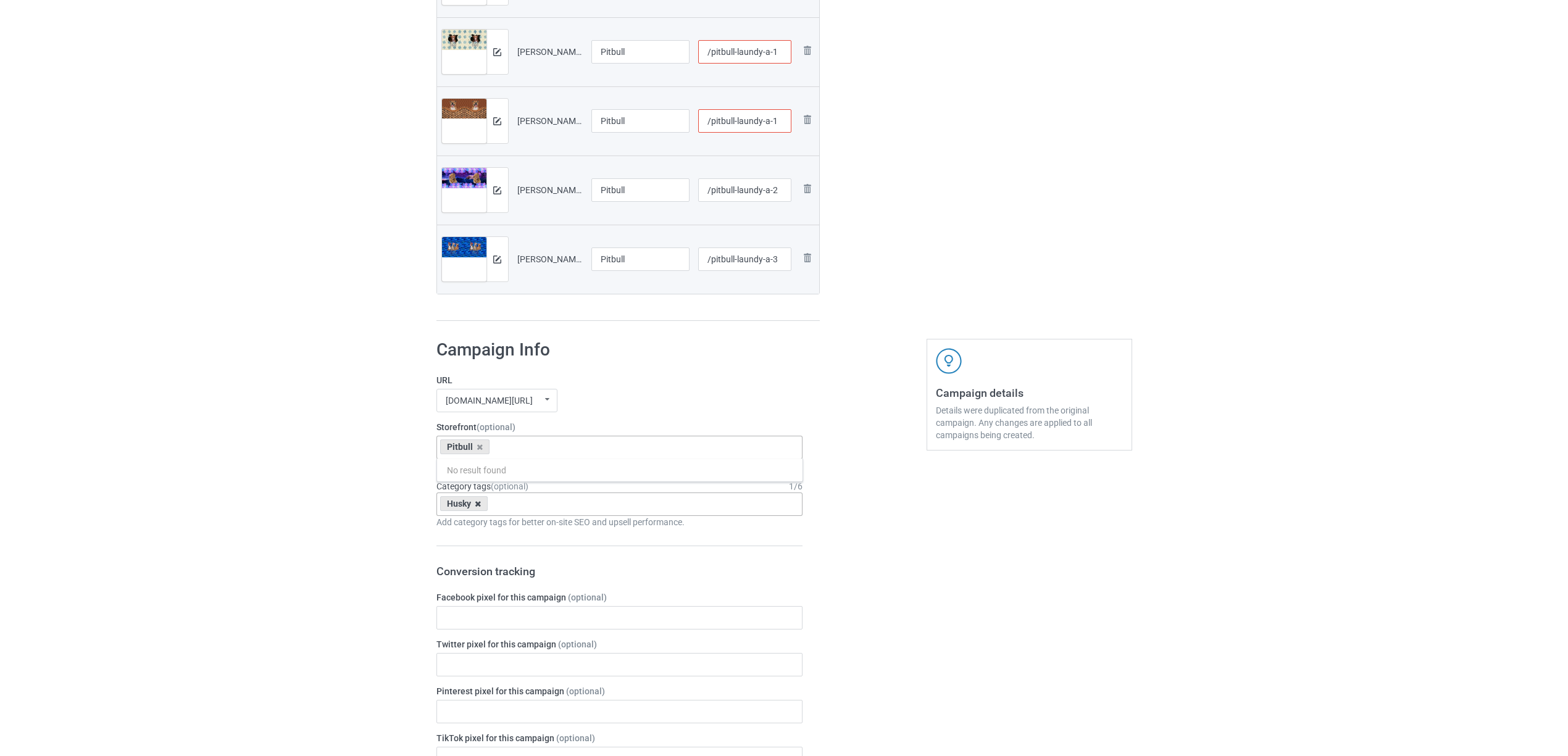
click at [477, 505] on icon at bounding box center [477, 504] width 6 height 8
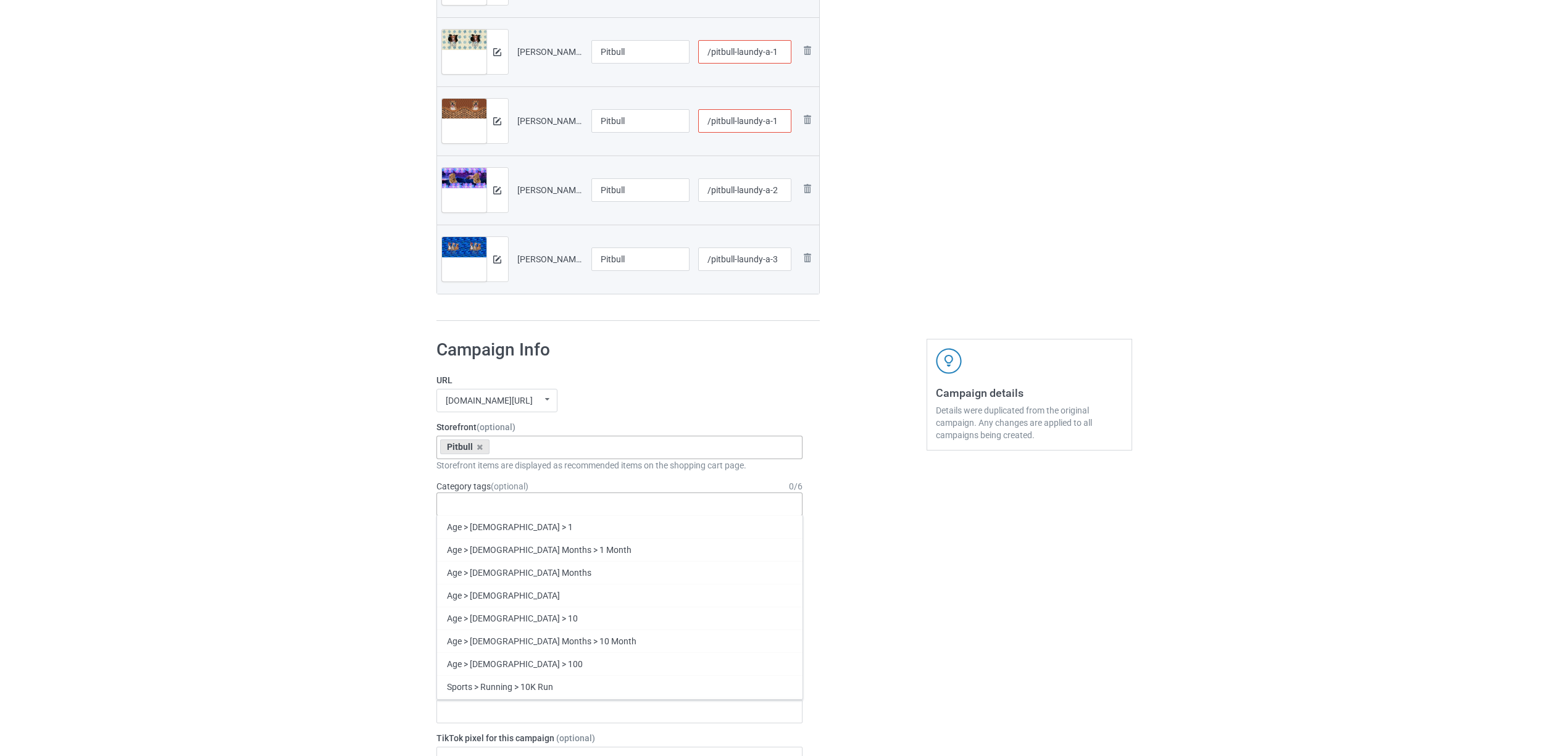
paste input "Pitbull"
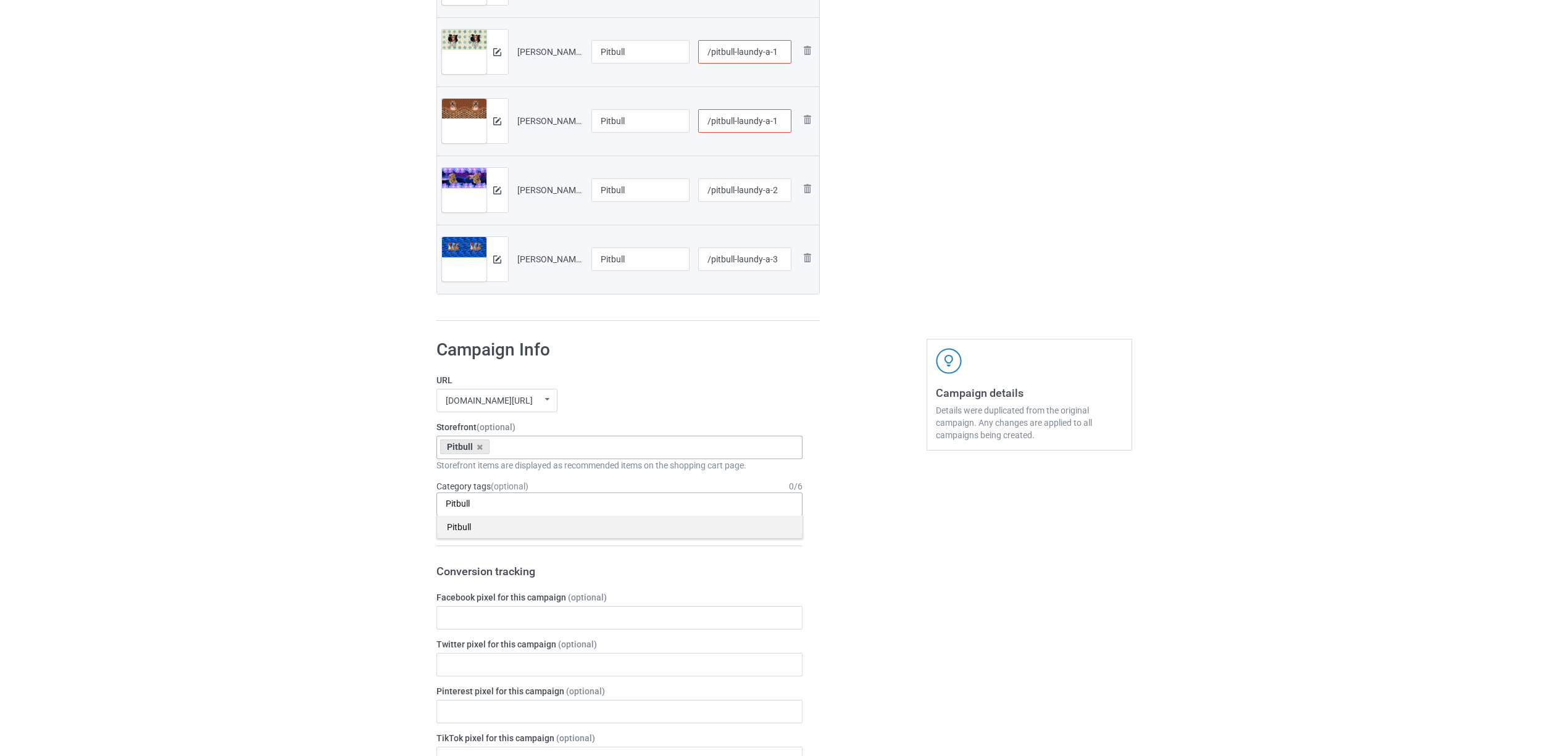
type input "Pitbull"
click at [478, 529] on div "Pitbull" at bounding box center [620, 527] width 366 height 23
click at [366, 510] on div "Bulk duplicate campaign Campaign to duplicate Husky Original Artwork 7537x3374 …" at bounding box center [784, 469] width 1568 height 2022
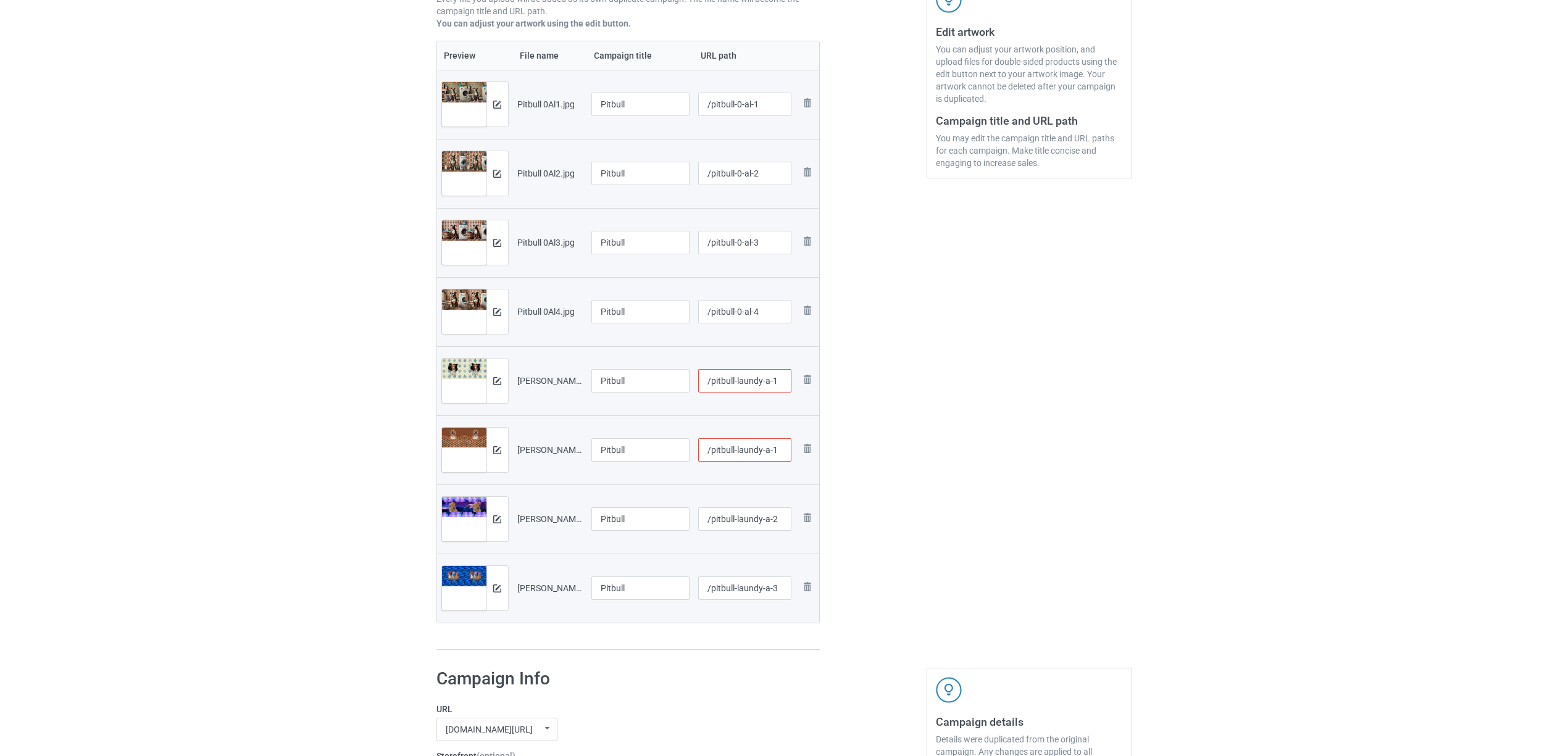
click at [776, 383] on input "/pitbull-laundy-a-1" at bounding box center [745, 380] width 94 height 23
type input "/pitbull-laundy-a-11"
click at [960, 454] on div "Edit artwork You can adjust your artwork position, and upload files for double-…" at bounding box center [1030, 249] width 223 height 820
click at [1081, 463] on div "Edit artwork You can adjust your artwork position, and upload files for double-…" at bounding box center [1030, 249] width 223 height 820
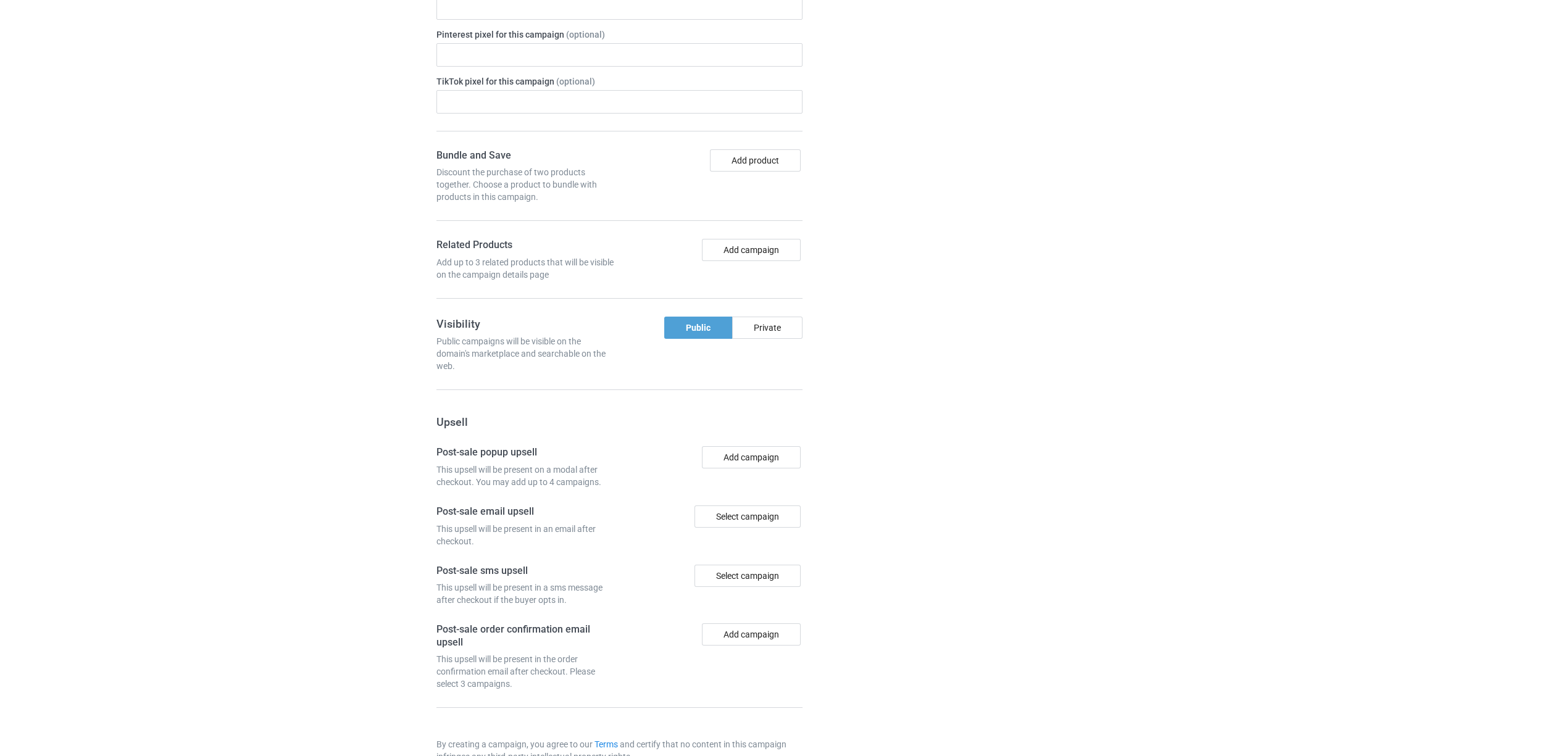
scroll to position [1306, 0]
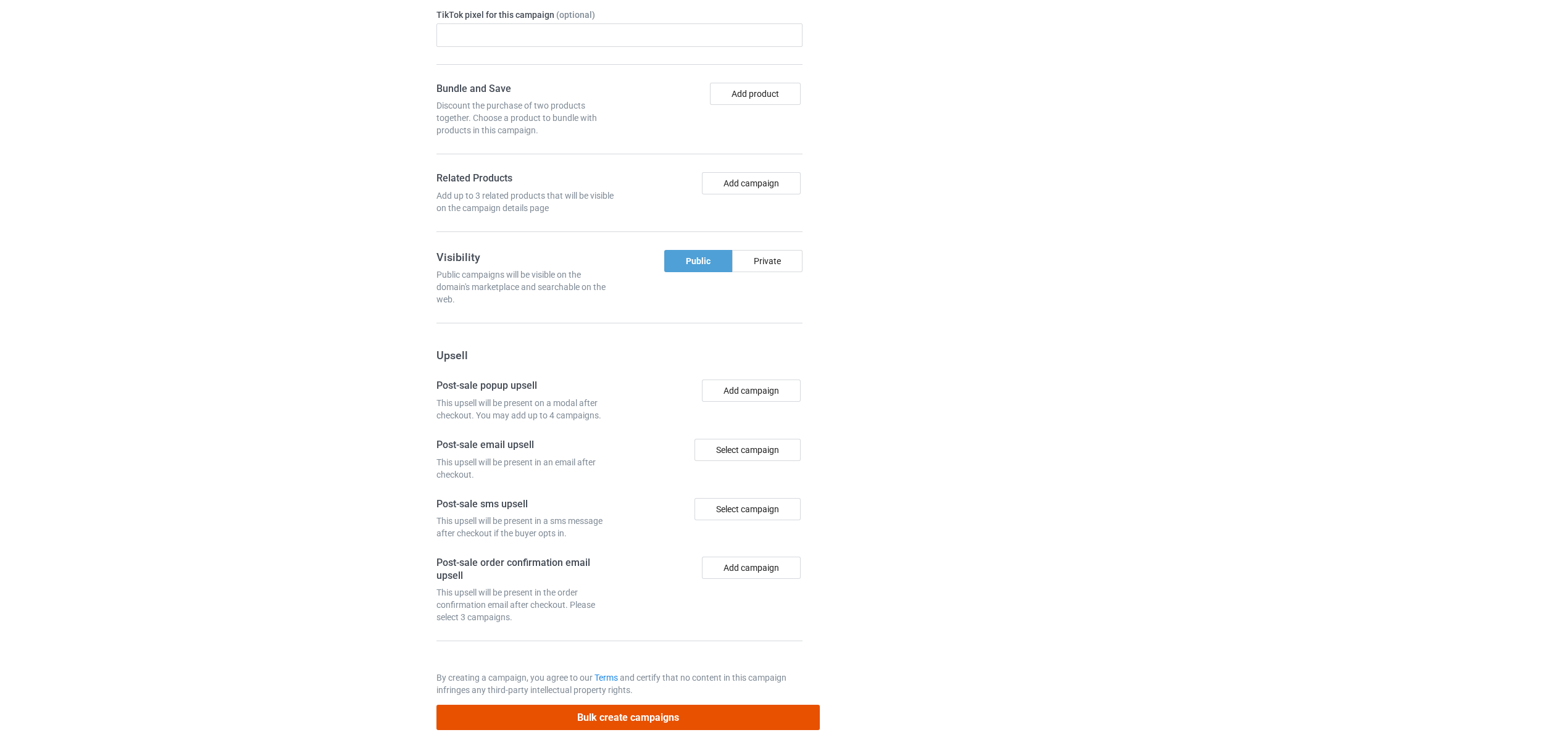
click at [653, 714] on button "Bulk create campaigns" at bounding box center [628, 717] width 384 height 25
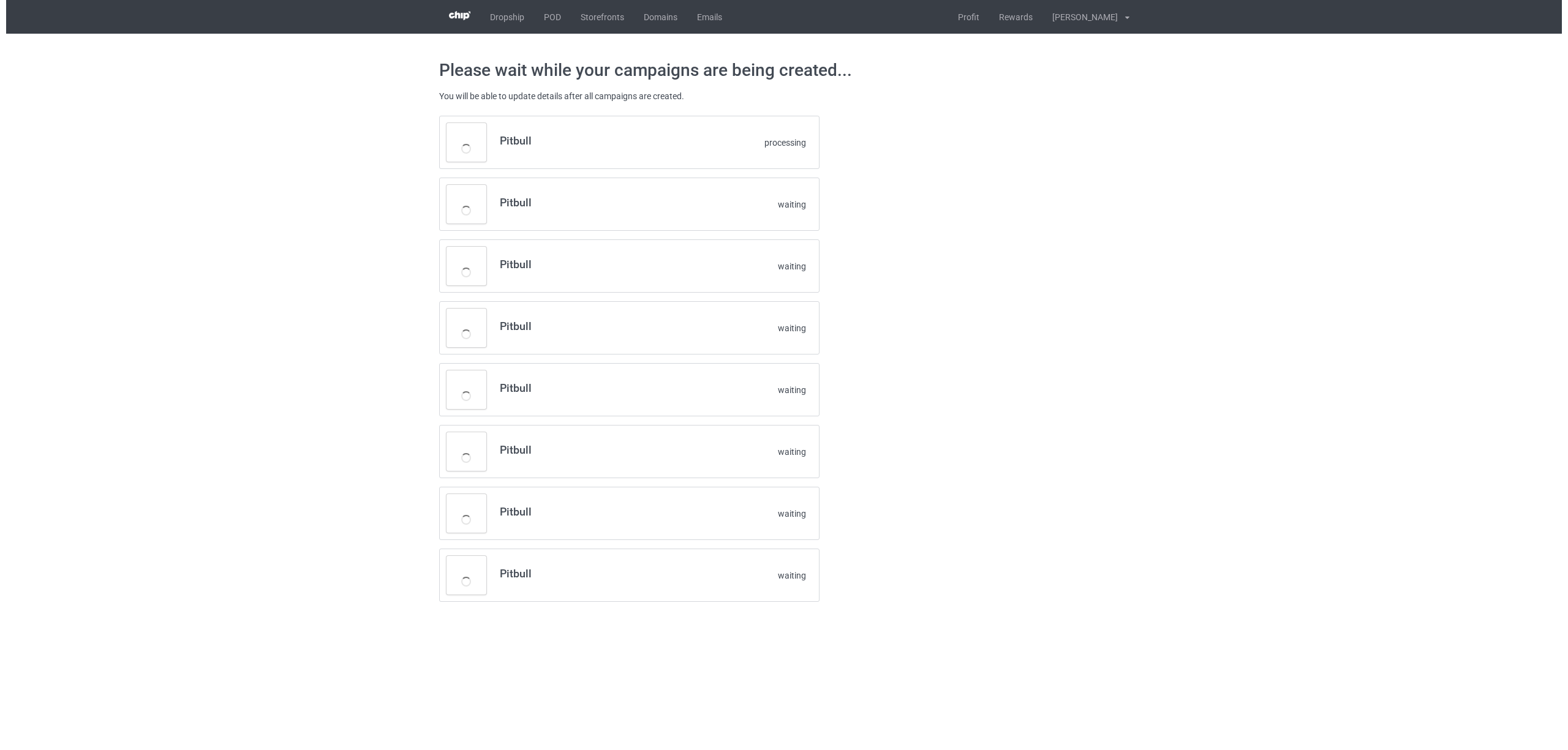
scroll to position [0, 0]
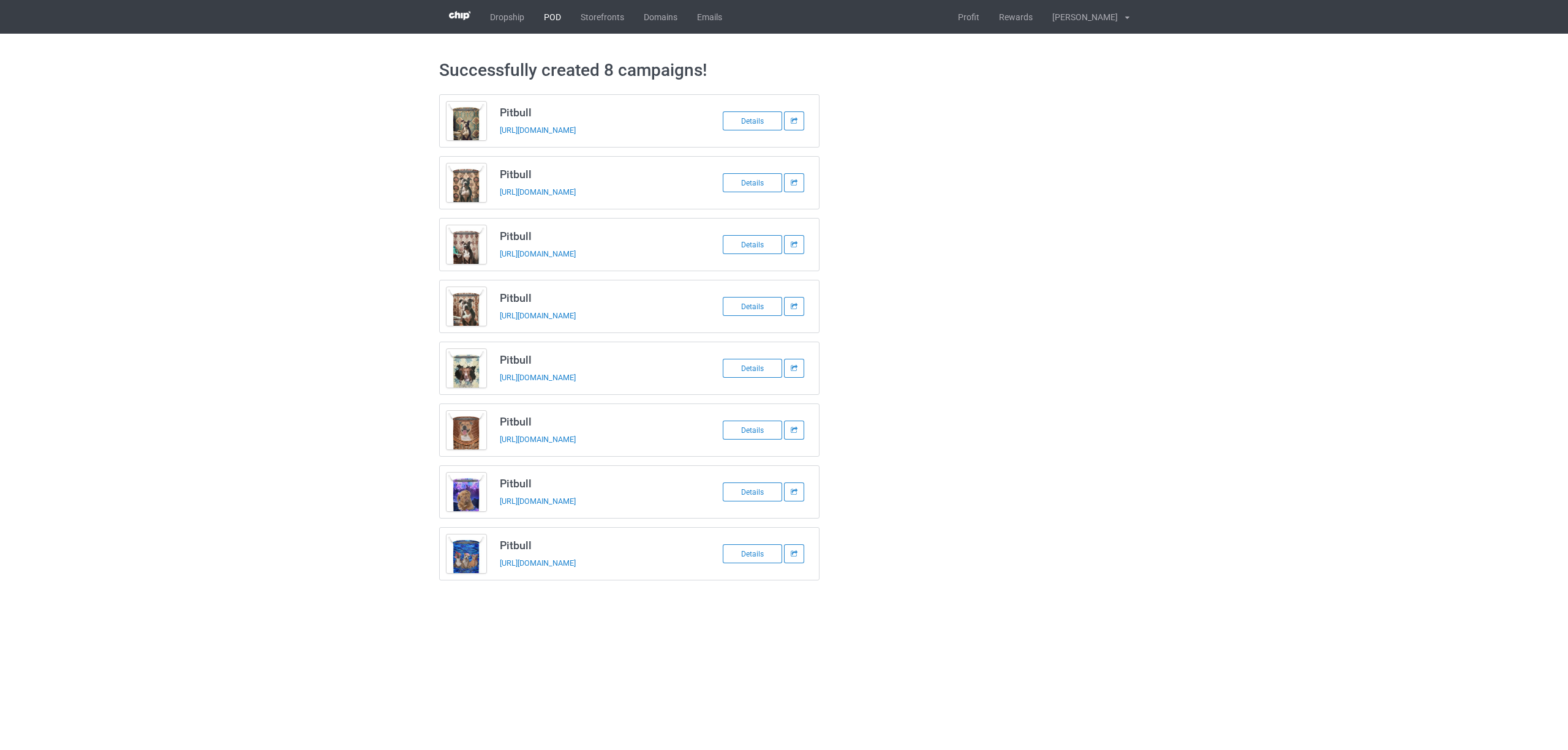
click at [544, 22] on link "POD" at bounding box center [552, 17] width 37 height 34
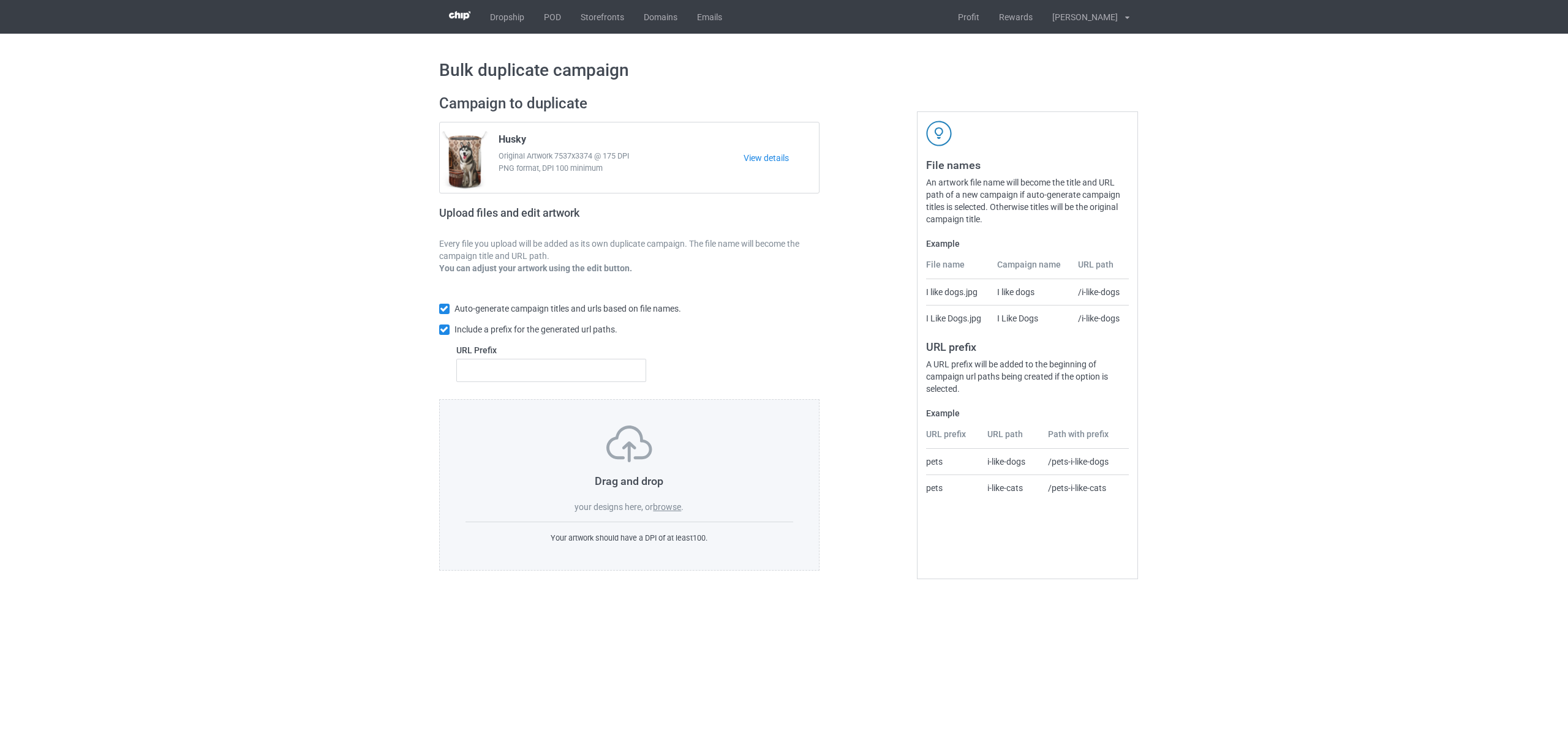
click at [665, 508] on label "browse" at bounding box center [667, 507] width 28 height 10
click at [0, 0] on input "browse" at bounding box center [0, 0] width 0 height 0
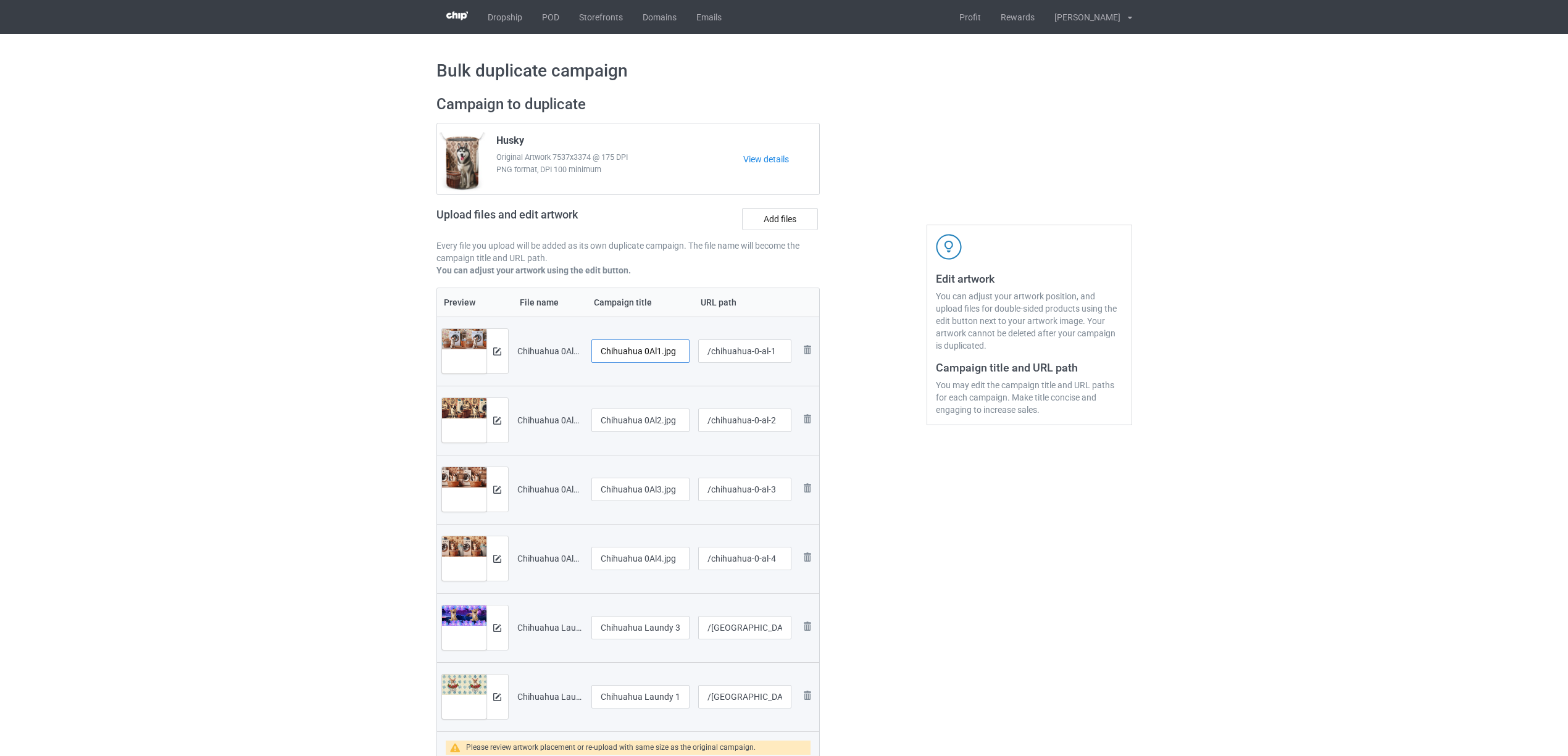
drag, startPoint x: 645, startPoint y: 349, endPoint x: 699, endPoint y: 351, distance: 54.0
click at [699, 351] on tr "Preview and edit artwork Chihuahua 0Al1.jpg Chihuahua 0Al1.jpg /chihuahua-0-al-…" at bounding box center [628, 351] width 383 height 70
click at [630, 343] on input "[GEOGRAPHIC_DATA]" at bounding box center [640, 351] width 99 height 23
type input "[GEOGRAPHIC_DATA]"
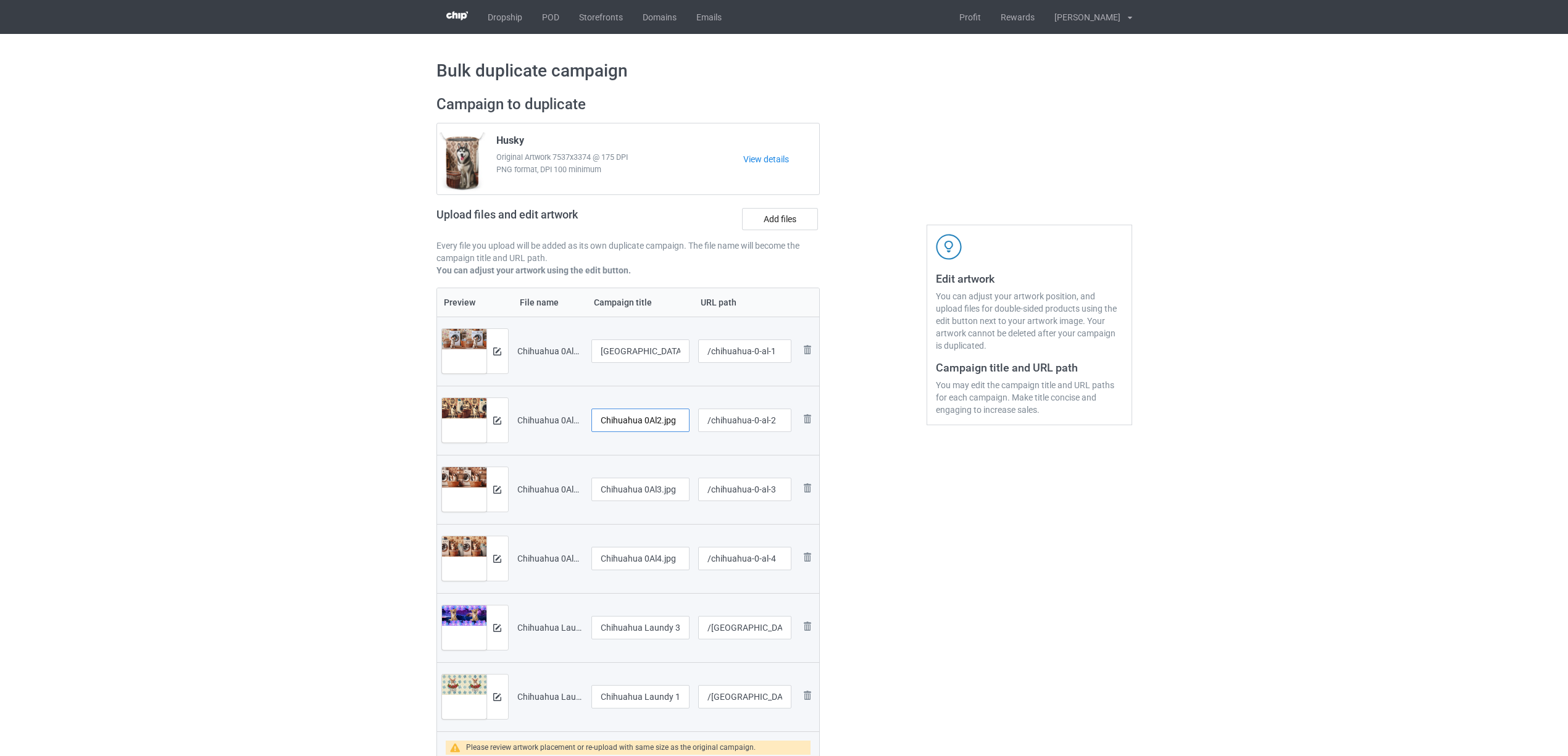
click at [654, 423] on input "Chihuahua 0Al2.jpg" at bounding box center [640, 420] width 99 height 23
paste input "text"
type input "[GEOGRAPHIC_DATA]"
click at [640, 498] on input "Chihuahua 0Al3.jpg" at bounding box center [640, 489] width 99 height 23
paste input "text"
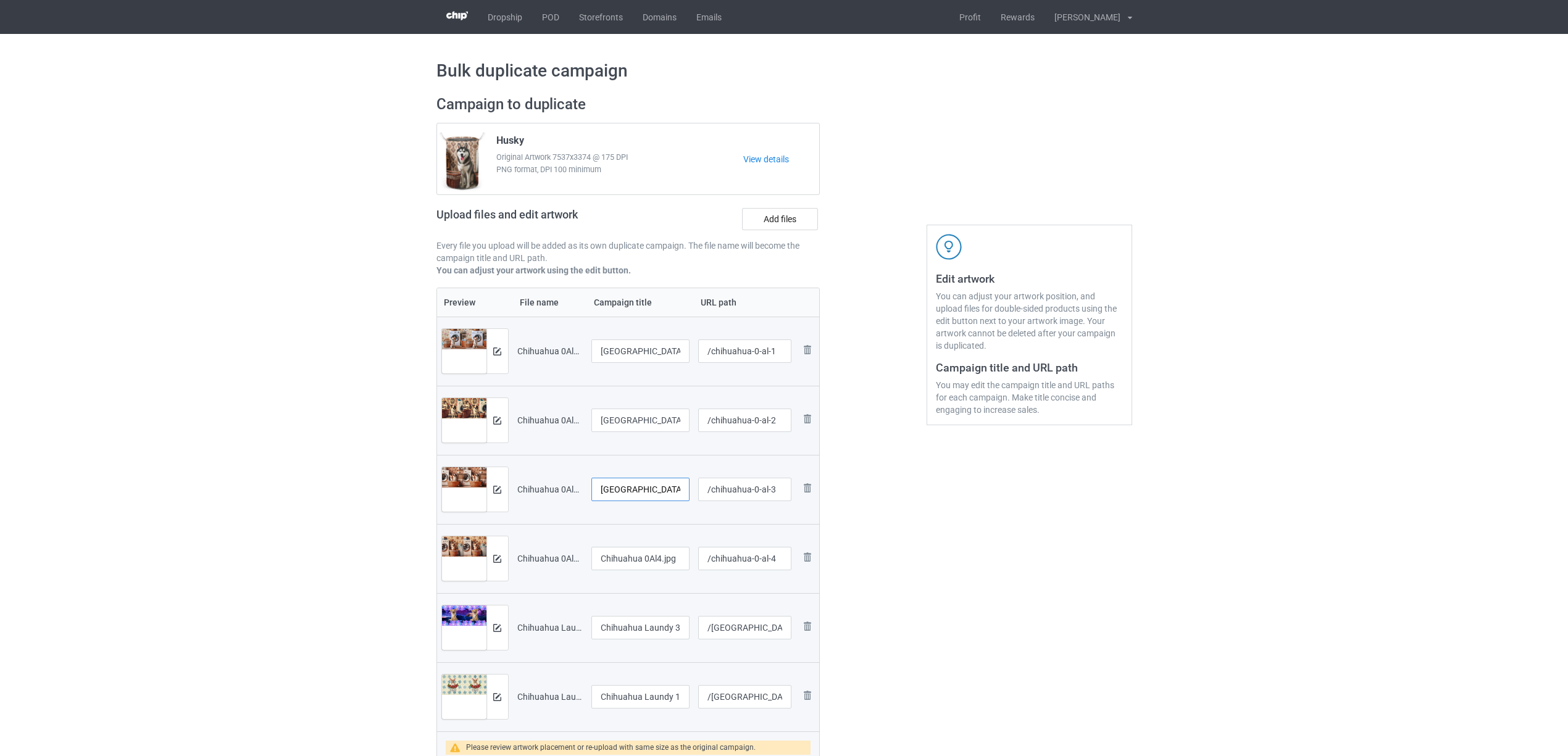
type input "[GEOGRAPHIC_DATA]"
click at [644, 558] on input "Chihuahua 0Al4.jpg" at bounding box center [640, 558] width 99 height 23
paste input "text"
type input "[GEOGRAPHIC_DATA]"
click at [616, 630] on input "Chihuahua Laundy 3.jpg" at bounding box center [640, 627] width 99 height 23
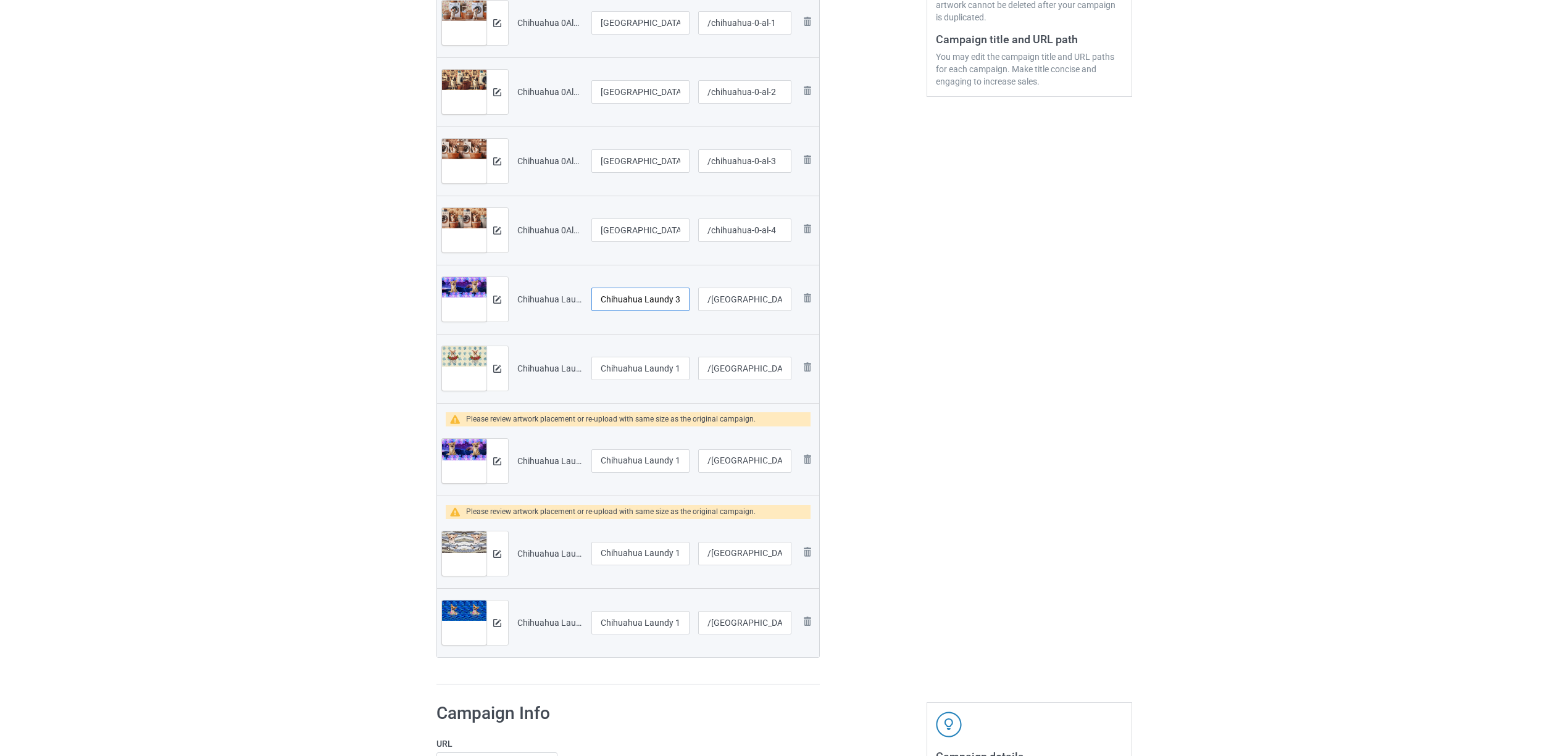
scroll to position [329, 0]
paste input "text"
type input "[GEOGRAPHIC_DATA]"
click at [633, 366] on input "Chihuahua Laundy 1306V (1).jpg" at bounding box center [640, 367] width 99 height 23
paste input "text"
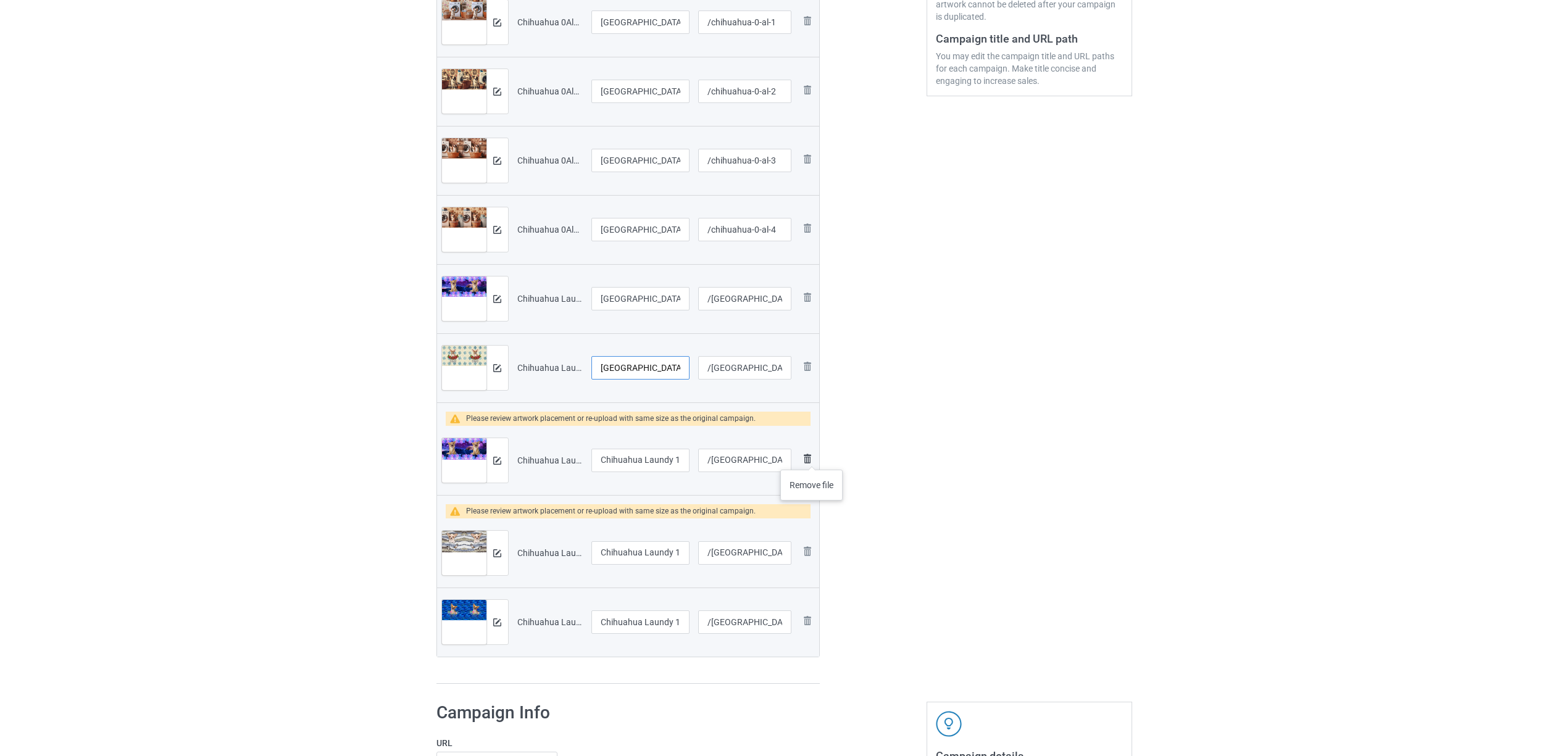
type input "[GEOGRAPHIC_DATA]"
click at [808, 457] on img at bounding box center [807, 458] width 15 height 15
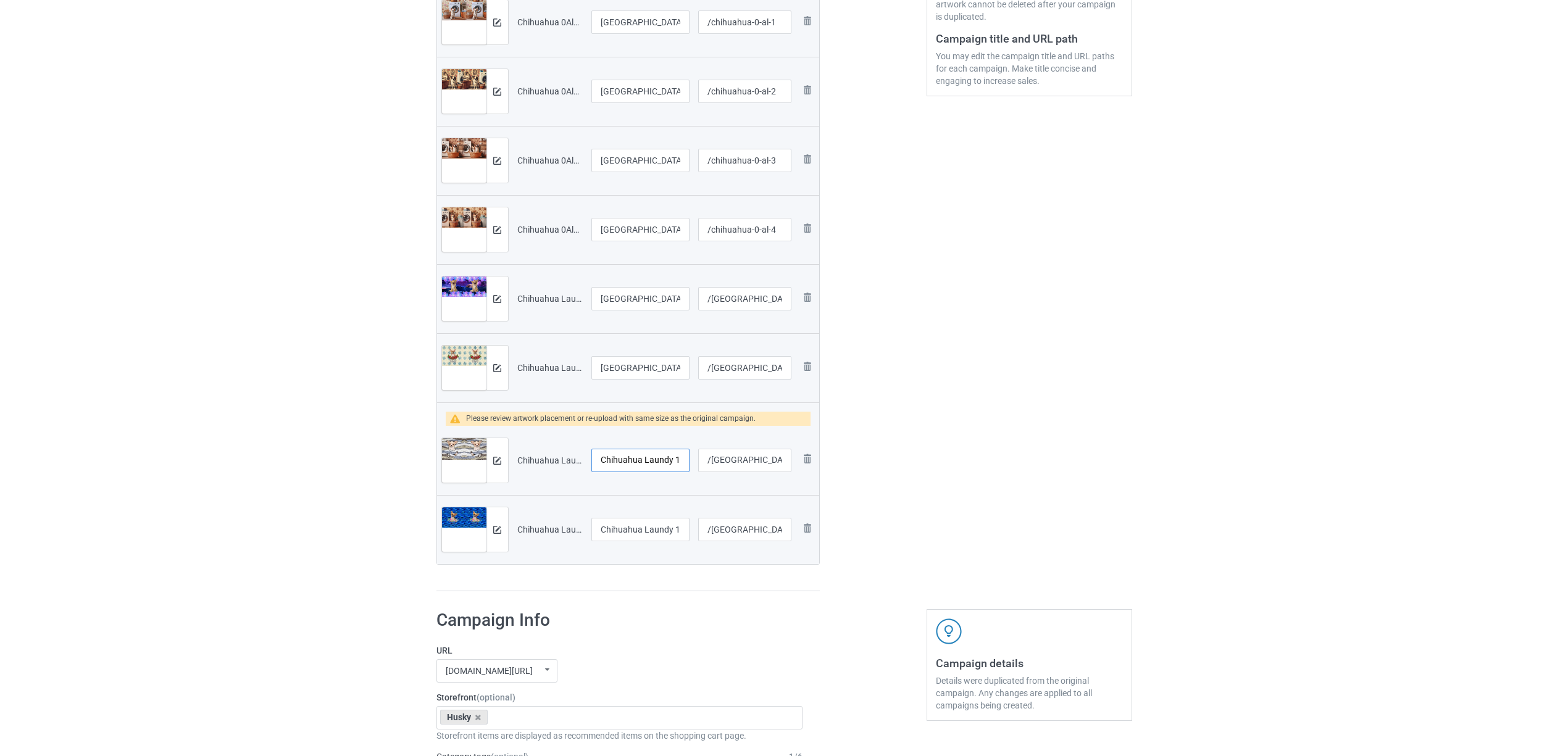
click at [633, 459] on input "Chihuahua Laundy 1306V (3).jpg" at bounding box center [640, 460] width 99 height 23
paste input "text"
type input "[GEOGRAPHIC_DATA]"
click at [631, 524] on input "Chihuahua Laundy 1306V (4).jpg" at bounding box center [640, 529] width 99 height 23
paste input "text"
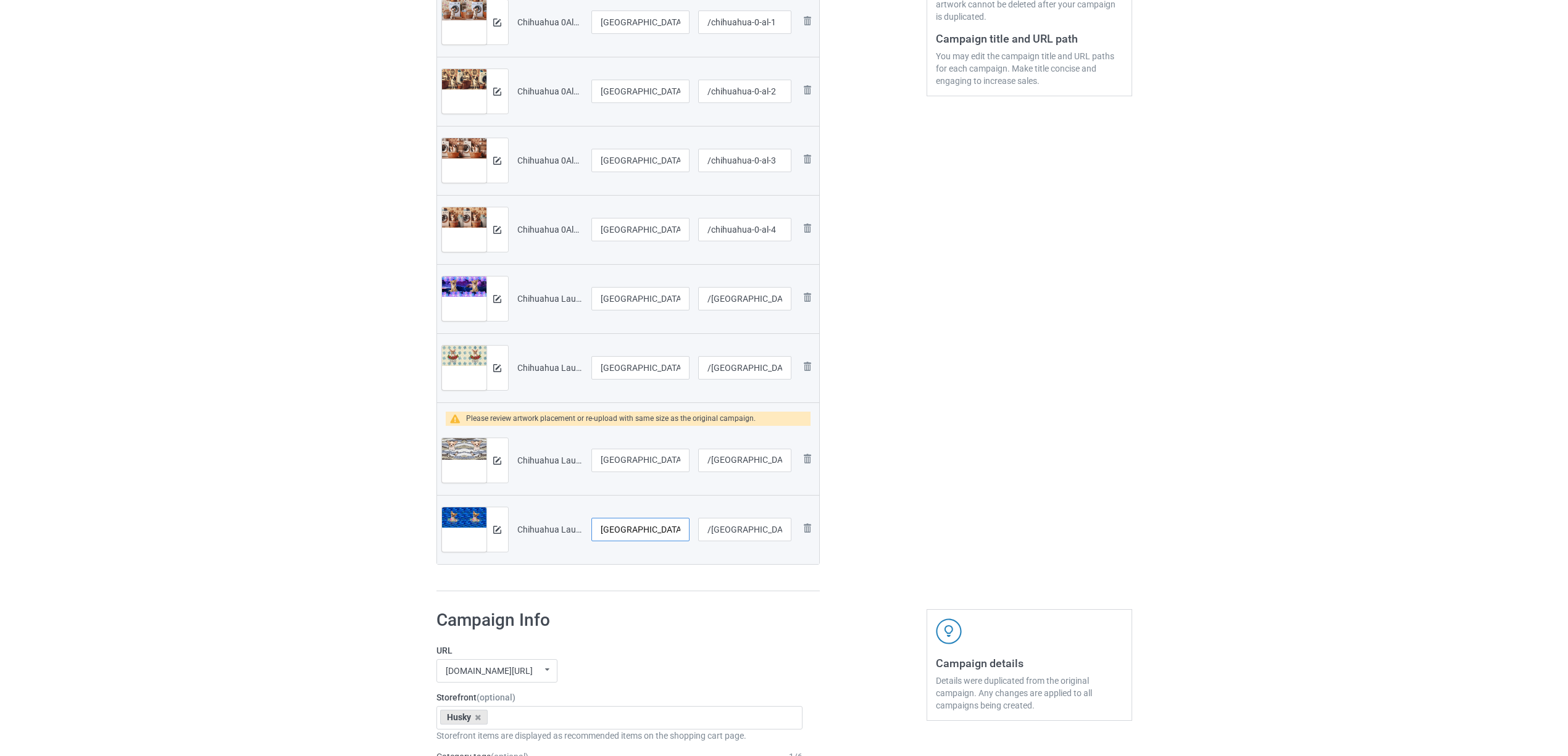
type input "[GEOGRAPHIC_DATA]"
click at [650, 577] on div "Preview File name Campaign title URL path Preview and edit artwork Chihuahua 0A…" at bounding box center [628, 275] width 384 height 633
click at [494, 461] on img at bounding box center [497, 460] width 8 height 8
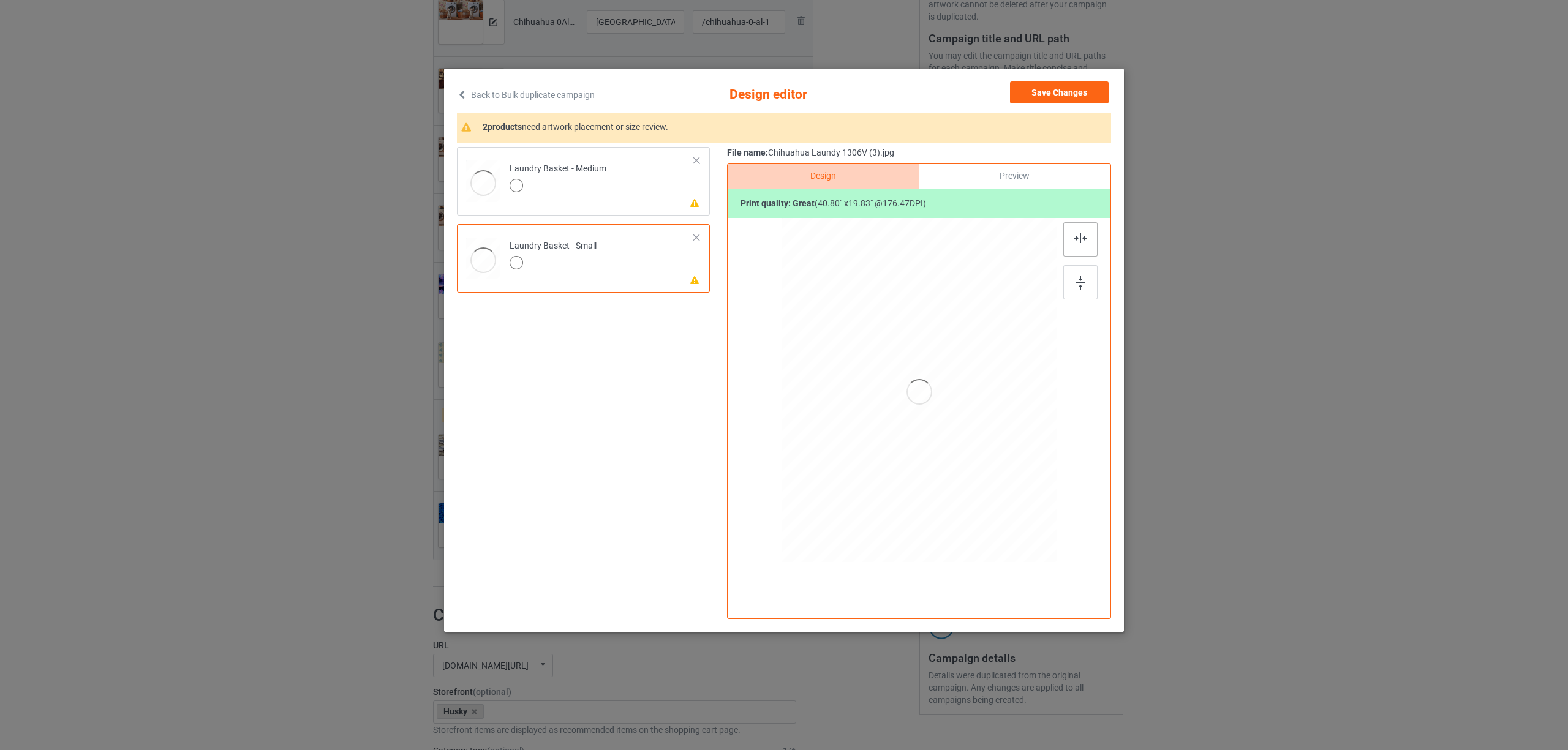
click at [1083, 233] on img at bounding box center [1081, 238] width 14 height 10
click at [647, 186] on td "Please review artwork placement Laundry Basket - Medium" at bounding box center [602, 178] width 198 height 54
click at [1083, 289] on img at bounding box center [1081, 283] width 10 height 14
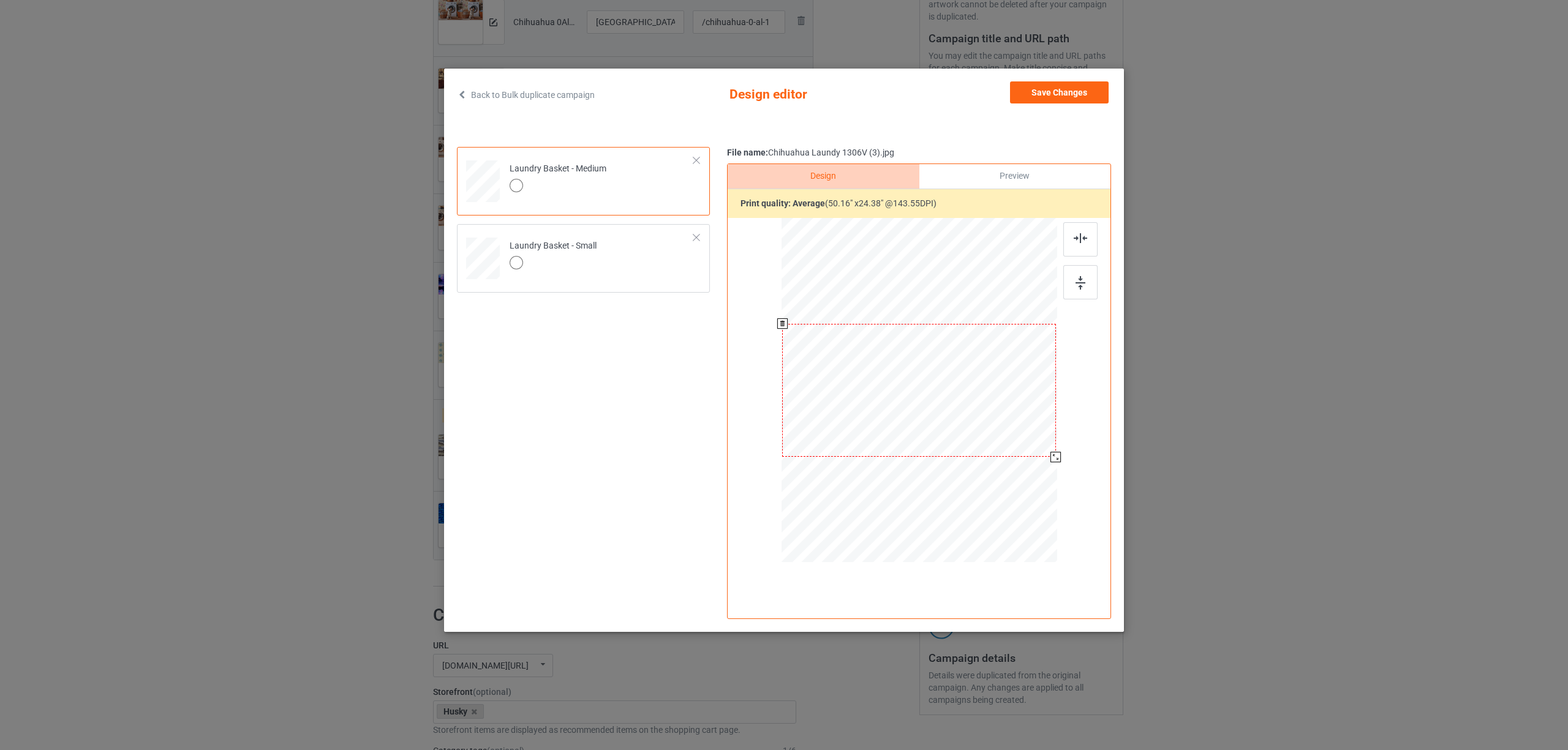
click at [1048, 464] on div at bounding box center [920, 392] width 276 height 348
click at [625, 255] on td "Laundry Basket - Small" at bounding box center [602, 255] width 198 height 54
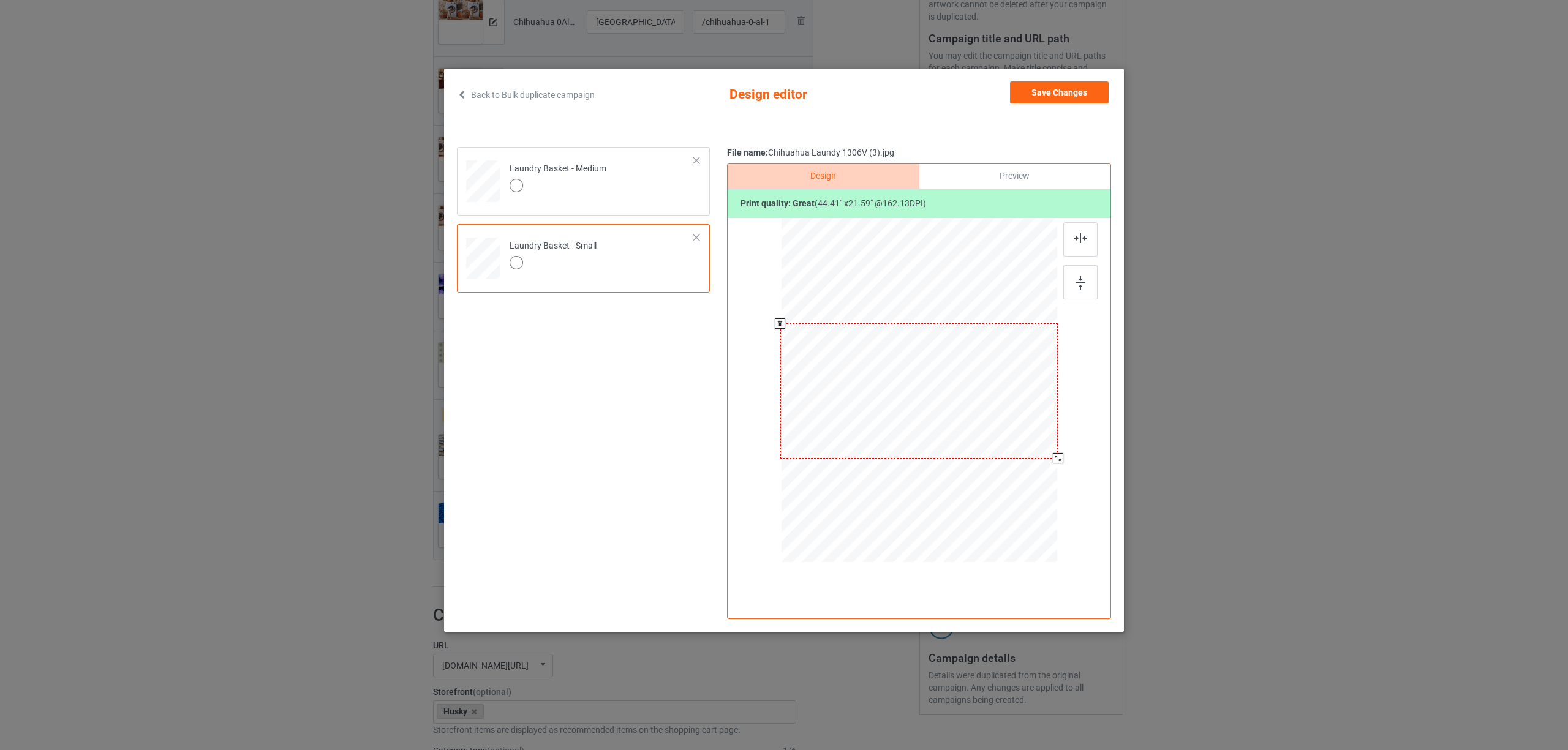
click at [1054, 466] on div at bounding box center [920, 392] width 276 height 348
click at [1049, 97] on button "Save Changes" at bounding box center [1060, 93] width 99 height 22
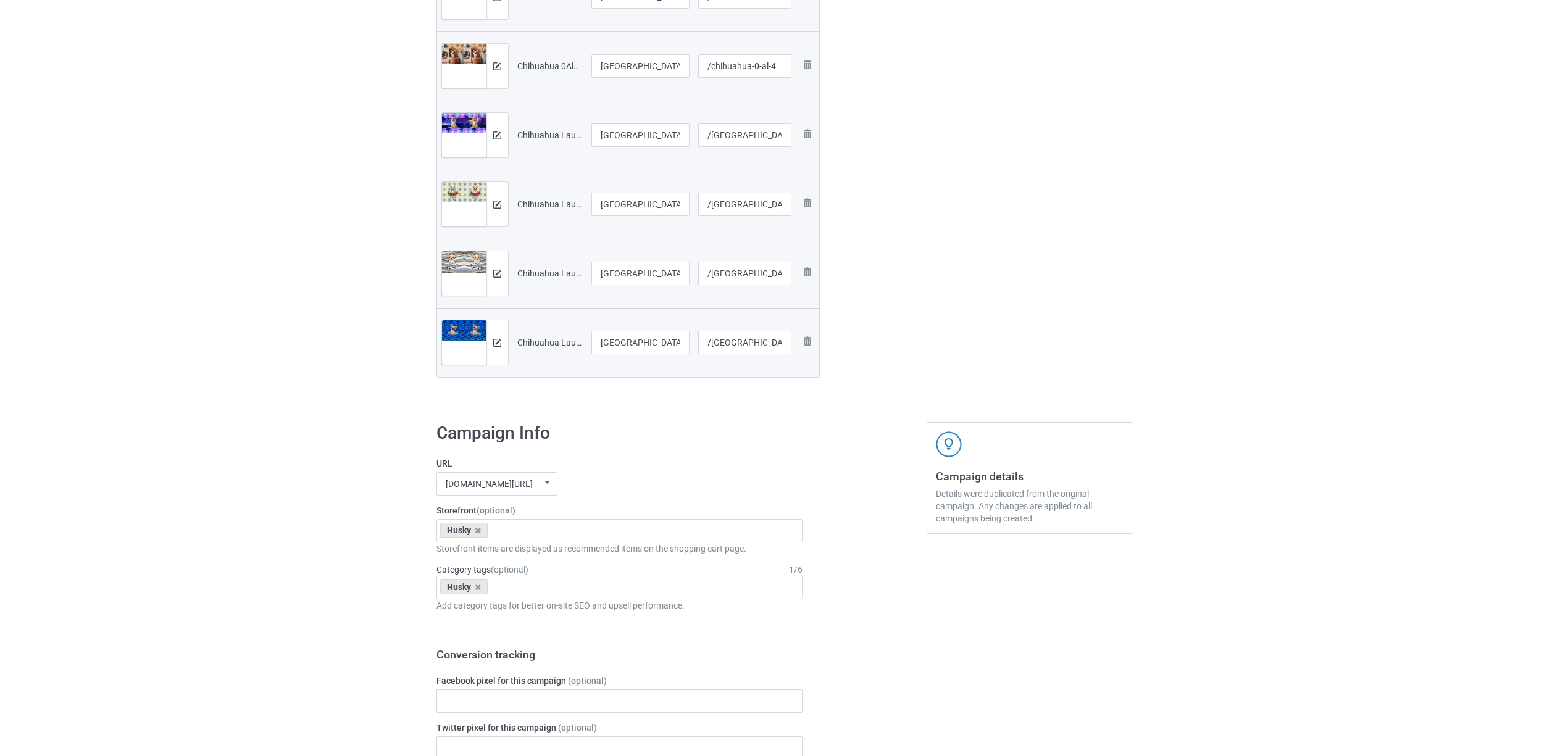
scroll to position [576, 0]
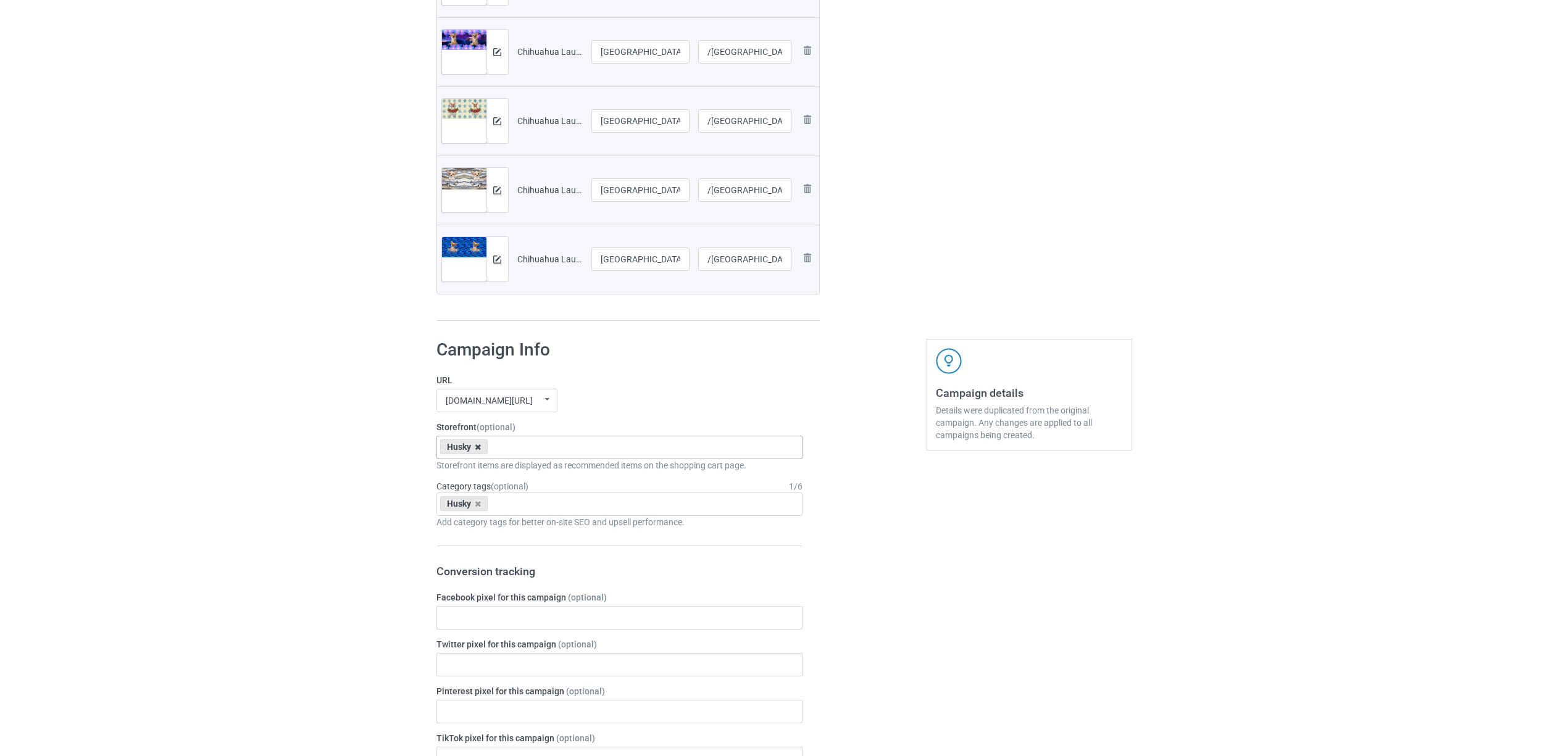
click at [479, 445] on icon at bounding box center [477, 446] width 6 height 8
paste input "[GEOGRAPHIC_DATA]"
type input "[GEOGRAPHIC_DATA]"
click at [481, 475] on div "[GEOGRAPHIC_DATA]" at bounding box center [620, 469] width 366 height 23
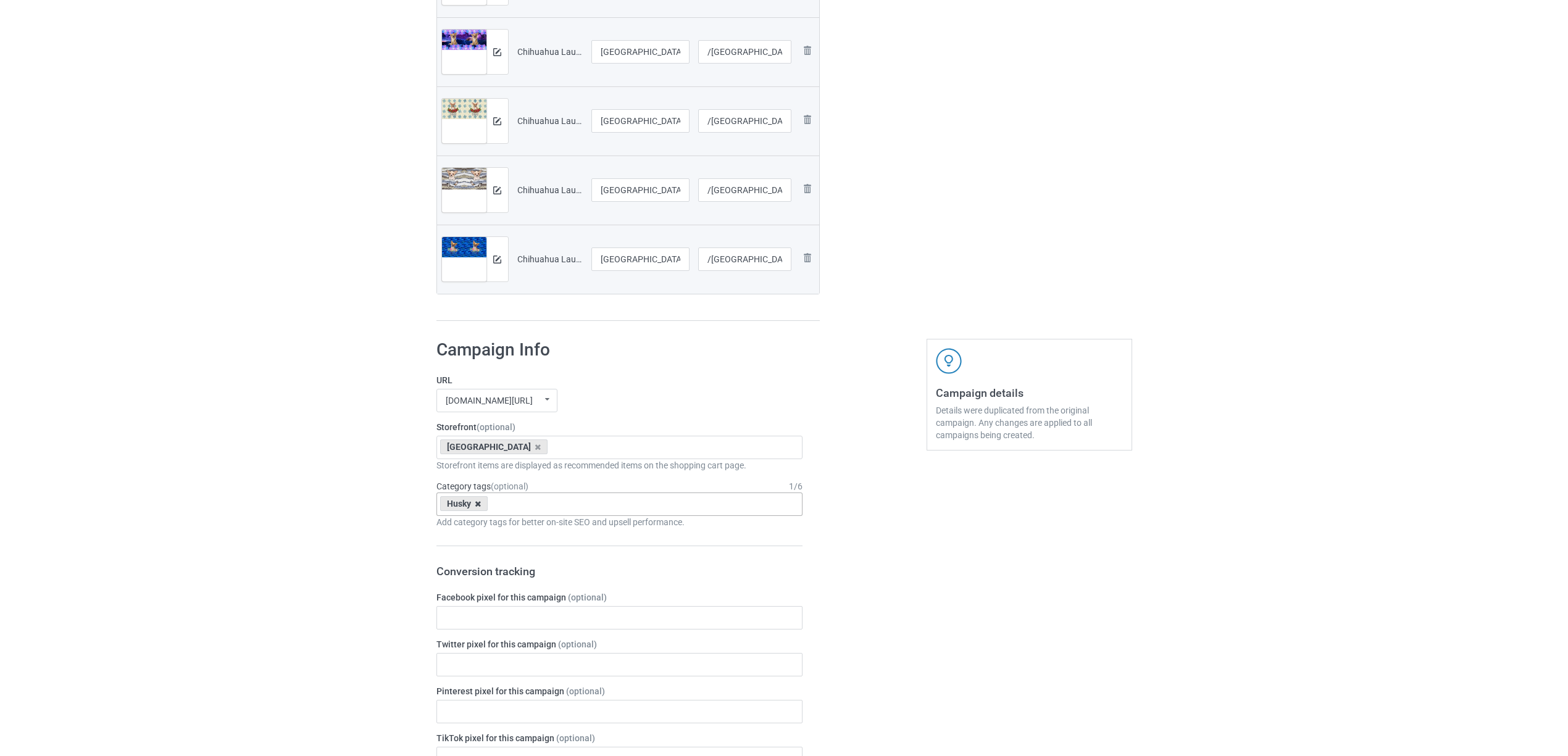
click at [481, 505] on icon at bounding box center [477, 504] width 6 height 8
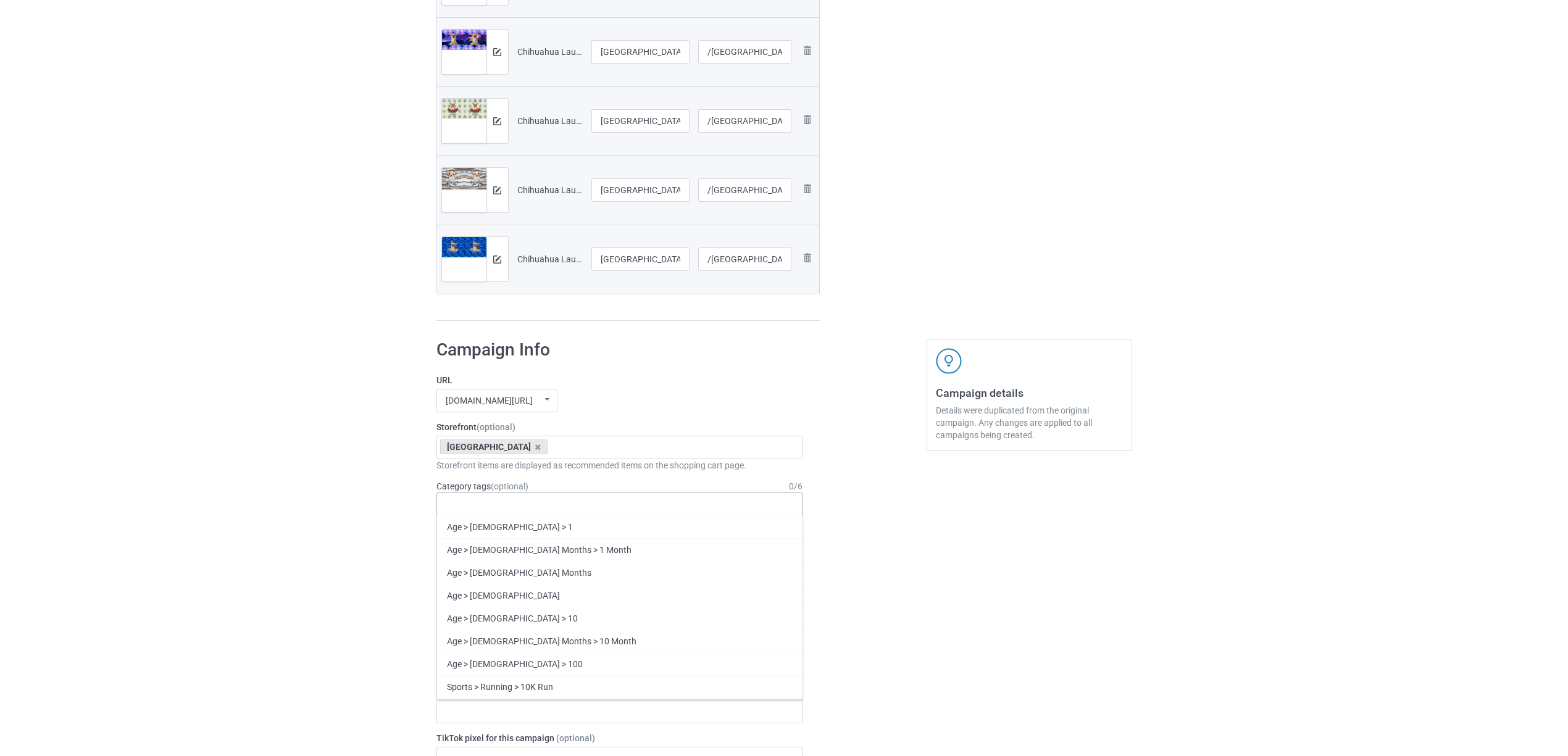
paste input "[GEOGRAPHIC_DATA]"
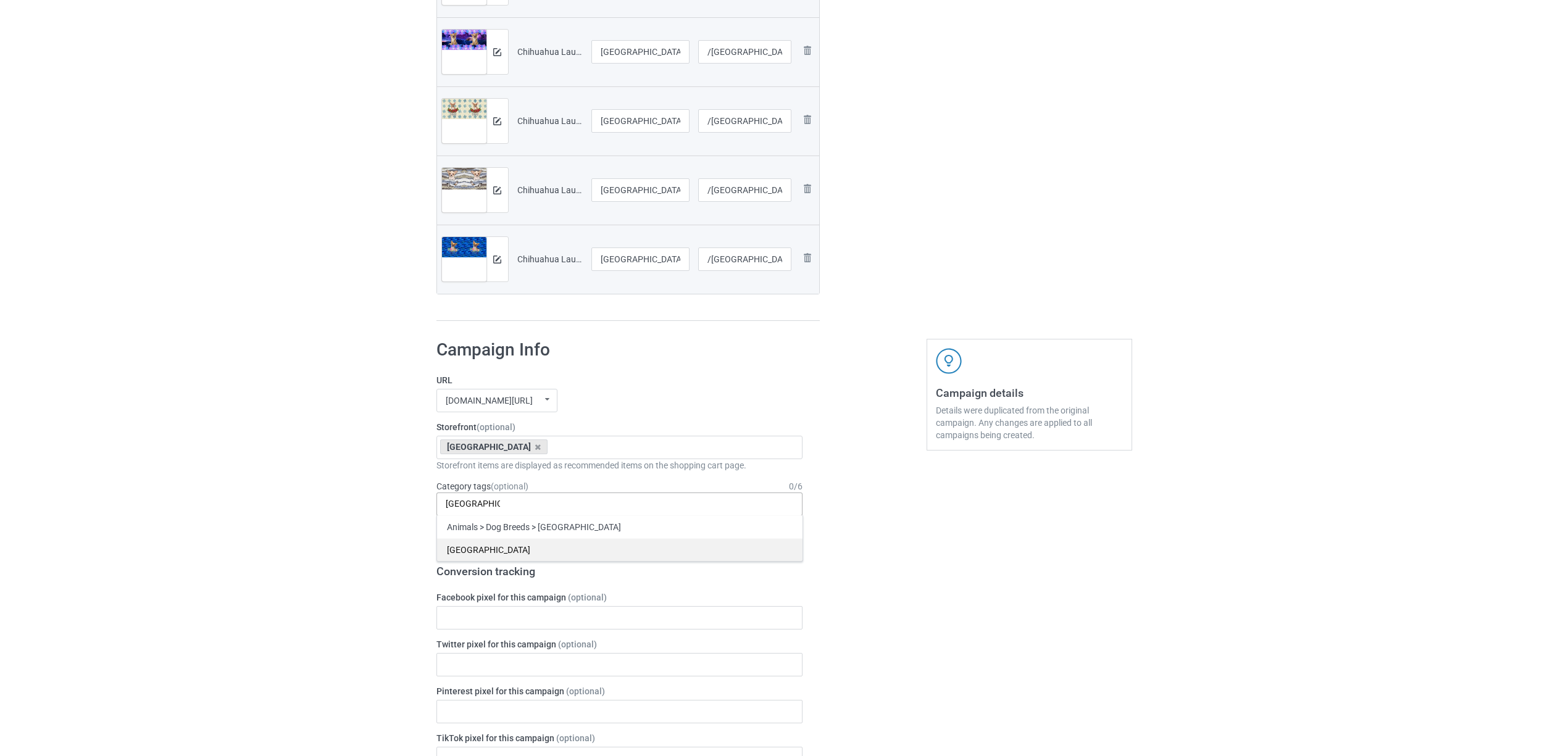
type input "[GEOGRAPHIC_DATA]"
click at [472, 548] on div "[GEOGRAPHIC_DATA]" at bounding box center [620, 549] width 366 height 23
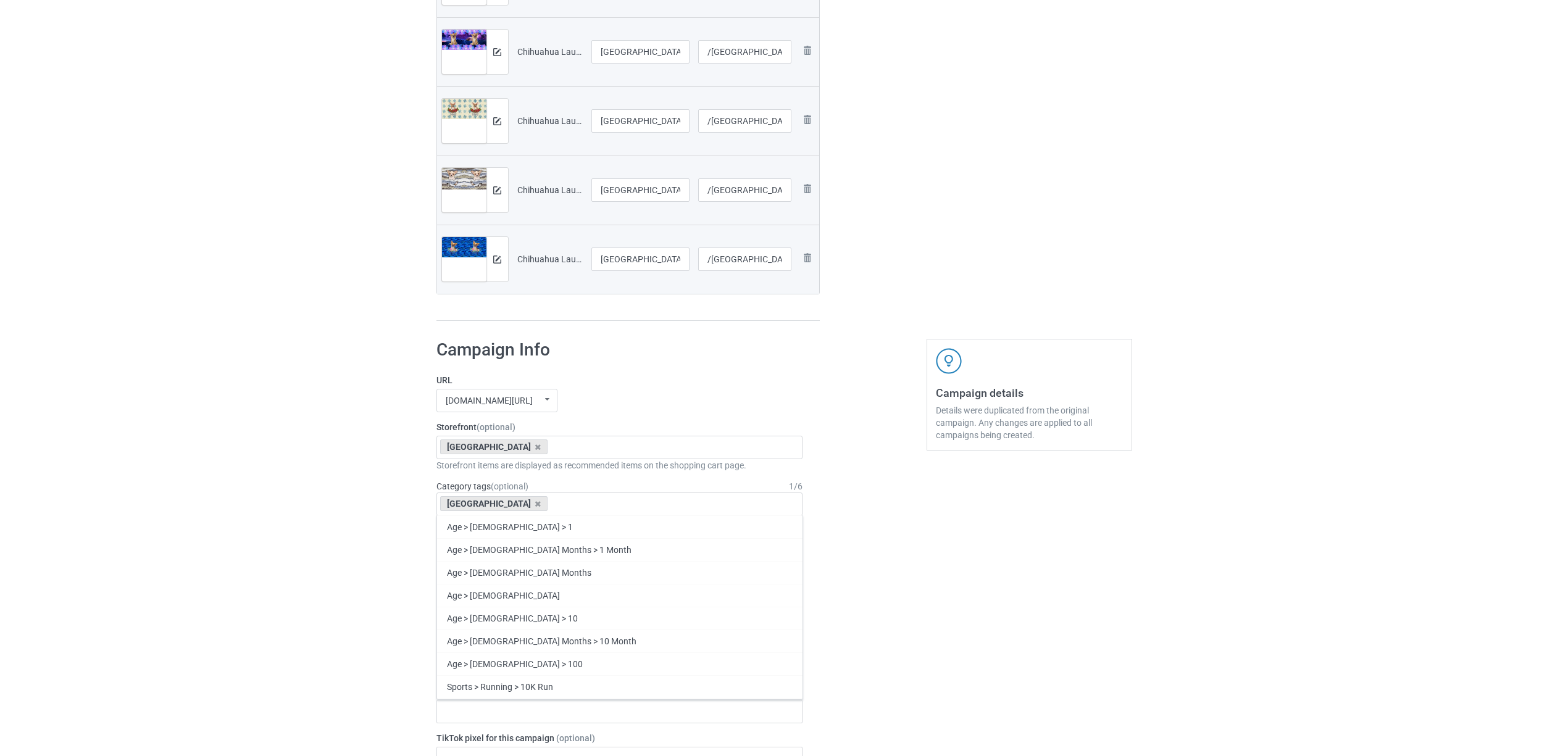
click at [255, 474] on div "Bulk duplicate campaign Campaign to duplicate Husky Original Artwork 7537x3374 …" at bounding box center [784, 469] width 1568 height 2022
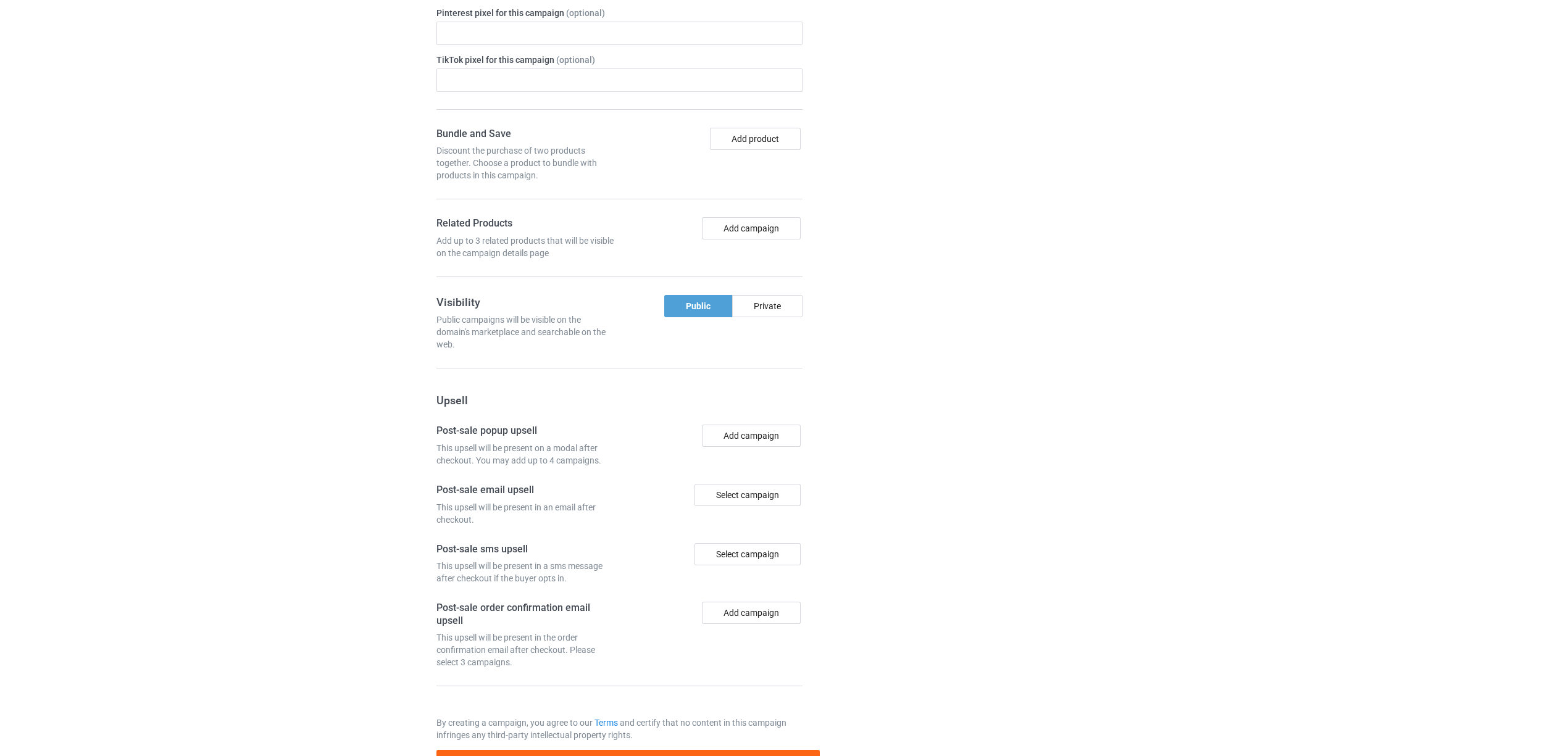
scroll to position [1306, 0]
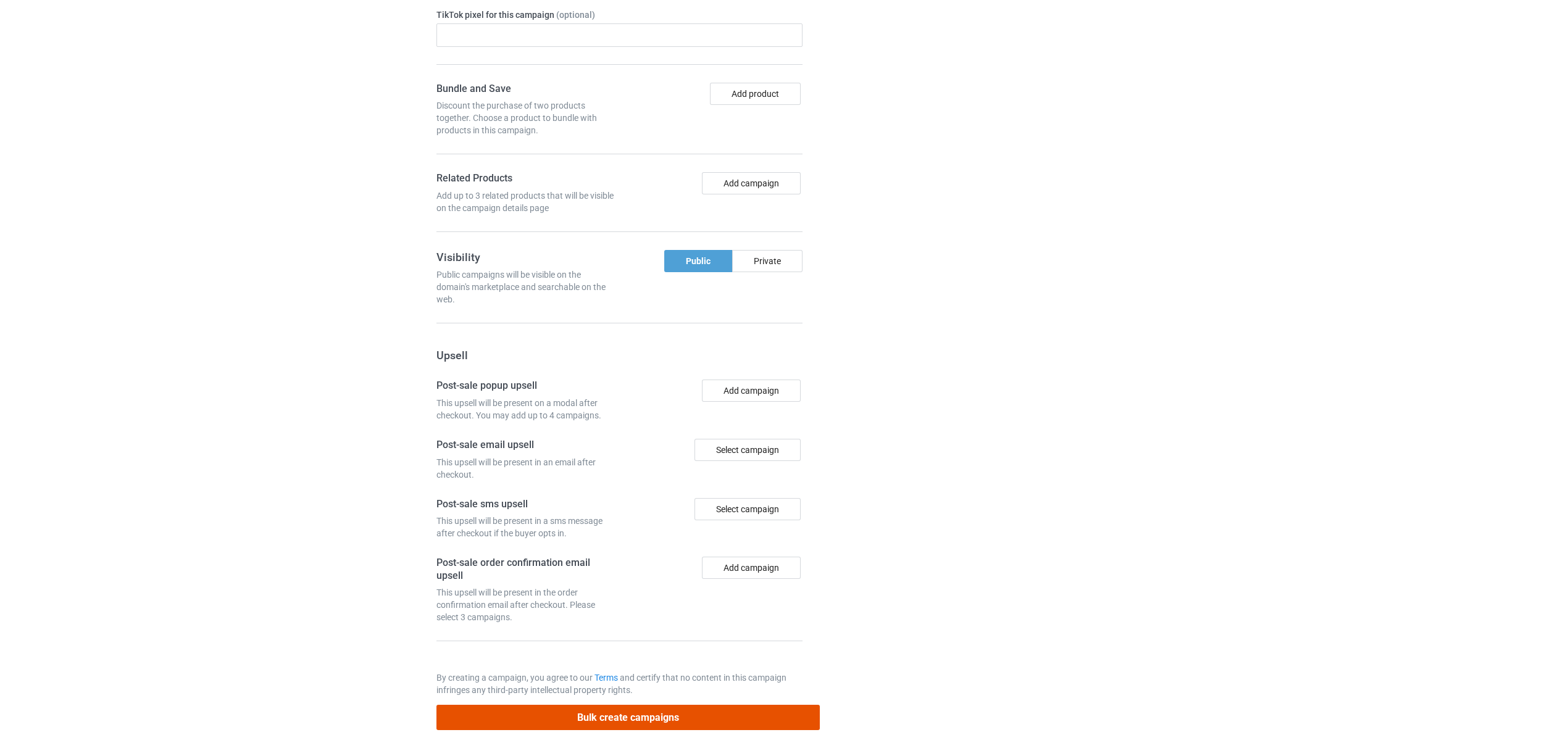
click at [676, 716] on button "Bulk create campaigns" at bounding box center [628, 717] width 384 height 25
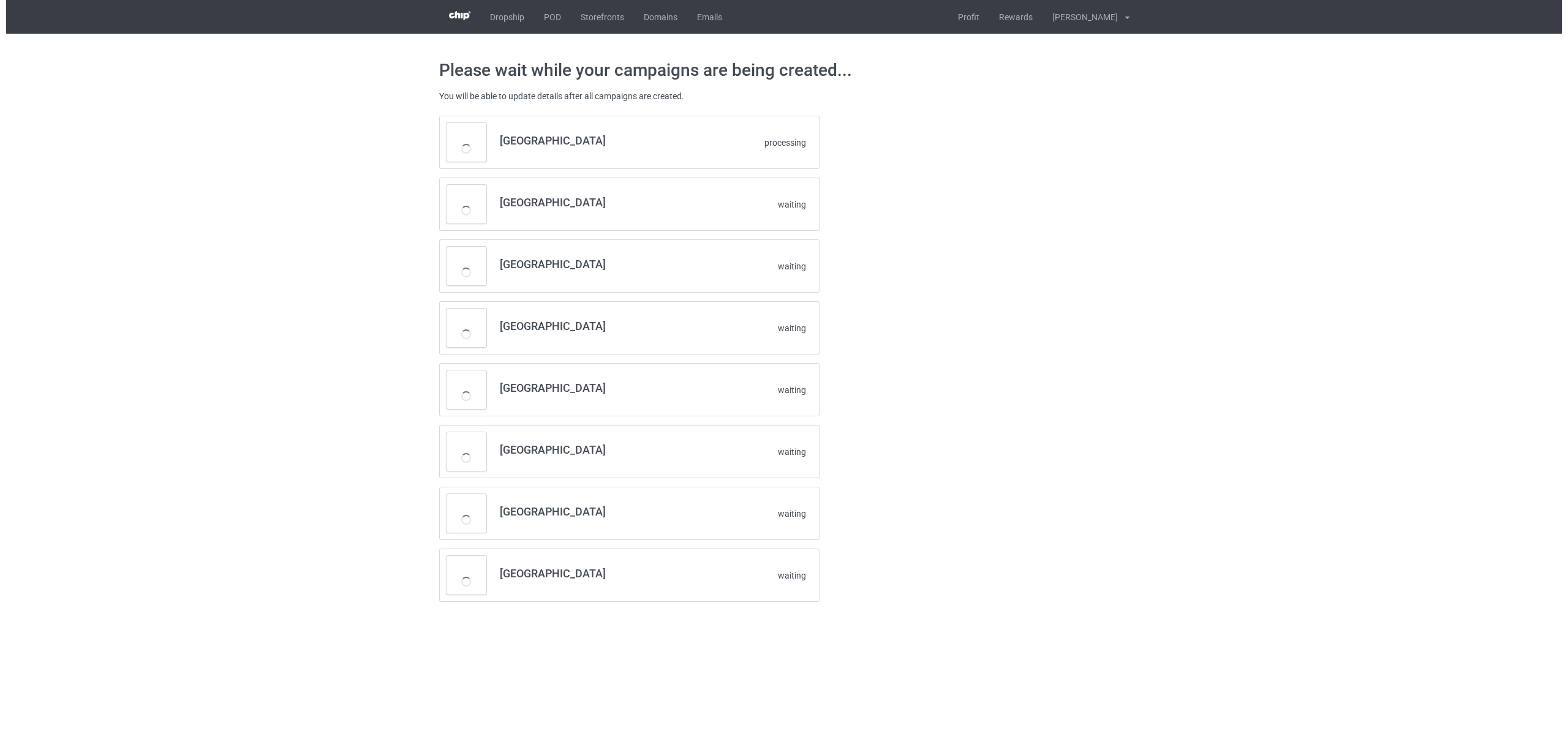
scroll to position [0, 0]
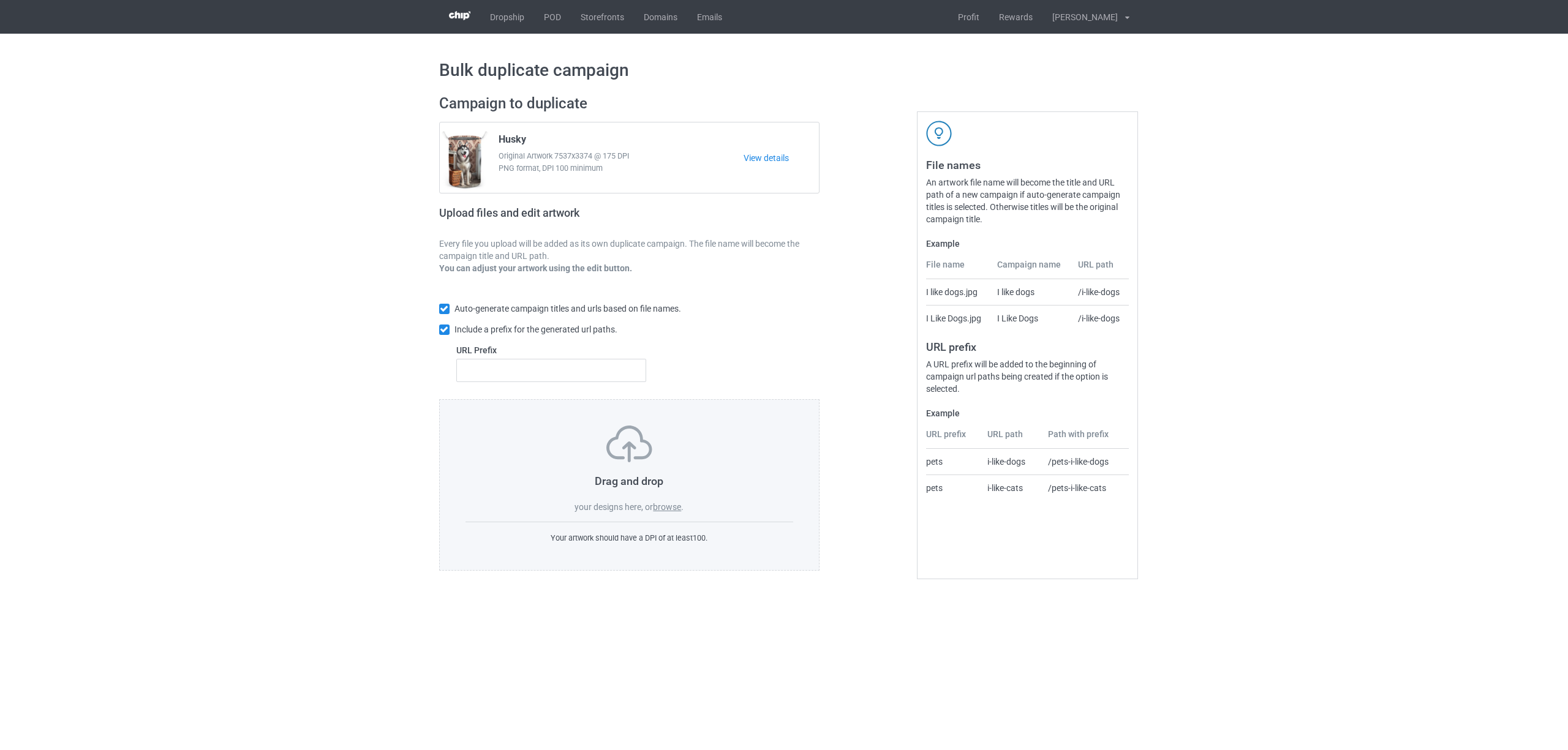
click at [665, 507] on label "browse" at bounding box center [667, 507] width 28 height 10
click at [0, 0] on input "browse" at bounding box center [0, 0] width 0 height 0
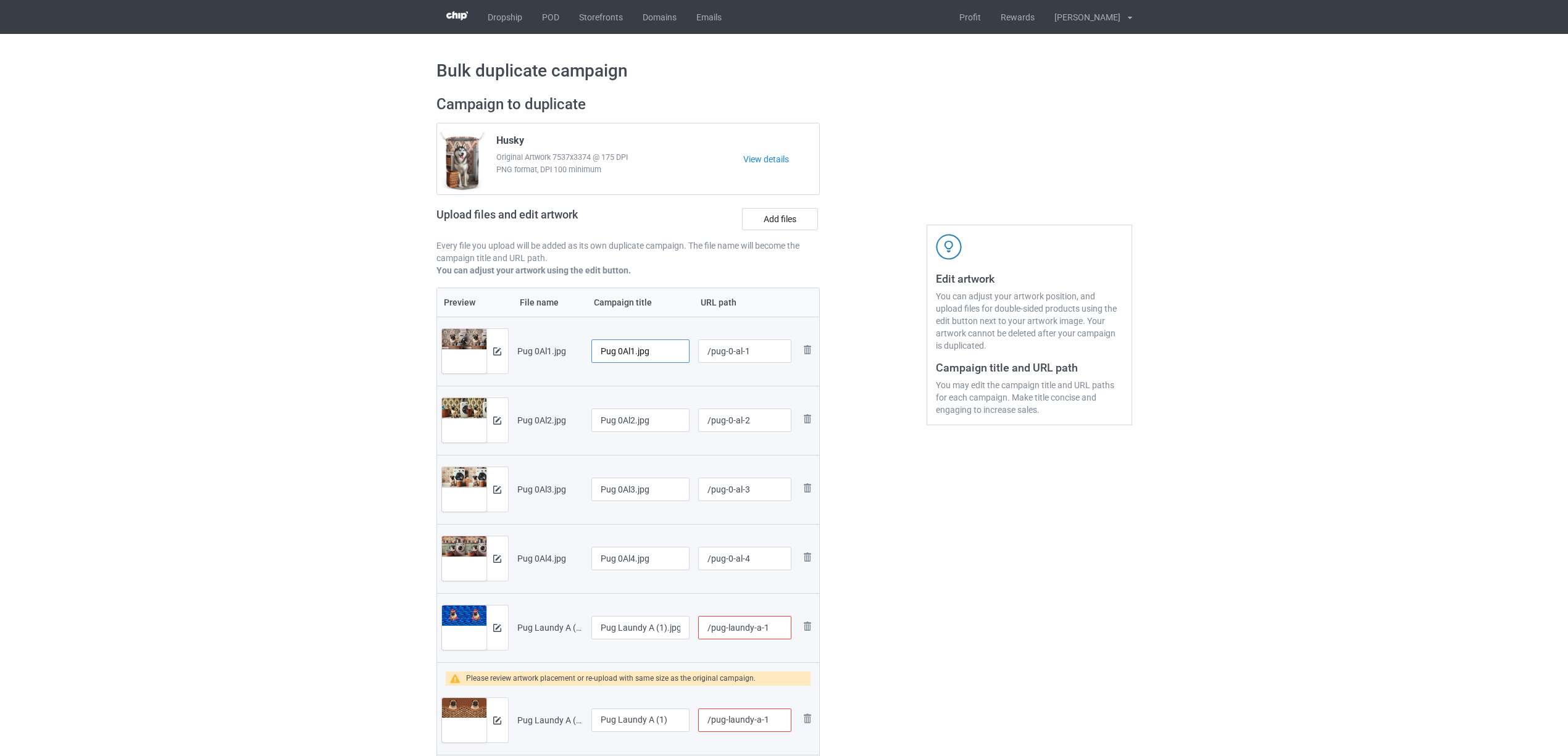
drag, startPoint x: 618, startPoint y: 351, endPoint x: 684, endPoint y: 343, distance: 66.5
click at [684, 343] on input "Pug 0Al1.jpg" at bounding box center [640, 351] width 99 height 23
drag, startPoint x: 626, startPoint y: 352, endPoint x: 568, endPoint y: 346, distance: 58.3
click at [568, 346] on tr "Preview and edit artwork Pug 0Al1.jpg Pug /pug-0-al-1 Remove file" at bounding box center [628, 351] width 383 height 70
type input "Pug"
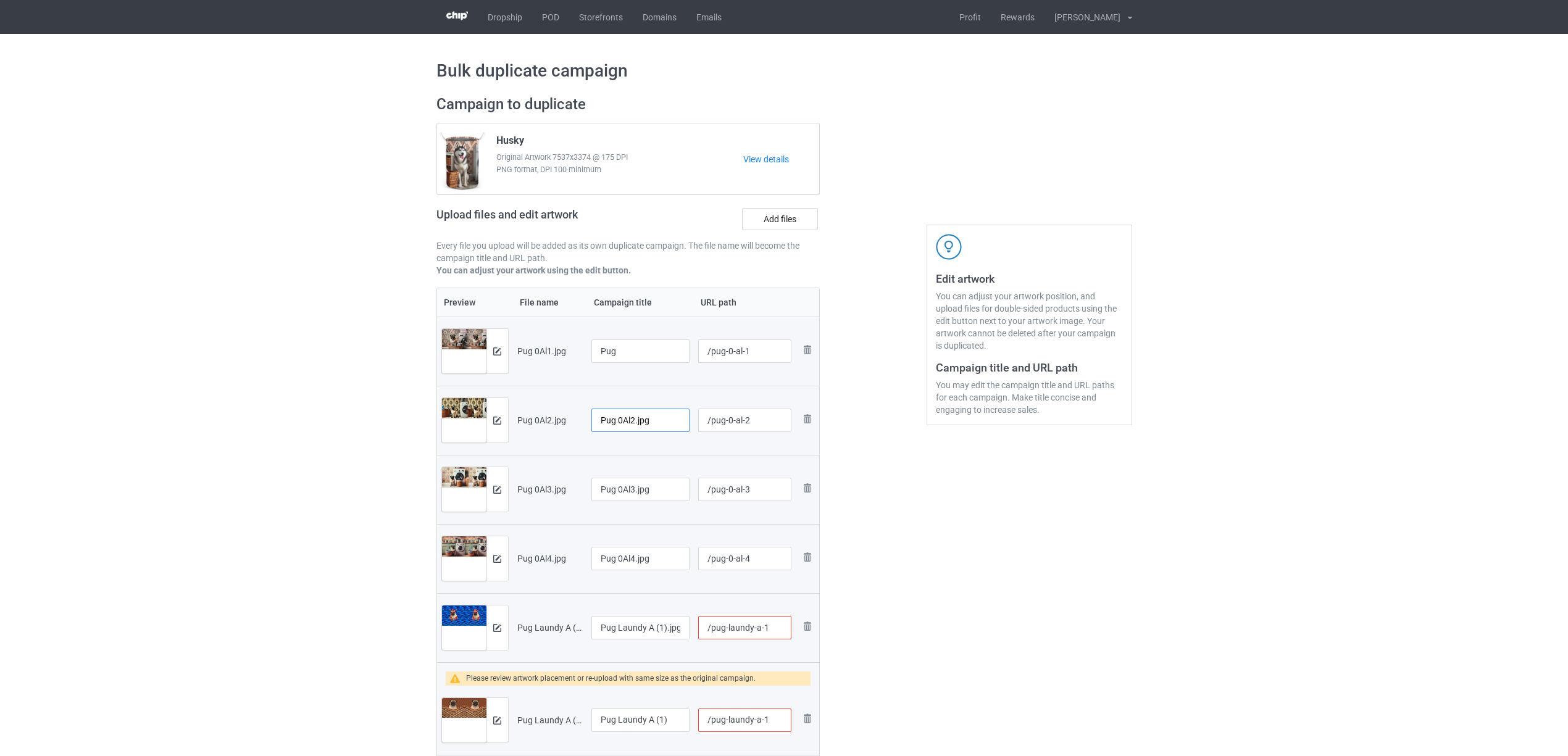
drag, startPoint x: 660, startPoint y: 423, endPoint x: 493, endPoint y: 420, distance: 167.0
click at [493, 420] on tr "Preview and edit artwork Pug 0Al2.jpg Pug 0Al2.jpg /pug-0-al-2 Remove file" at bounding box center [628, 420] width 383 height 70
paste input "text"
type input "Pug"
drag, startPoint x: 662, startPoint y: 487, endPoint x: 480, endPoint y: 480, distance: 182.1
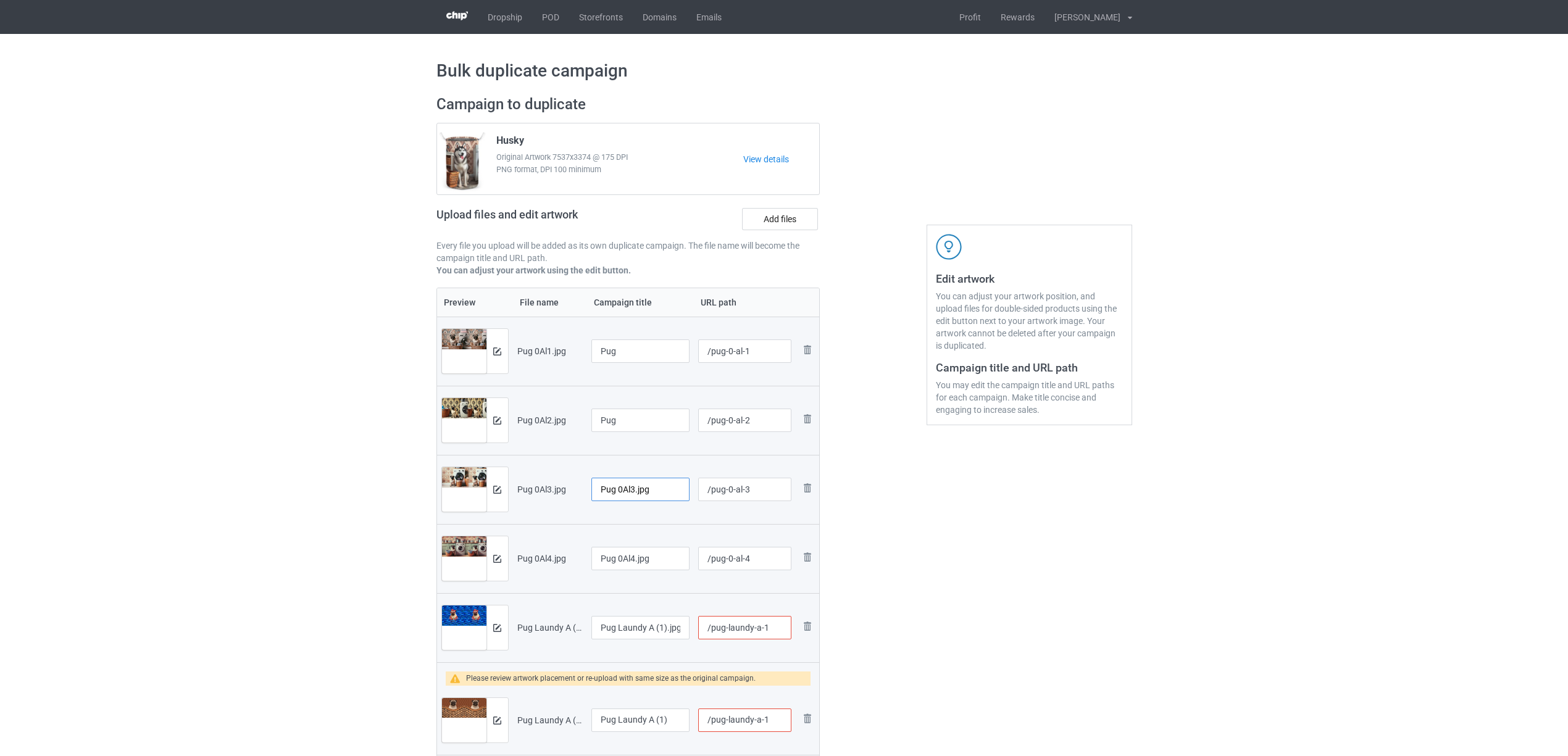
click at [480, 480] on tr "Preview and edit artwork Pug 0Al3.jpg Pug 0Al3.jpg /pug-0-al-3 Remove file" at bounding box center [628, 489] width 383 height 70
paste input "text"
type input "Pug"
drag, startPoint x: 663, startPoint y: 559, endPoint x: 773, endPoint y: 593, distance: 115.1
click at [536, 551] on tr "Preview and edit artwork Pug 0Al4.jpg Pug 0Al4.jpg /pug-0-al-4 Remove file" at bounding box center [628, 559] width 383 height 70
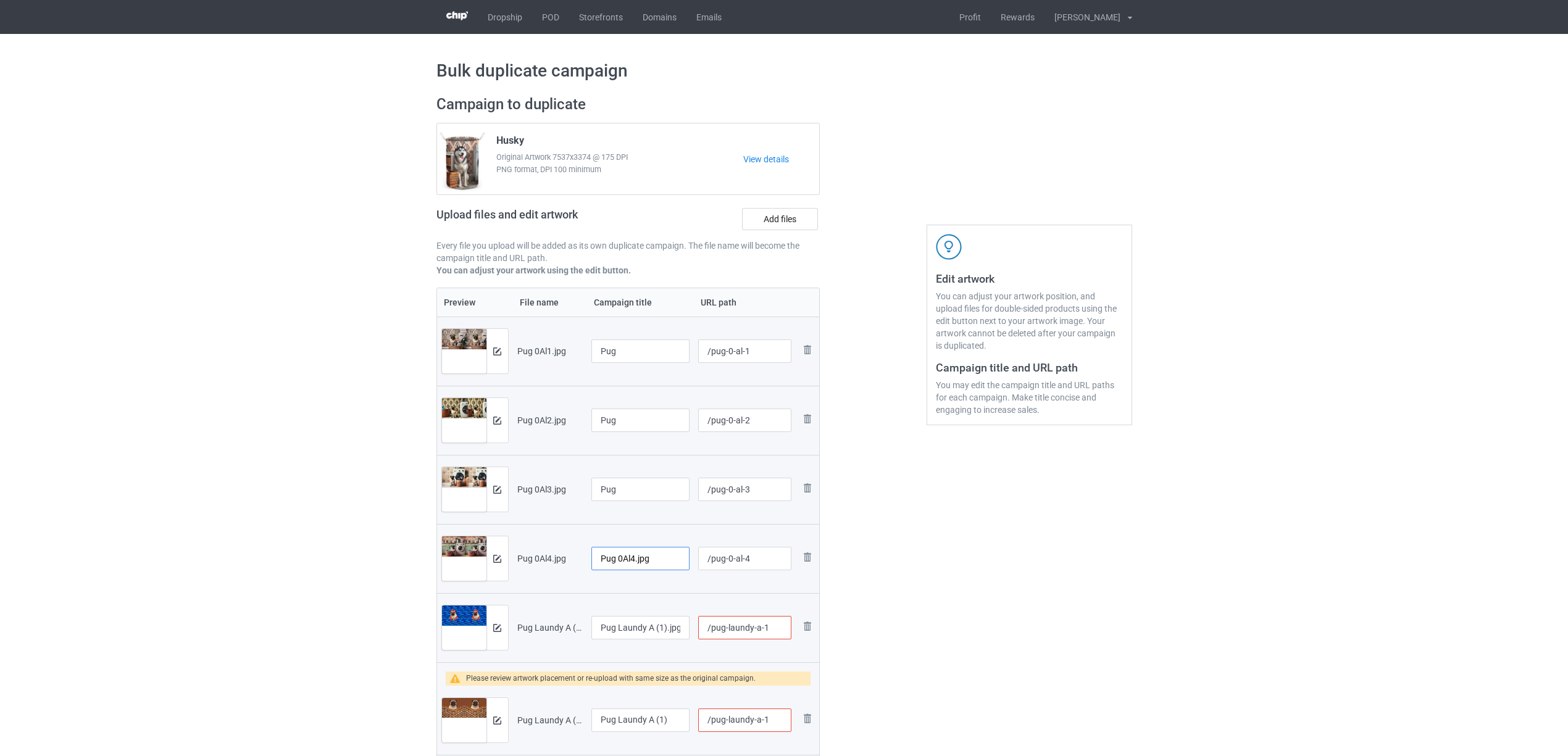
paste input "text"
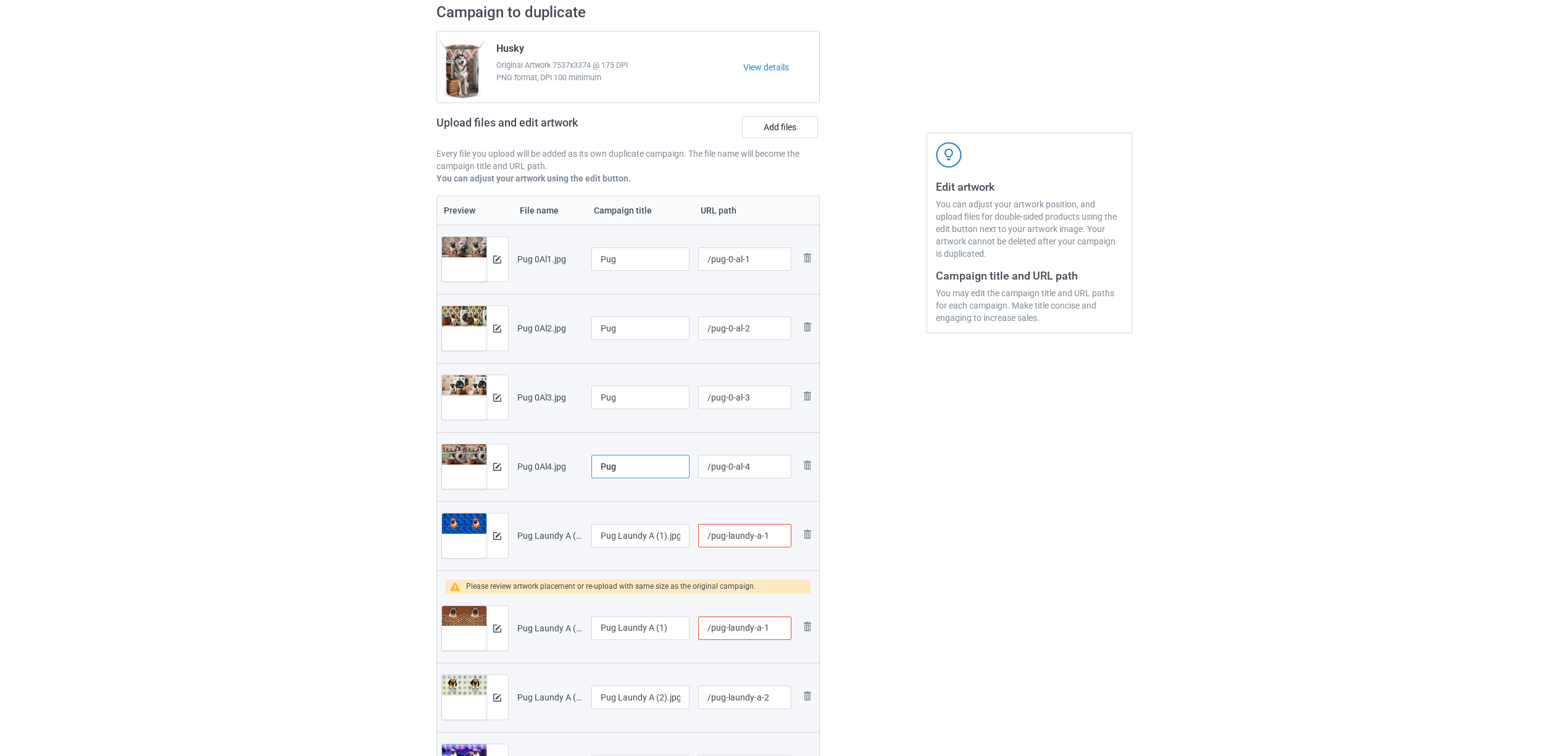
scroll to position [164, 0]
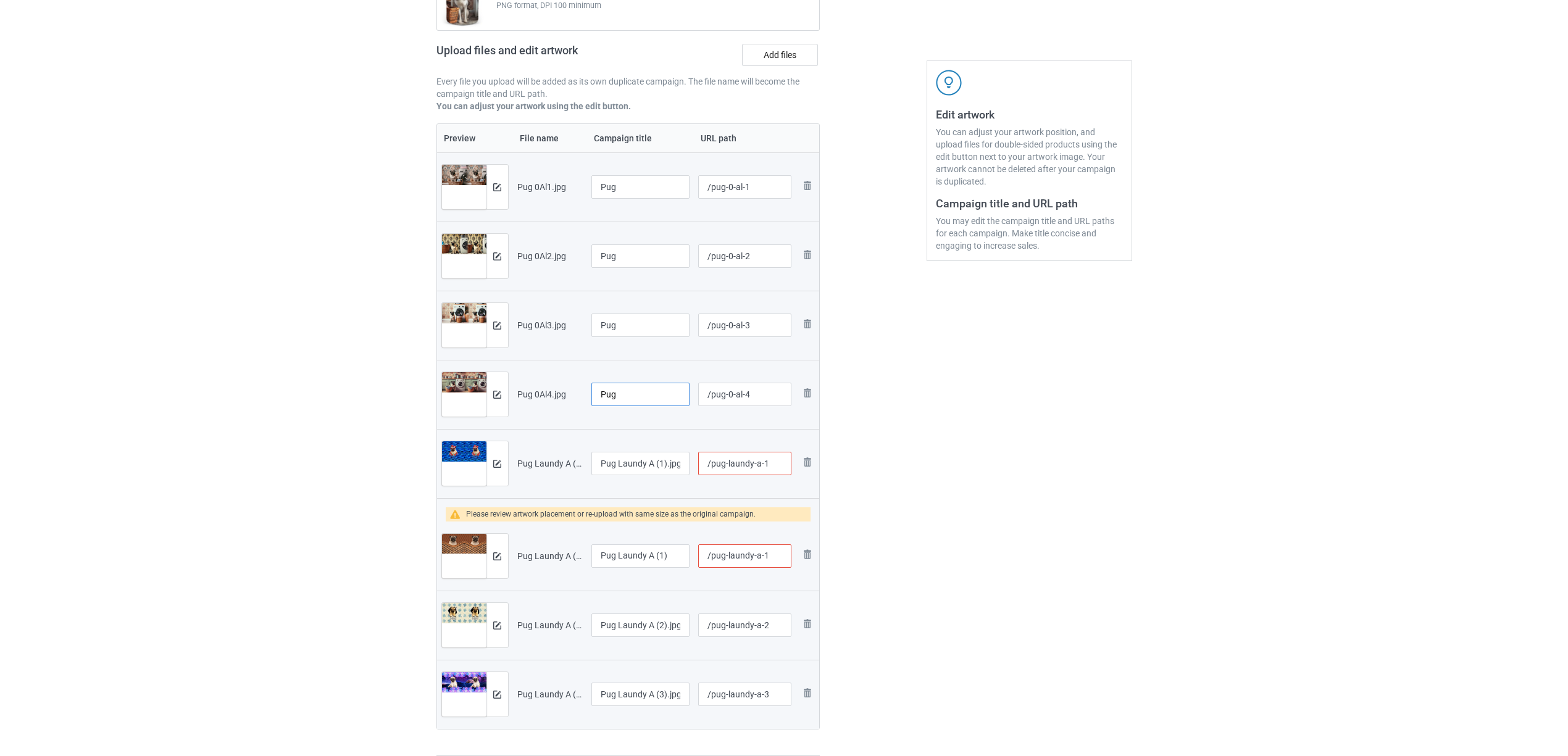
type input "Pug"
click at [647, 472] on input "Pug Laundy A (1).jpg" at bounding box center [640, 463] width 99 height 23
paste input "text"
type input "Pug"
click at [652, 559] on input "Pug Laundy A (1)" at bounding box center [640, 555] width 99 height 23
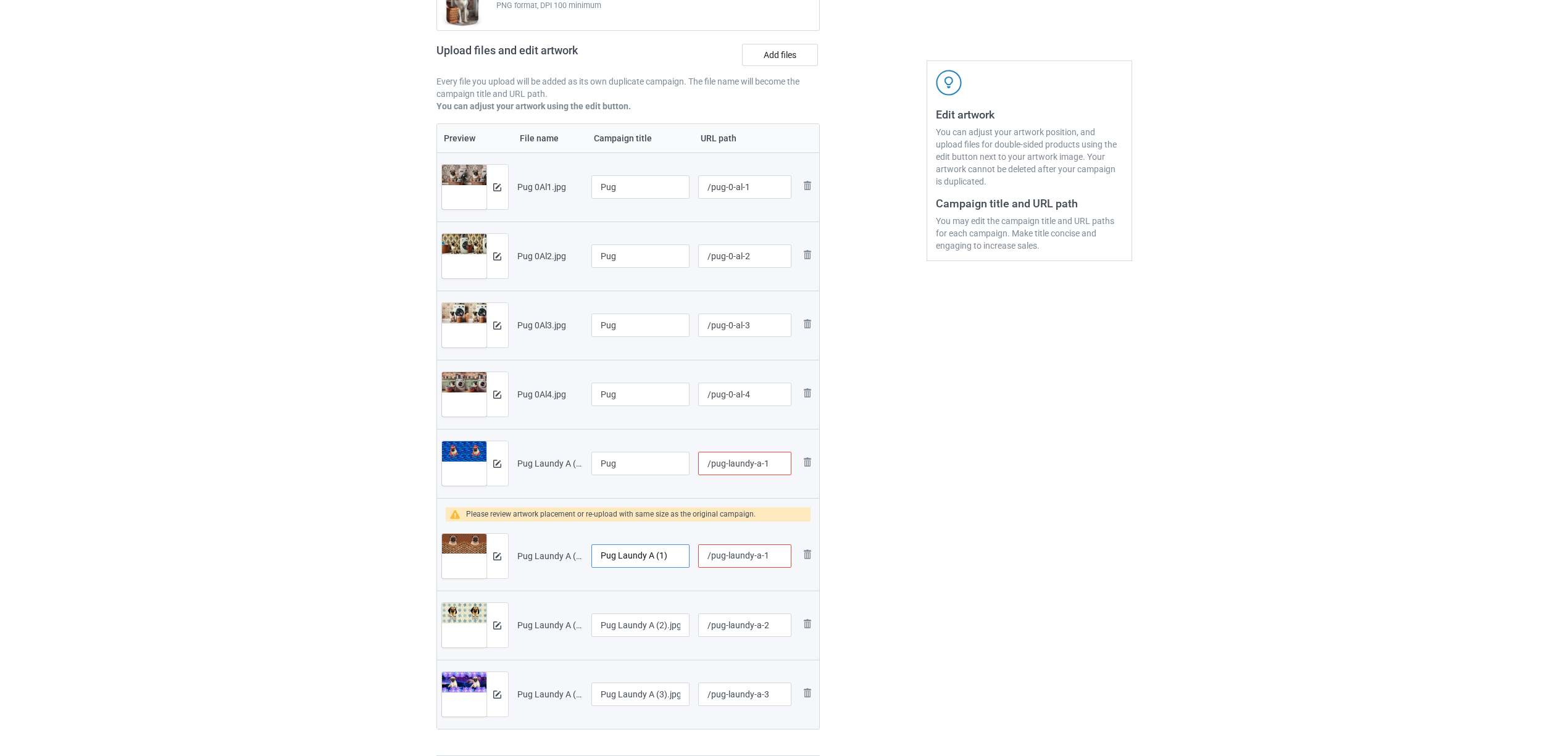
paste input "text"
type input "Pug"
click at [628, 623] on input "Pug Laundy A (2).jpg" at bounding box center [640, 625] width 99 height 23
paste input "text"
type input "Pug"
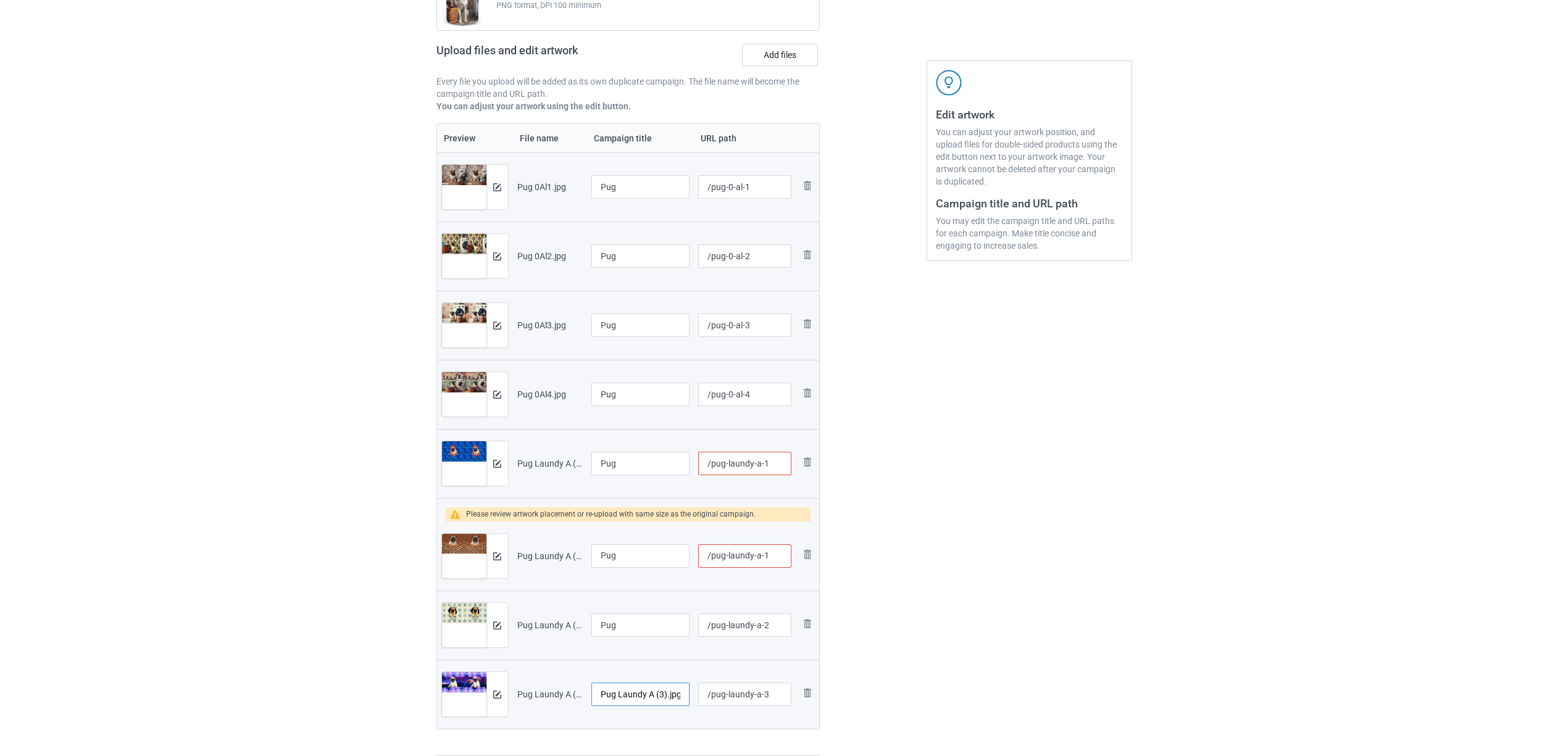
click at [631, 695] on input "Pug Laundy A (3).jpg" at bounding box center [640, 694] width 99 height 23
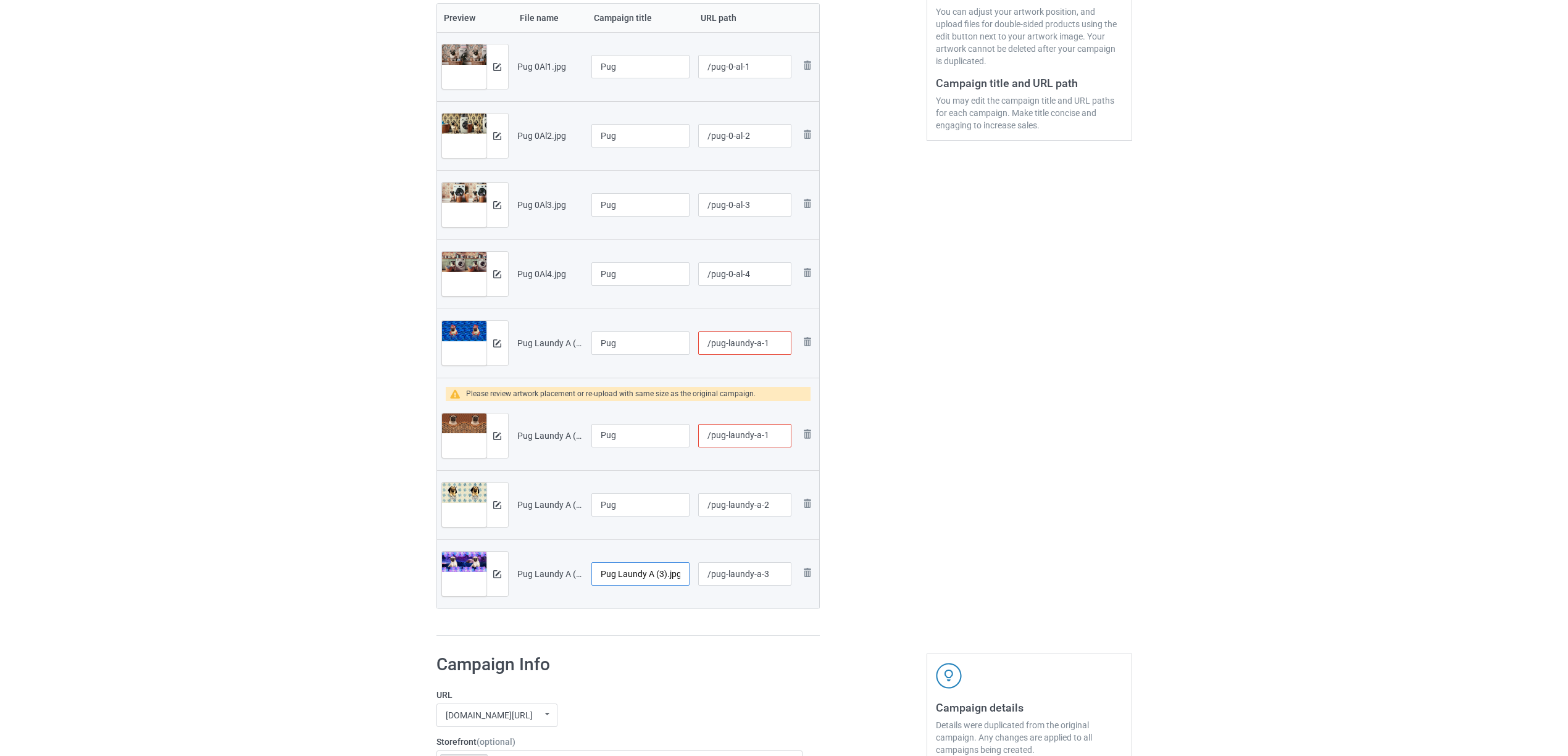
scroll to position [411, 0]
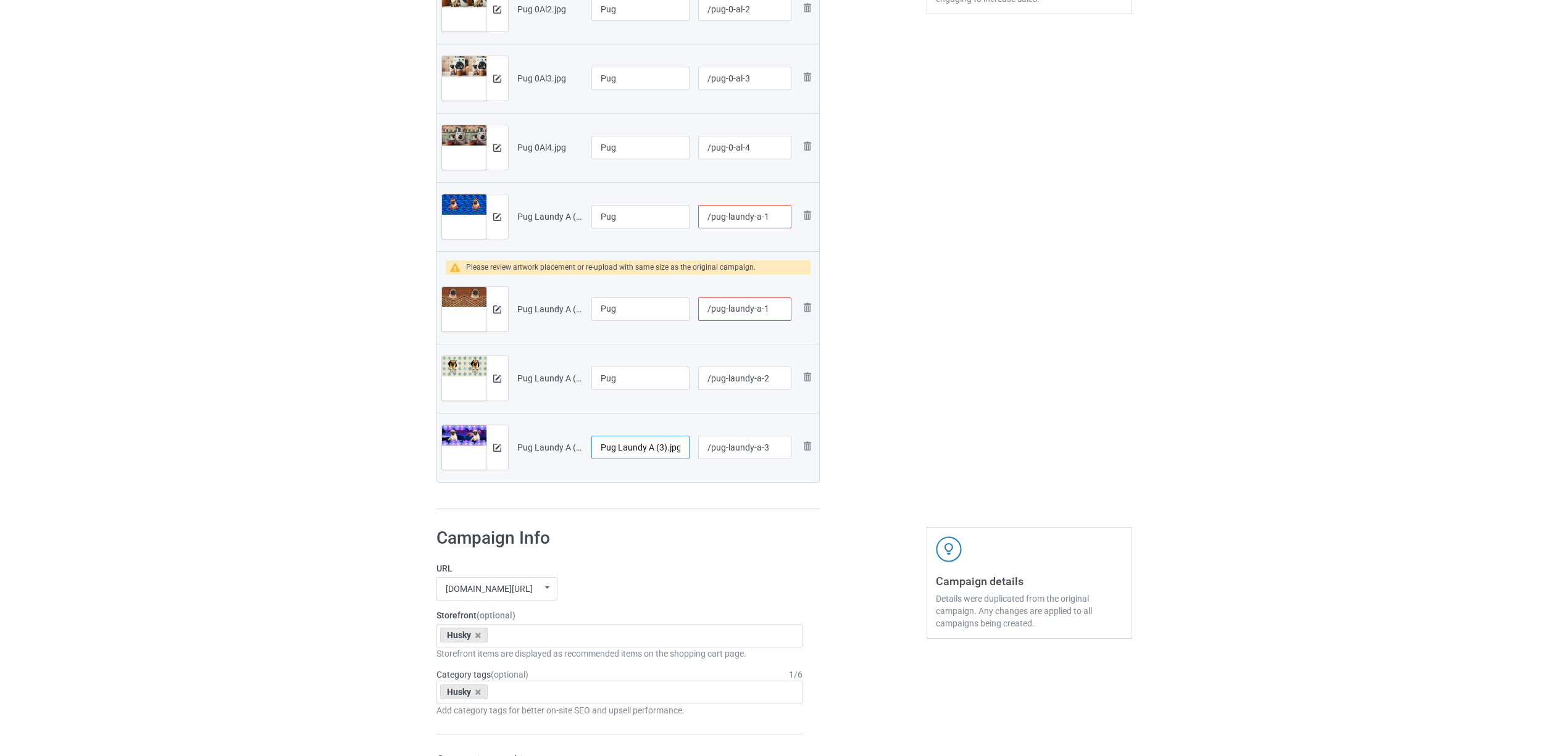
paste input "text"
type input "Pug"
click at [652, 563] on label "URL" at bounding box center [620, 568] width 366 height 12
click at [480, 637] on icon at bounding box center [477, 635] width 6 height 8
paste input "Pug"
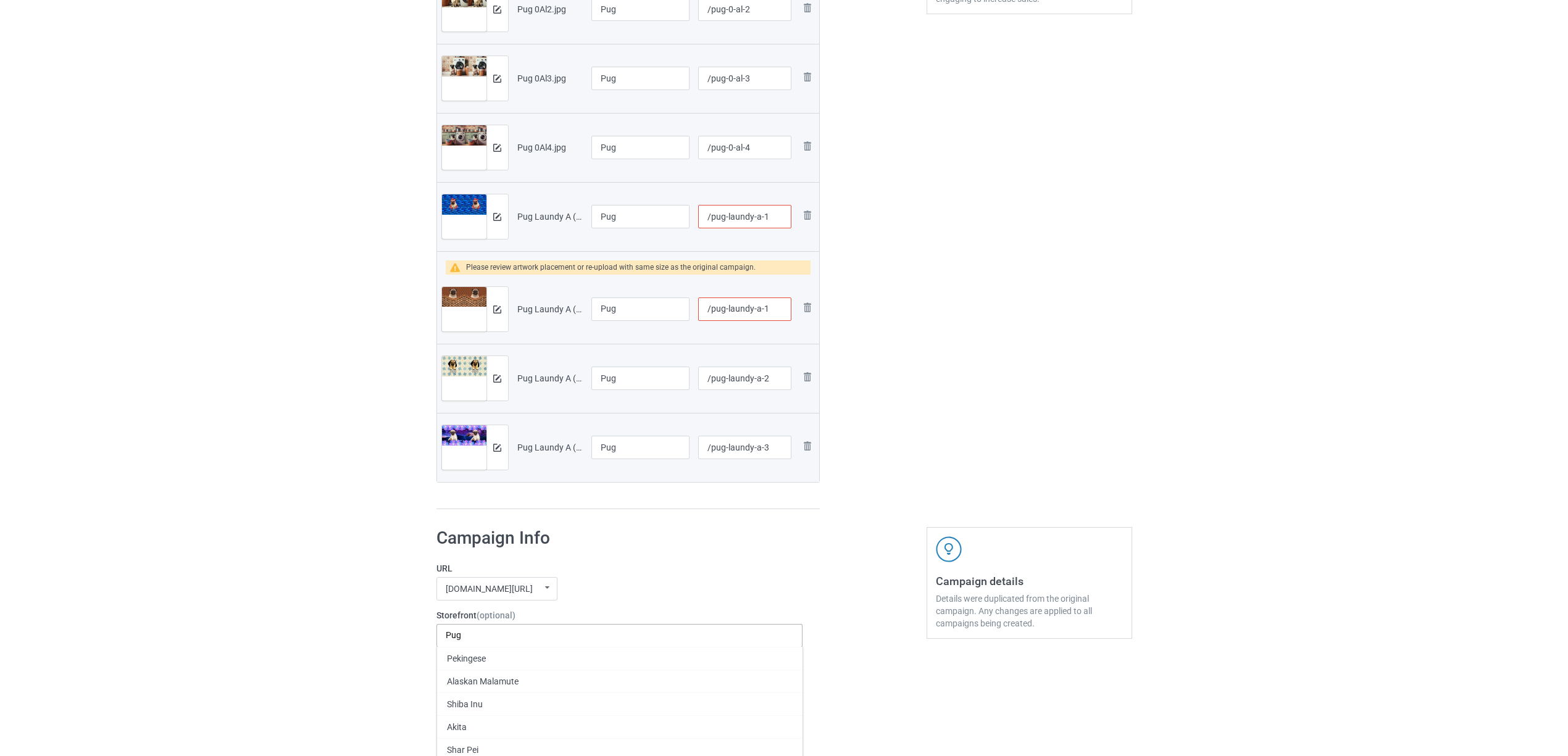
scroll to position [658, 0]
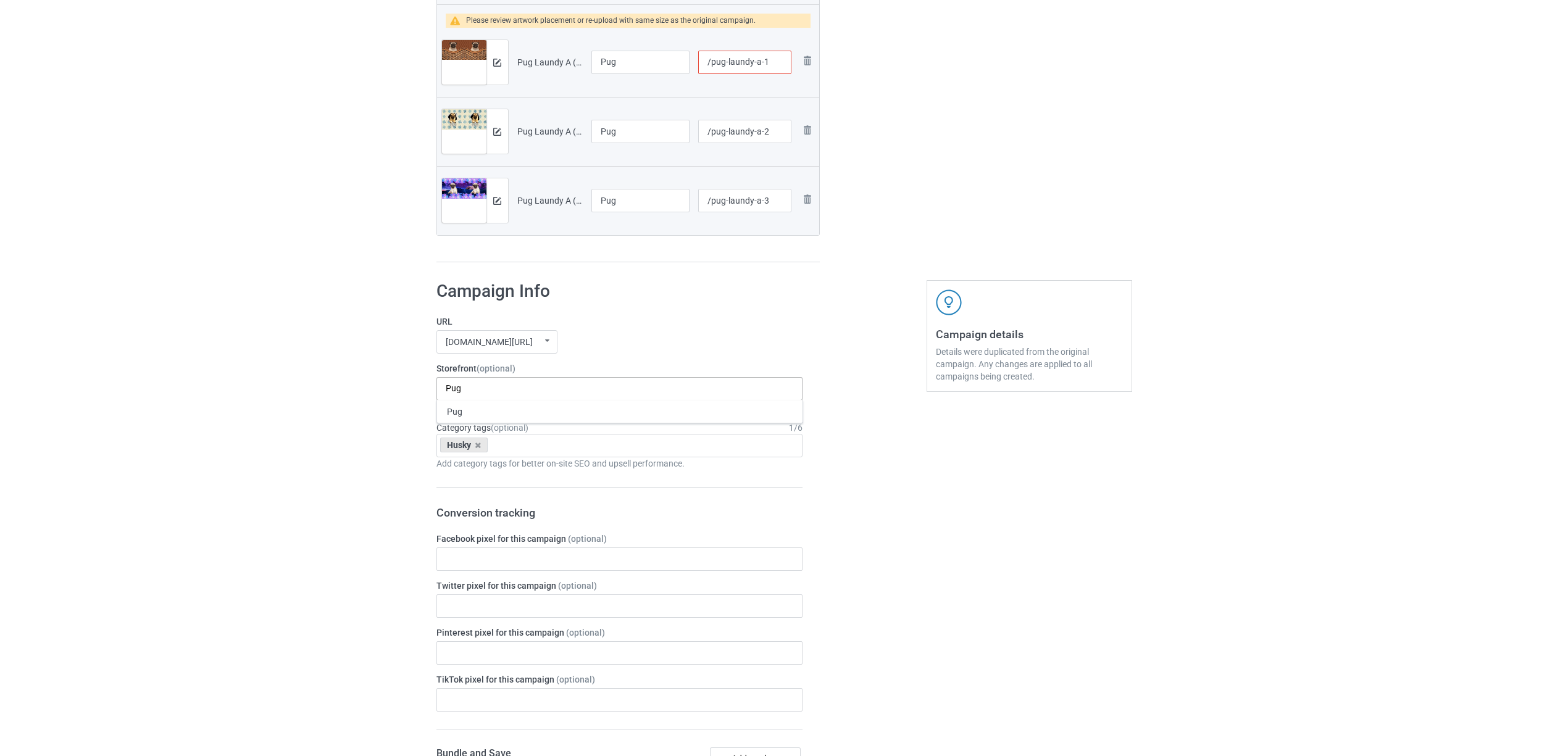
type input "Pug"
click at [468, 414] on div "Pug" at bounding box center [620, 411] width 366 height 23
click at [476, 450] on icon at bounding box center [477, 445] width 6 height 8
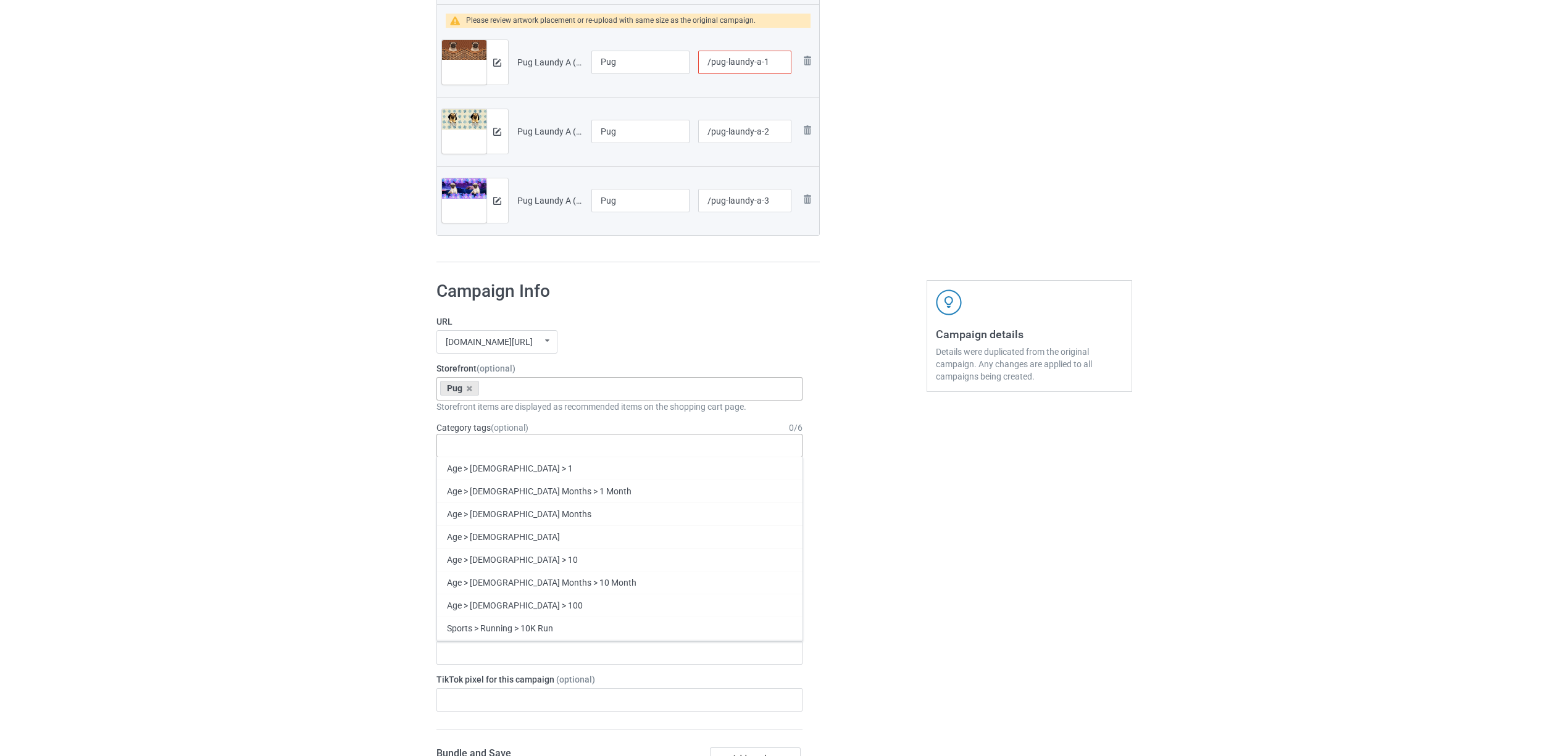
paste input "Pug"
type input "Pug"
click at [454, 493] on div "Pug" at bounding box center [620, 491] width 366 height 23
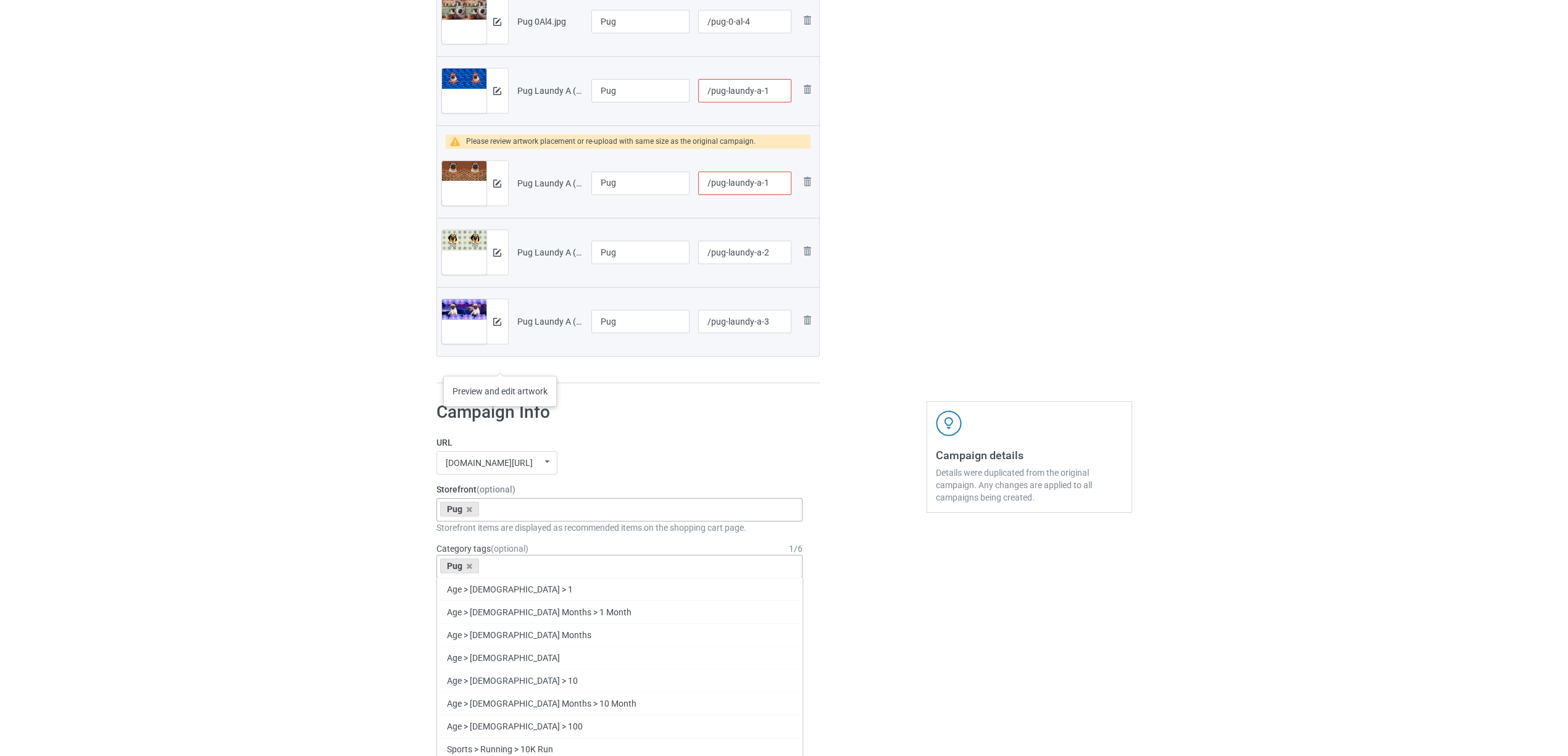
scroll to position [411, 0]
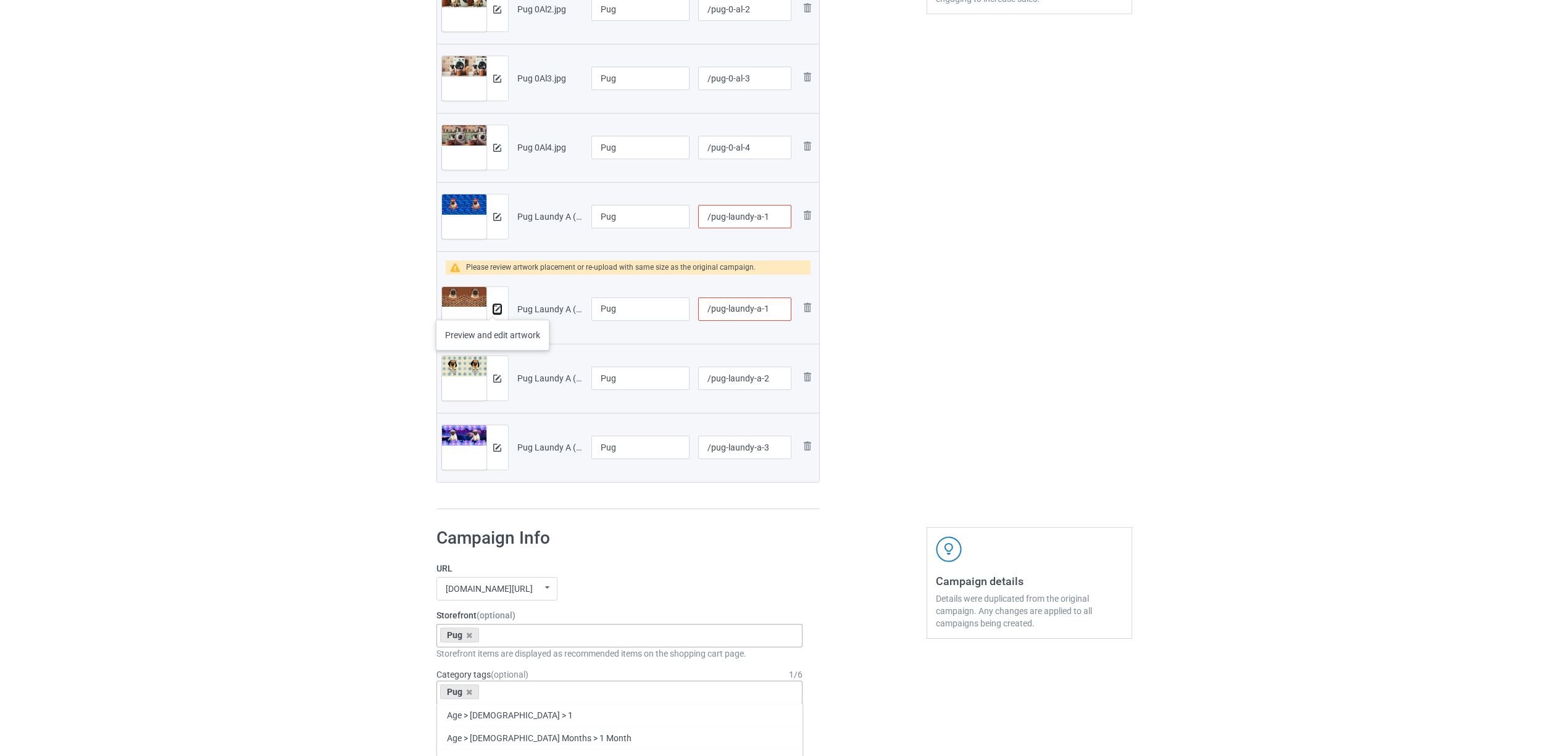
click at [493, 307] on img at bounding box center [497, 309] width 8 height 8
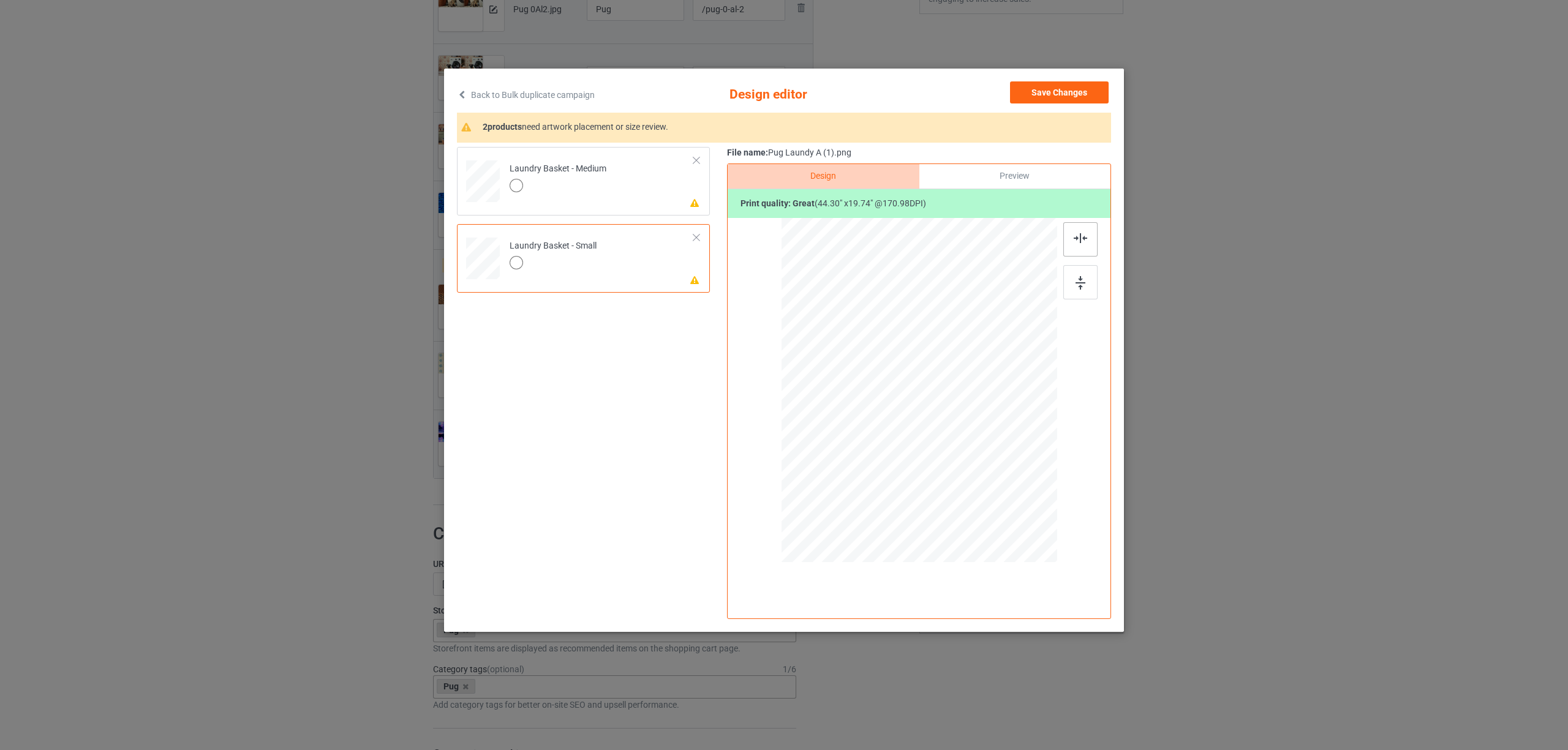
click at [1070, 234] on div at bounding box center [1081, 239] width 34 height 34
click at [616, 177] on td "Please review artwork placement Laundry Basket - Medium" at bounding box center [602, 178] width 198 height 54
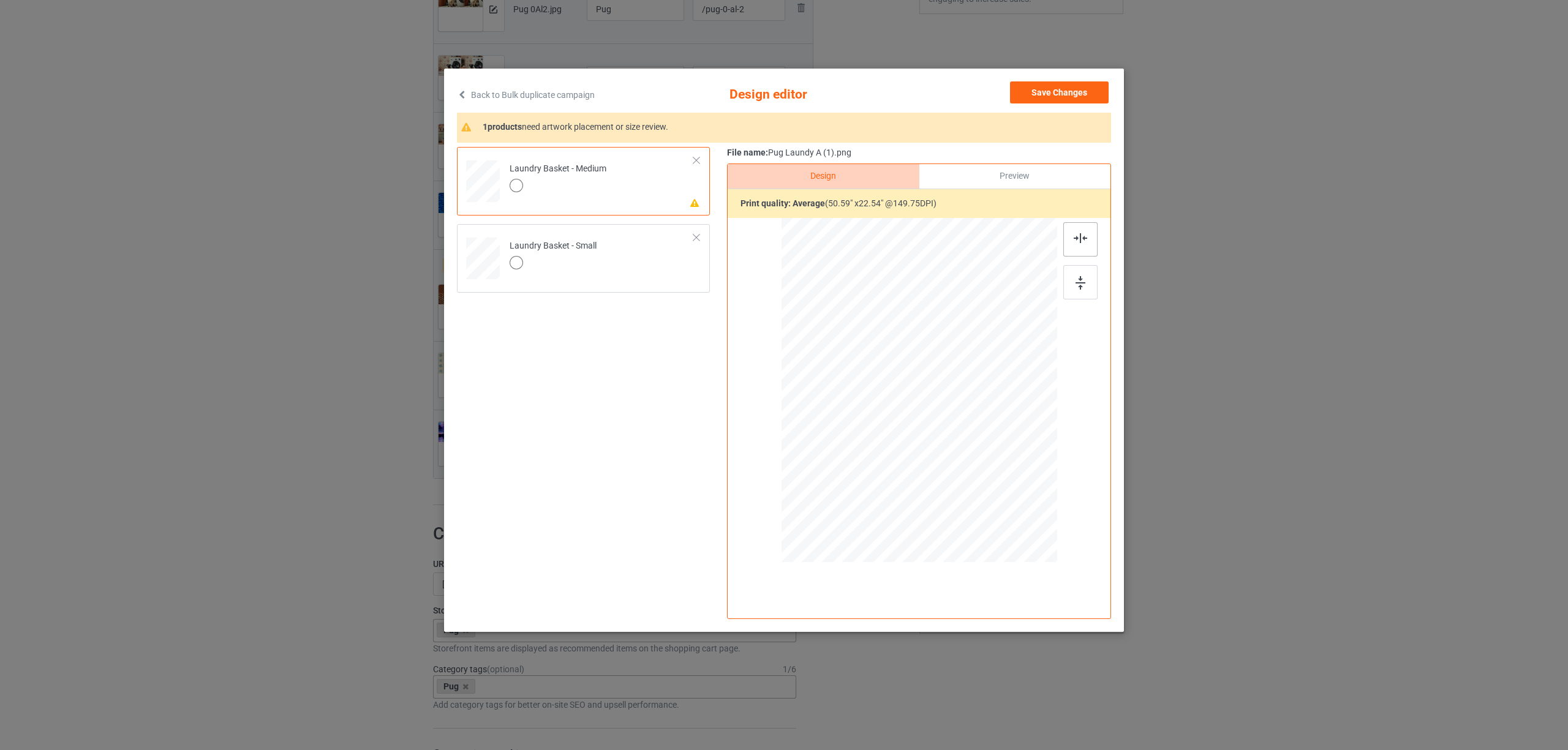
click at [1089, 240] on div at bounding box center [1081, 239] width 34 height 34
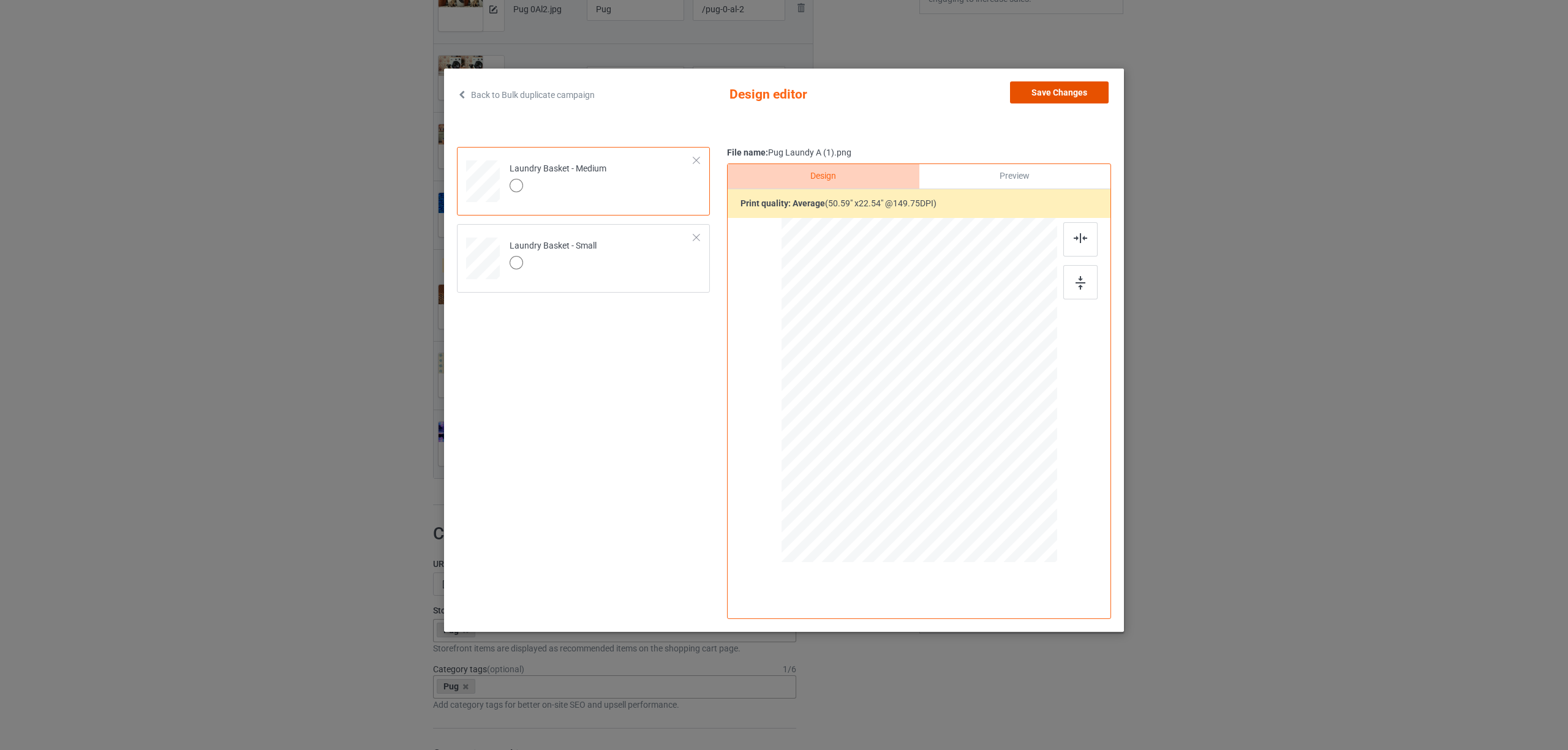
click at [1066, 94] on button "Save Changes" at bounding box center [1060, 93] width 99 height 22
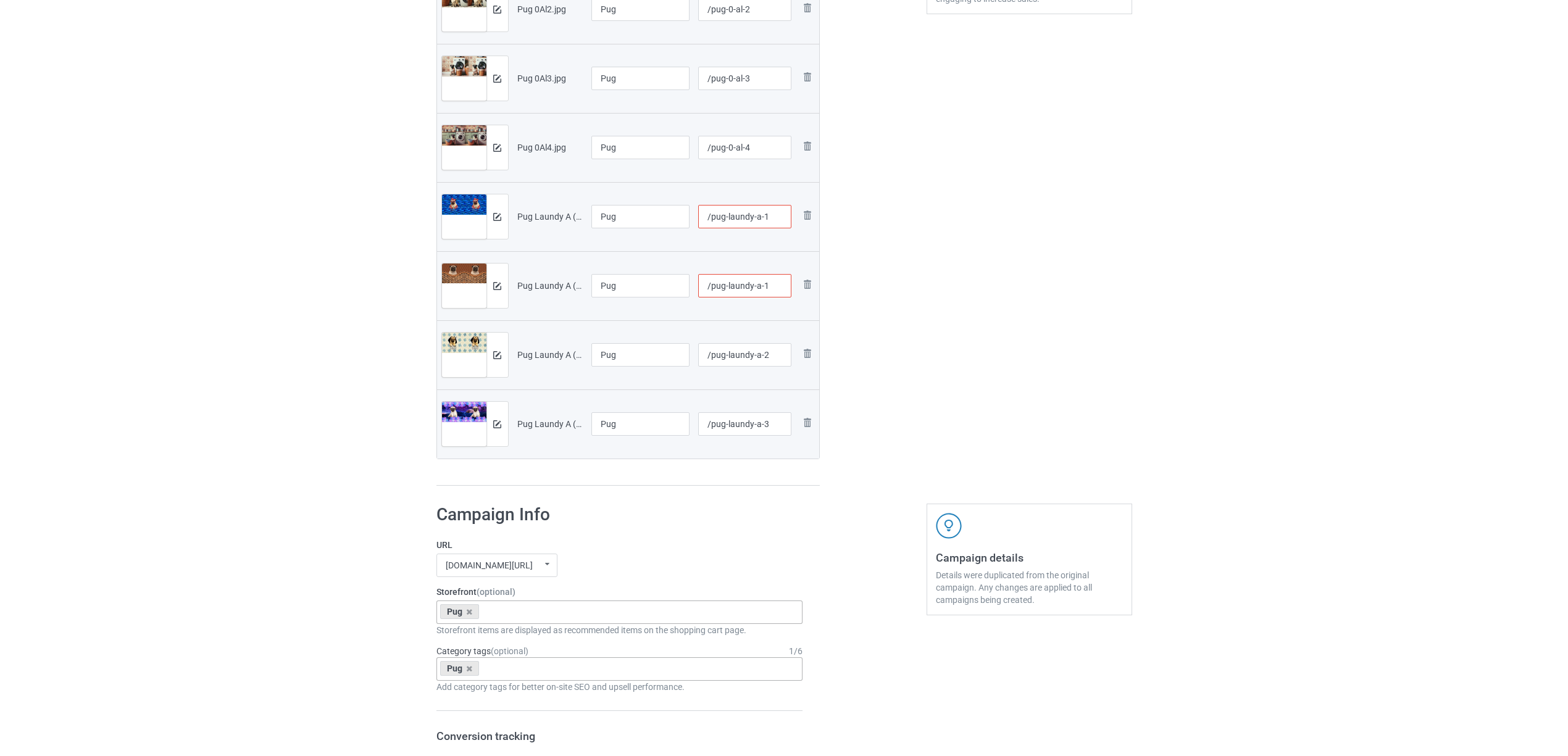
click at [766, 215] on input "/pug-laundy-a-1" at bounding box center [745, 216] width 94 height 23
type input "/pug-laundy-a-11"
click at [1006, 252] on div "Edit artwork You can adjust your artwork position, and upload files for double-…" at bounding box center [1030, 85] width 223 height 820
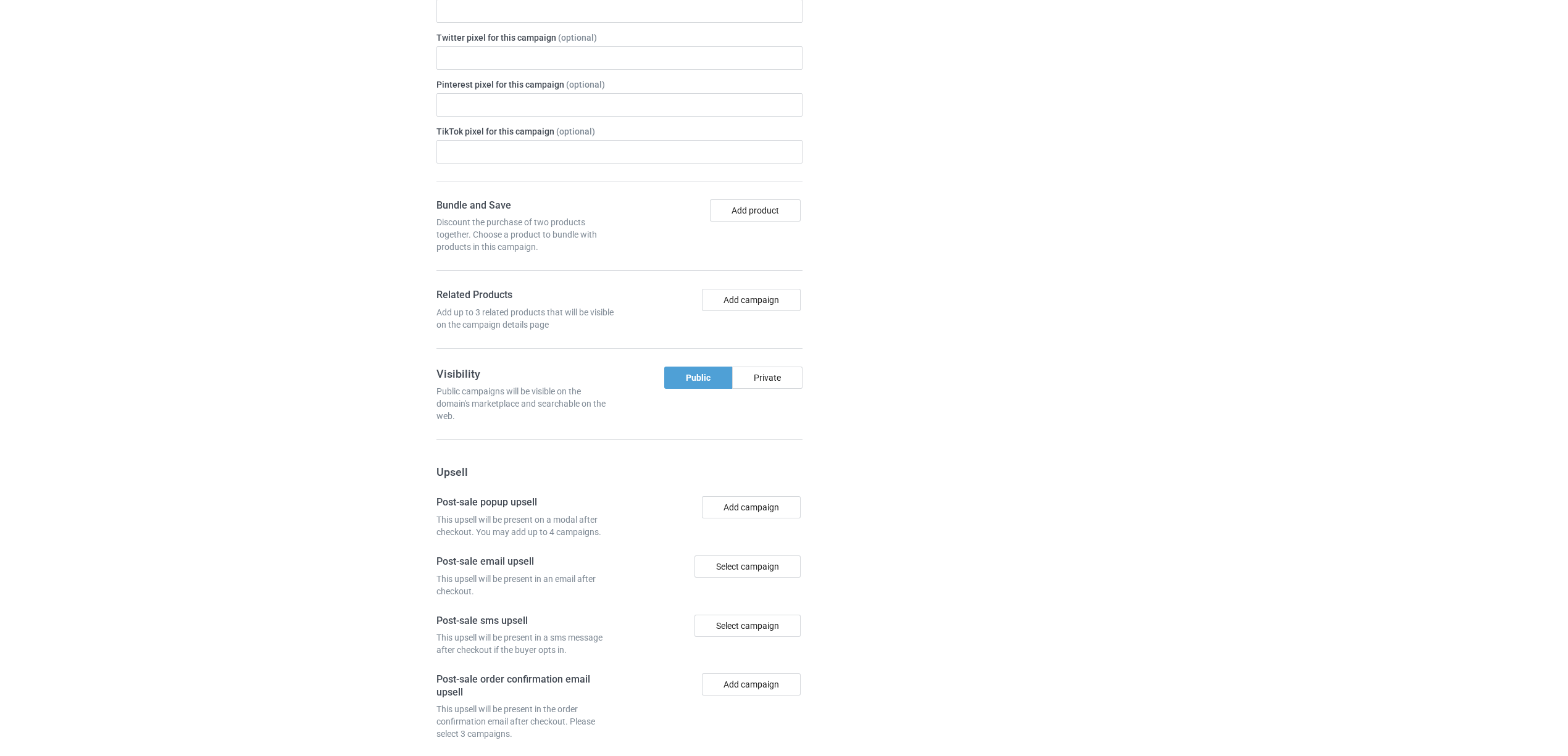
scroll to position [1306, 0]
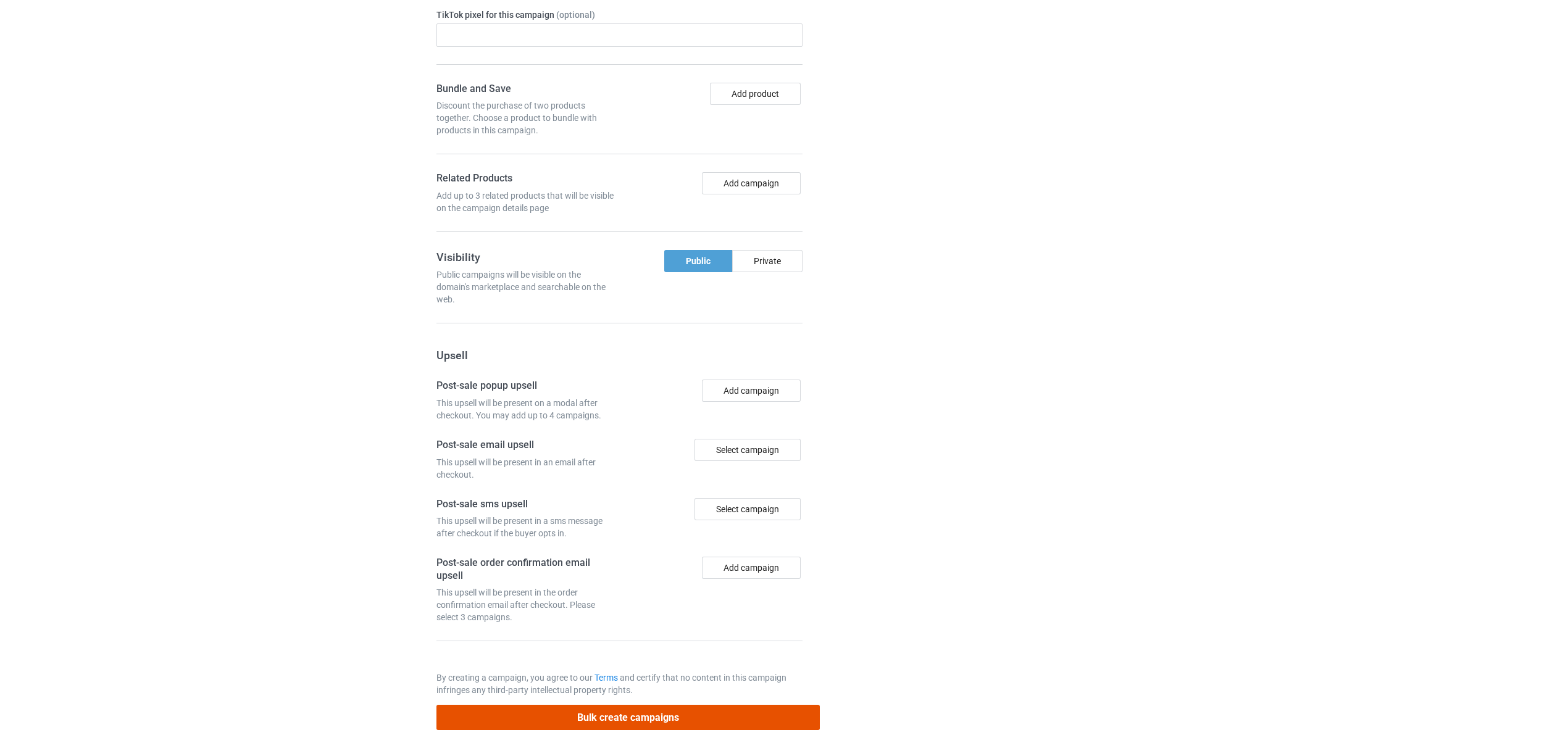
click at [665, 714] on button "Bulk create campaigns" at bounding box center [628, 717] width 384 height 25
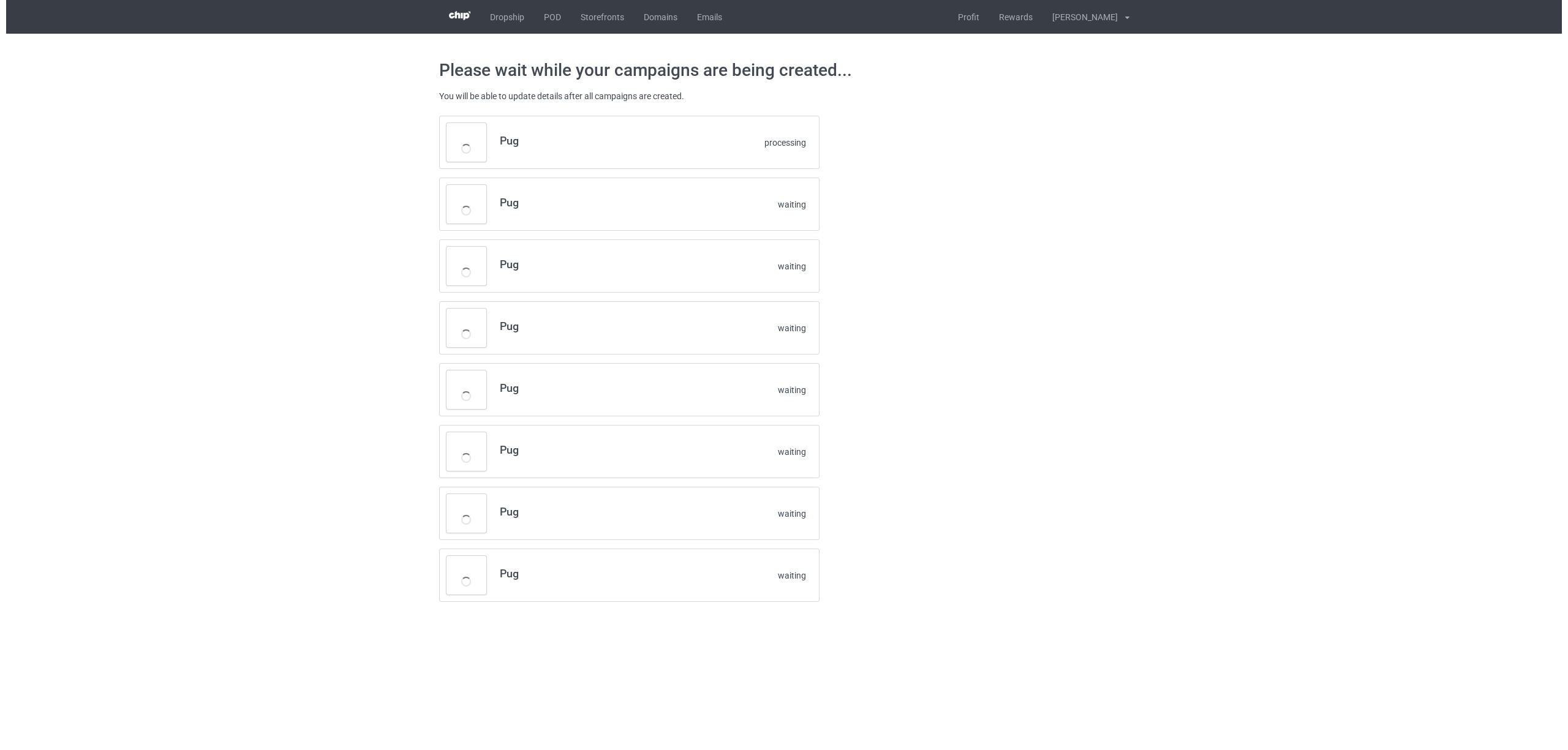
scroll to position [0, 0]
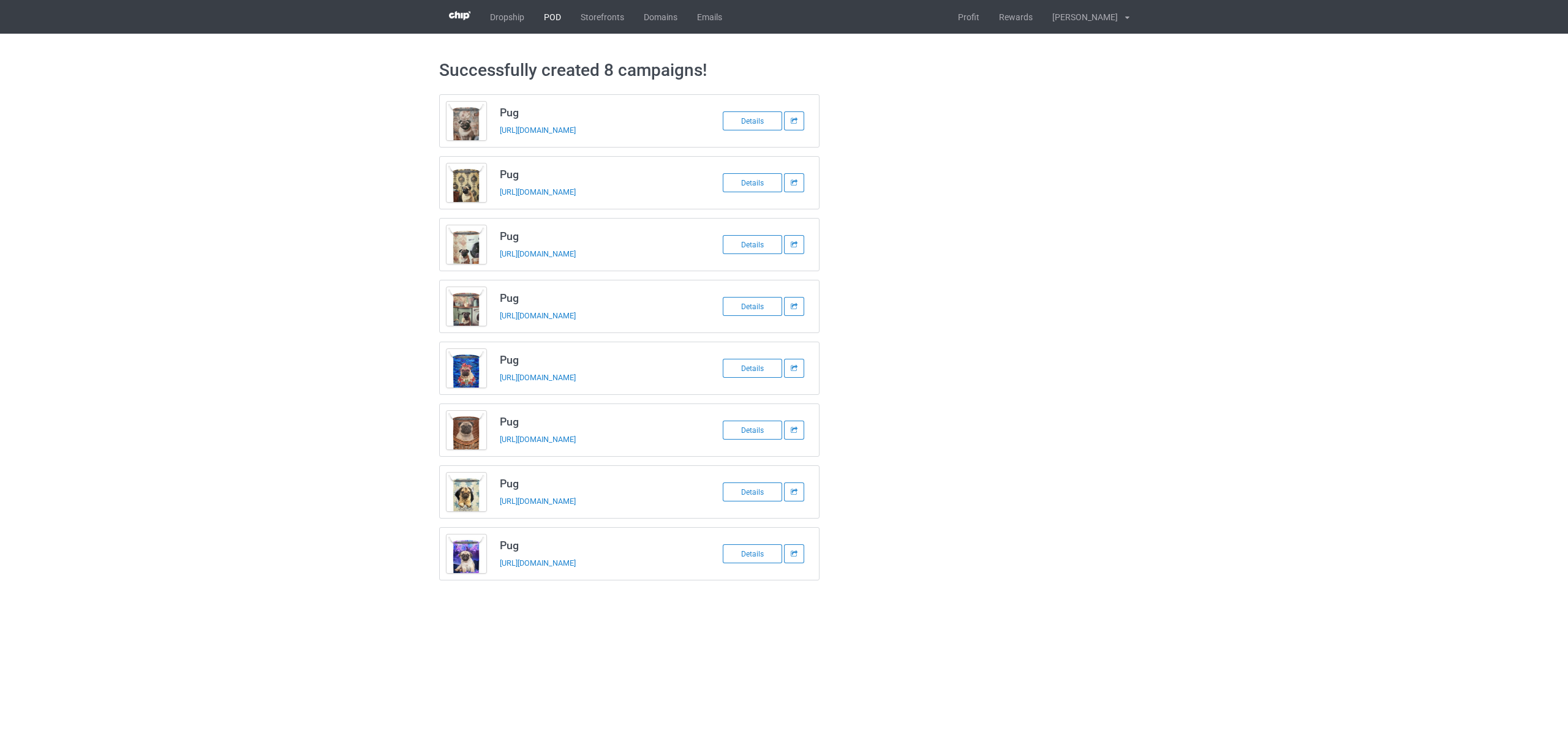
click at [548, 12] on link "POD" at bounding box center [552, 17] width 37 height 34
